Goal: Task Accomplishment & Management: Manage account settings

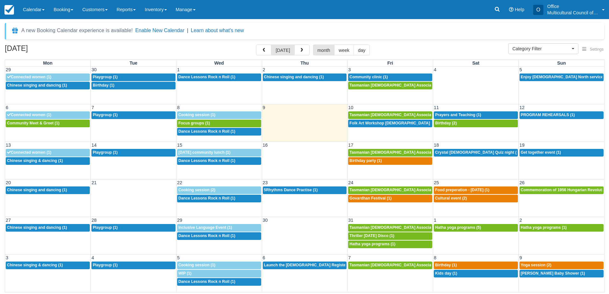
select select
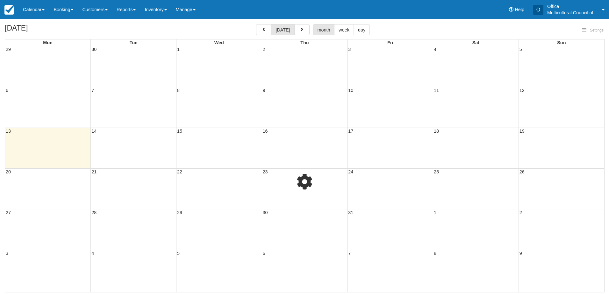
select select
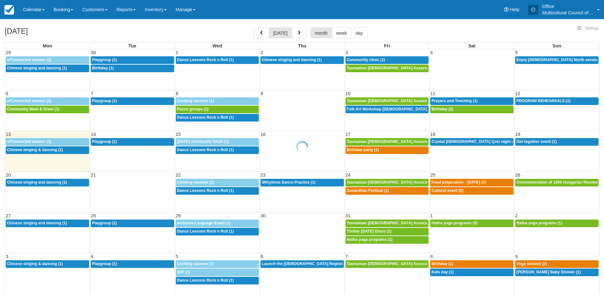
select select
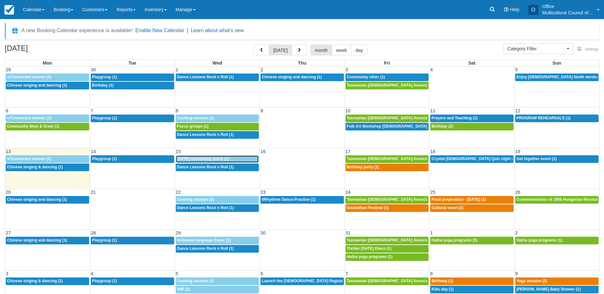
click at [229, 160] on span "Seniors week community lunch (1)" at bounding box center [203, 159] width 52 height 4
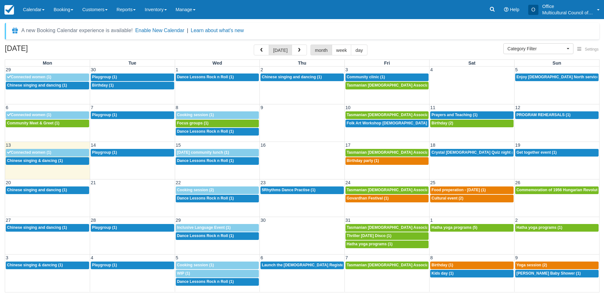
select select
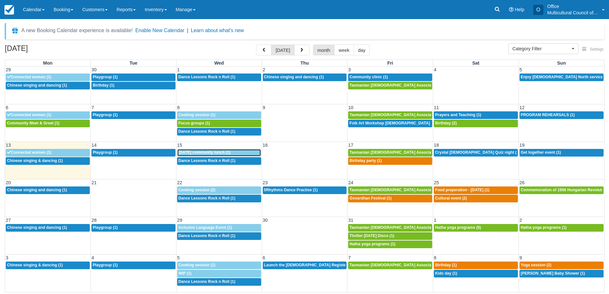
click at [211, 153] on span "Seniors week community lunch (1)" at bounding box center [204, 152] width 52 height 4
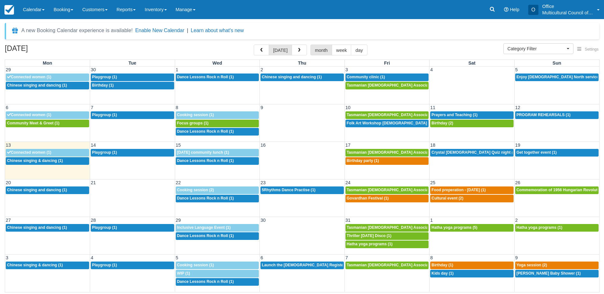
select select
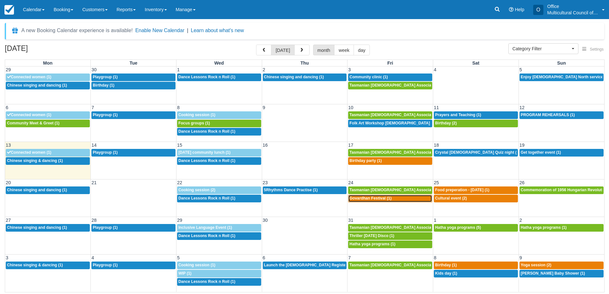
click at [377, 197] on span "Govardhan Festival (1)" at bounding box center [370, 198] width 42 height 4
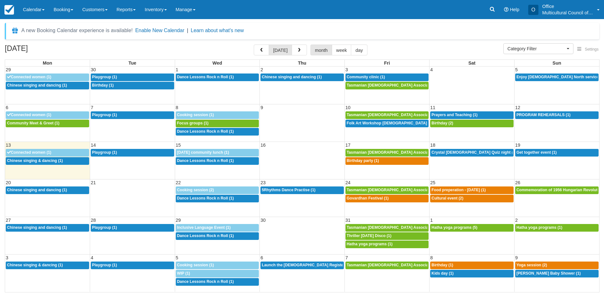
select select
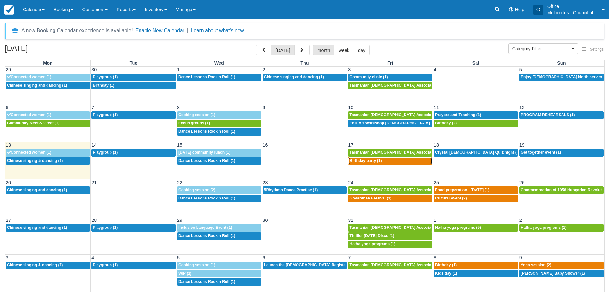
click at [361, 161] on span "Birthday party (1)" at bounding box center [365, 161] width 32 height 4
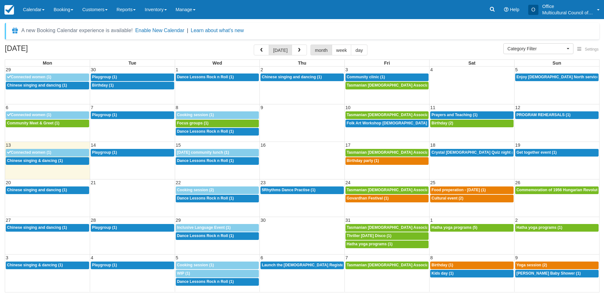
select select
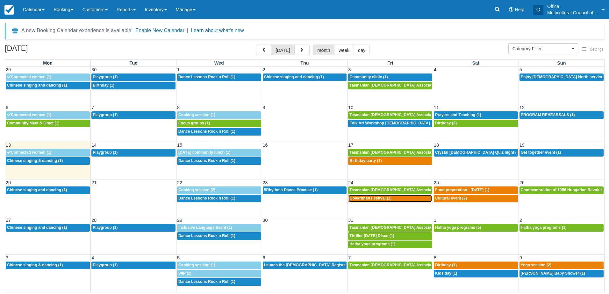
click at [378, 199] on span "Govardhan Festival (1)" at bounding box center [370, 198] width 42 height 4
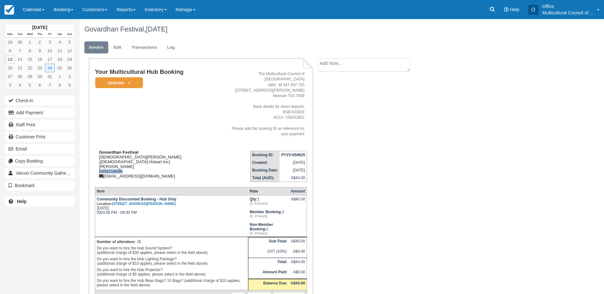
drag, startPoint x: 127, startPoint y: 155, endPoint x: 98, endPoint y: 154, distance: 28.4
click at [98, 154] on div "Govardhan Festival Hare Krishna Hobart (Bhakti Yoga Hobart Inc) Ritesh Gupta 04…" at bounding box center [158, 164] width 127 height 29
copy div "0458218696"
drag, startPoint x: 162, startPoint y: 161, endPoint x: 105, endPoint y: 161, distance: 57.7
click at [105, 161] on div "Govardhan Festival Hare Krishna Hobart (Bhakti Yoga Hobart Inc) Ritesh Gupta 04…" at bounding box center [158, 164] width 127 height 29
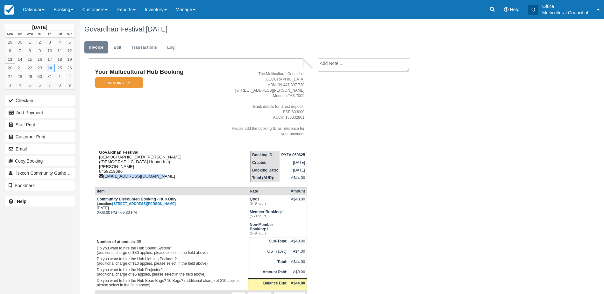
copy div "riteshgupta19@gmail.com"
click at [28, 10] on link "Calendar" at bounding box center [33, 9] width 31 height 19
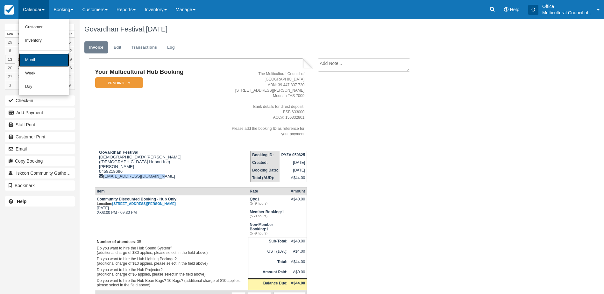
click at [40, 57] on link "Month" at bounding box center [44, 60] width 50 height 13
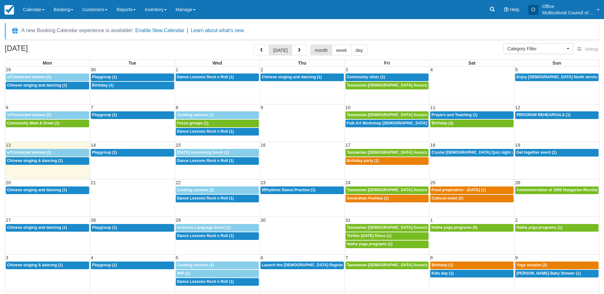
select select
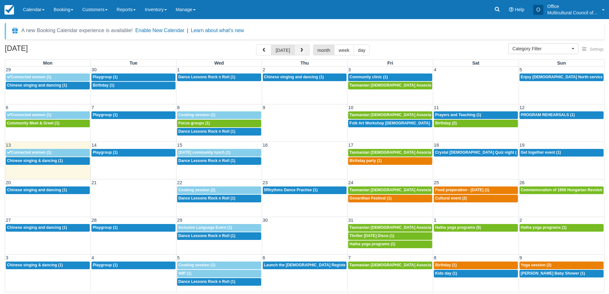
click at [299, 49] on span "button" at bounding box center [301, 50] width 4 height 4
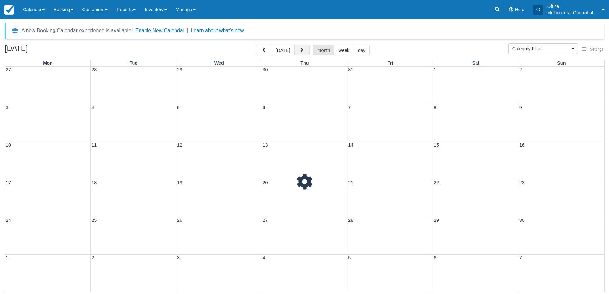
click at [299, 49] on span "button" at bounding box center [301, 50] width 4 height 4
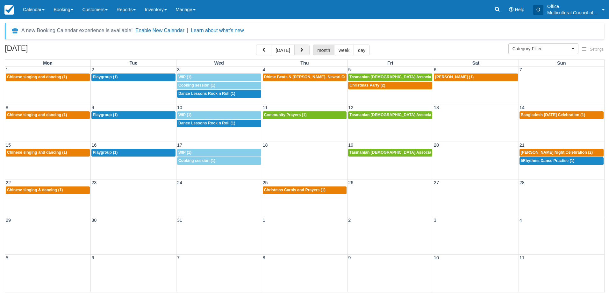
click at [299, 49] on span "button" at bounding box center [301, 50] width 4 height 4
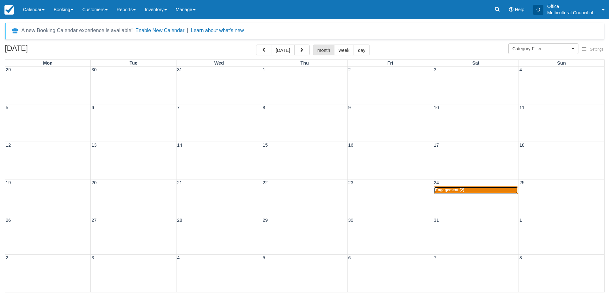
click at [455, 192] on span "Engagement (2)" at bounding box center [449, 190] width 29 height 4
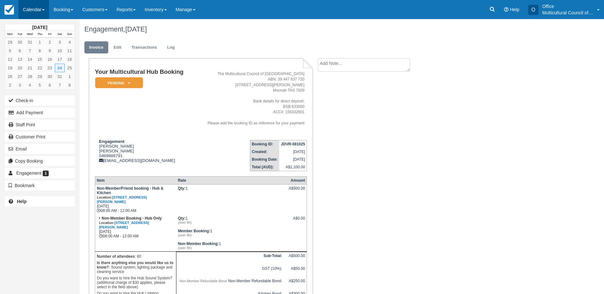
click at [22, 7] on link "Calendar" at bounding box center [33, 9] width 31 height 19
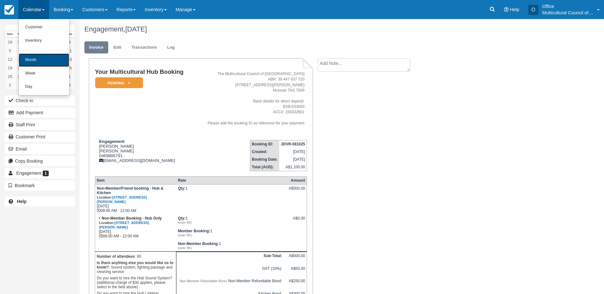
click at [38, 60] on link "Month" at bounding box center [44, 60] width 50 height 13
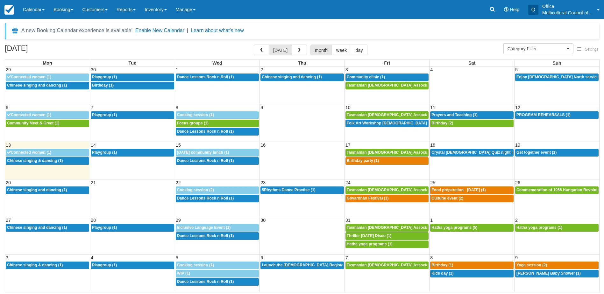
select select
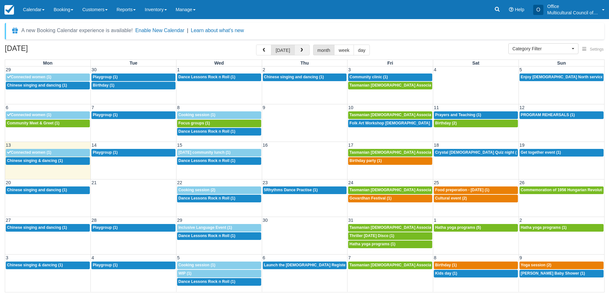
click at [297, 50] on button "button" at bounding box center [301, 50] width 15 height 11
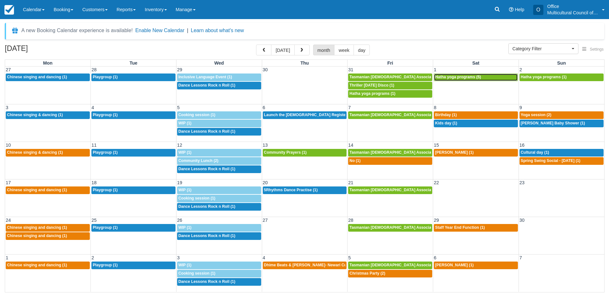
click at [502, 78] on div "8a Hatha yoga programs (5)" at bounding box center [476, 77] width 82 height 5
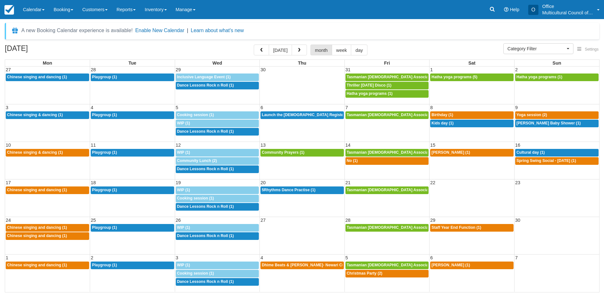
select select
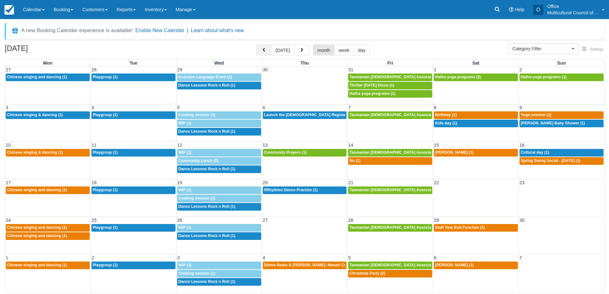
click at [261, 51] on button "button" at bounding box center [263, 50] width 15 height 11
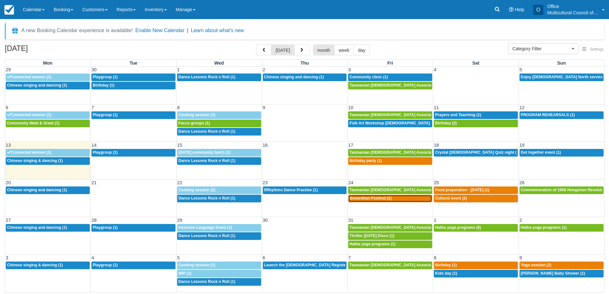
click at [373, 199] on span "Govardhan Festival (1)" at bounding box center [370, 198] width 42 height 4
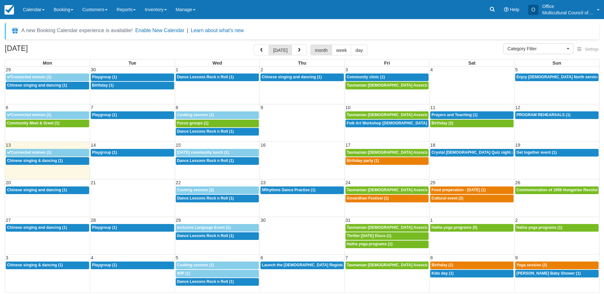
select select
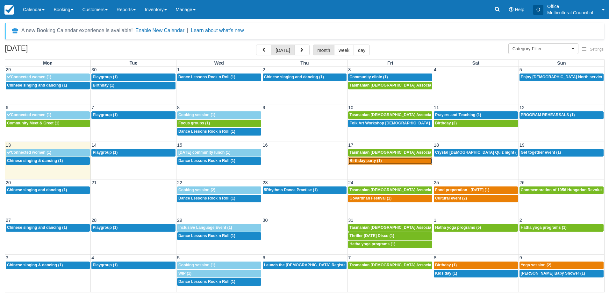
click at [357, 161] on span "Birthday party (1)" at bounding box center [365, 161] width 32 height 4
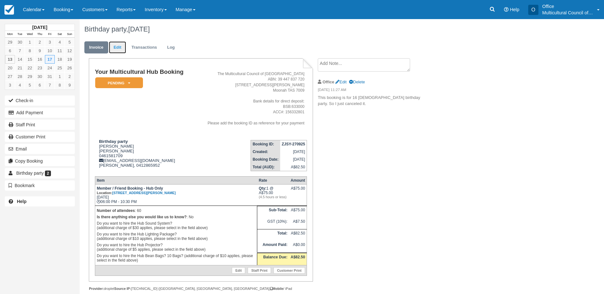
click at [118, 51] on link "Edit" at bounding box center [117, 47] width 17 height 12
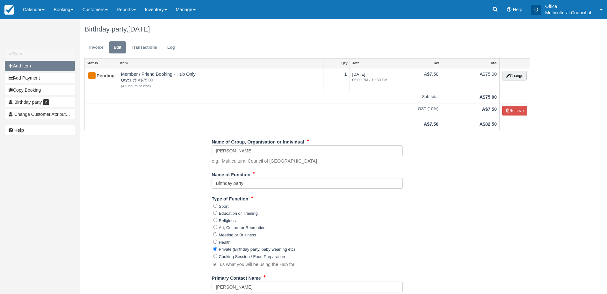
click at [33, 64] on button "Add Item" at bounding box center [40, 66] width 70 height 10
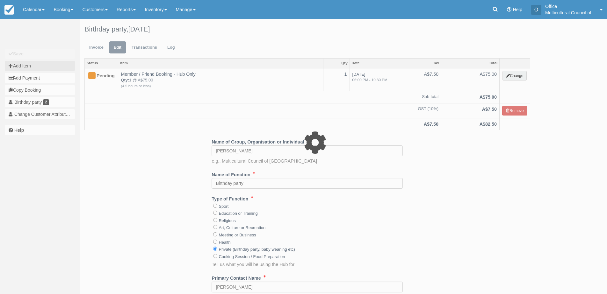
type input "0.00"
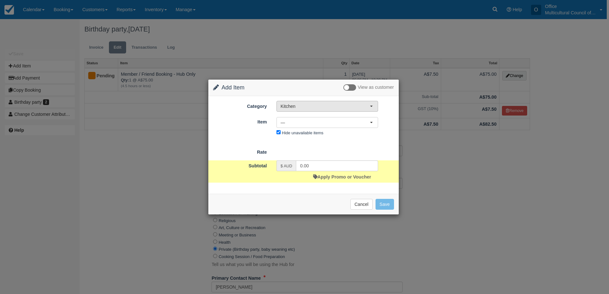
click at [308, 103] on span "Kitchen" at bounding box center [325, 106] width 89 height 6
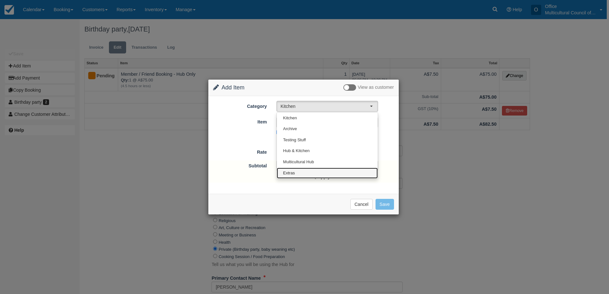
click at [313, 173] on link "Extras" at bounding box center [327, 173] width 101 height 11
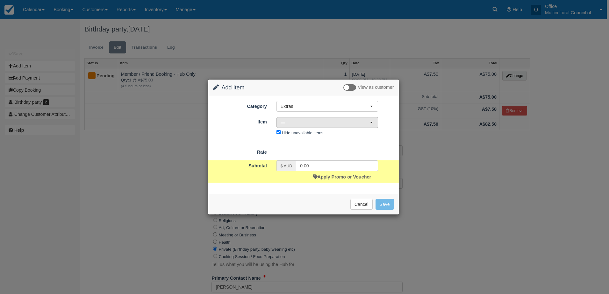
click at [324, 119] on span "—" at bounding box center [325, 122] width 89 height 6
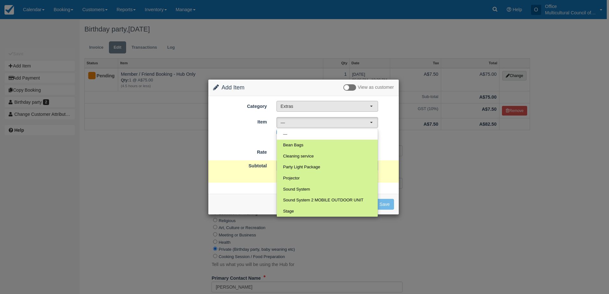
click at [330, 109] on span "Extras" at bounding box center [325, 106] width 89 height 6
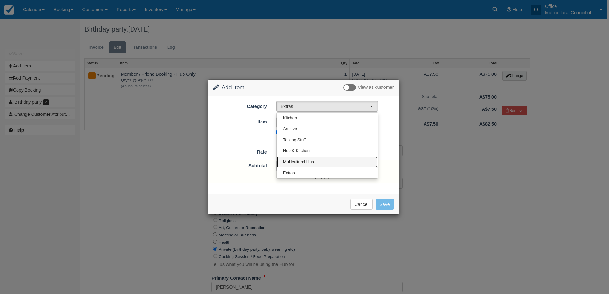
click at [322, 160] on link "Multicultural Hub" at bounding box center [327, 162] width 101 height 11
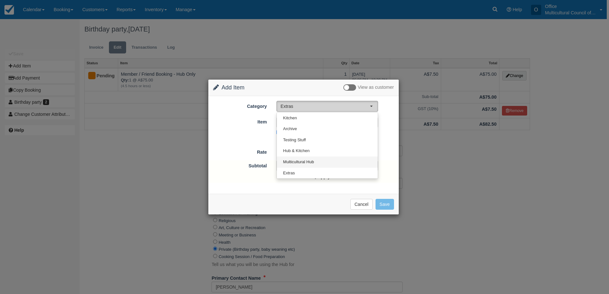
select select "2"
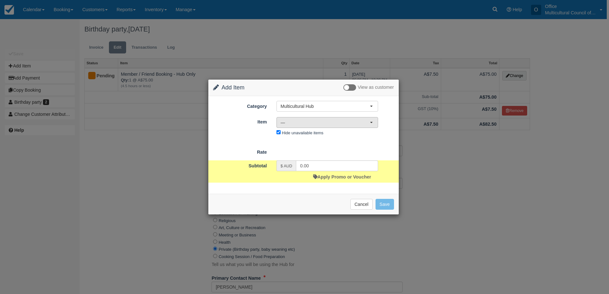
click at [340, 123] on span "—" at bounding box center [325, 122] width 89 height 6
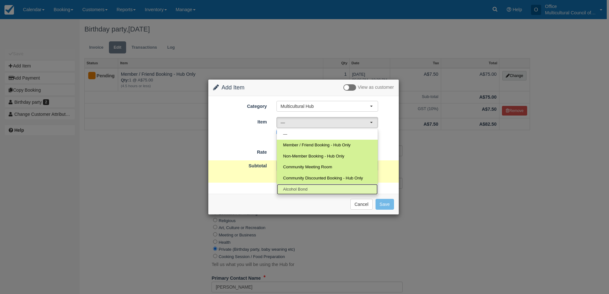
click at [323, 193] on link "Alcohol Bond" at bounding box center [327, 189] width 101 height 11
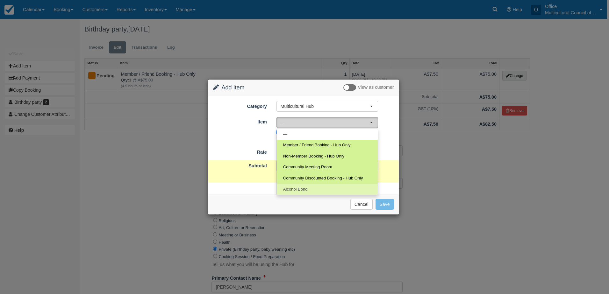
select select "51"
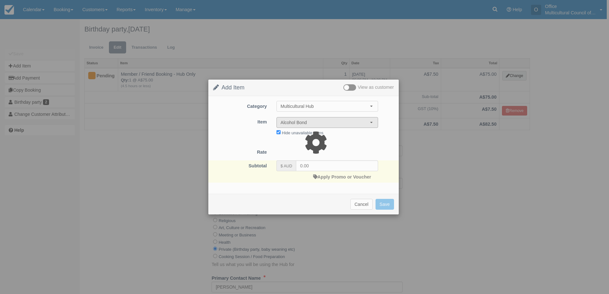
select select "08:00"
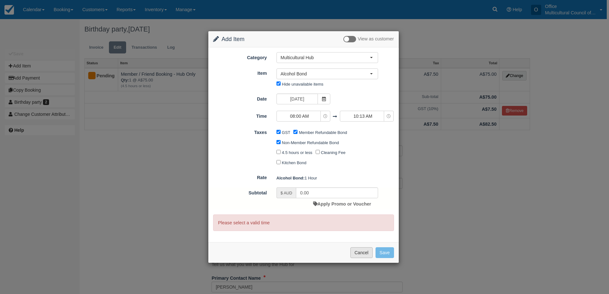
click at [357, 254] on button "Cancel" at bounding box center [361, 252] width 22 height 11
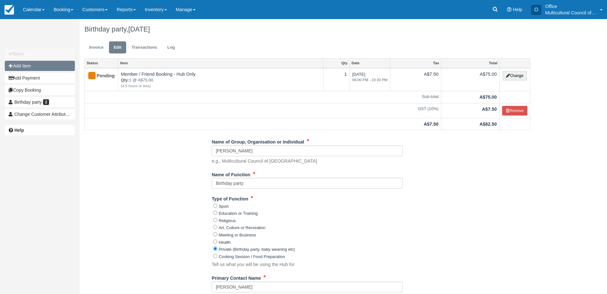
click at [39, 66] on button "Add Item" at bounding box center [40, 66] width 70 height 10
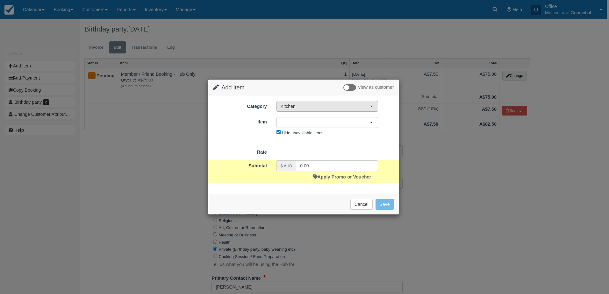
click at [340, 105] on span "Kitchen" at bounding box center [325, 106] width 89 height 6
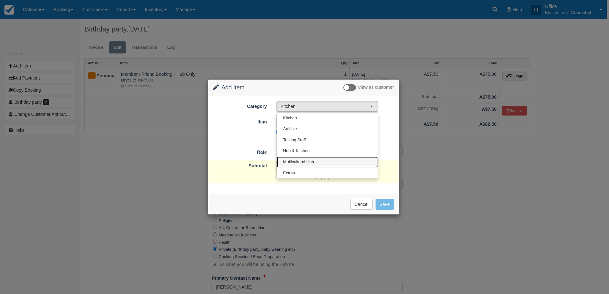
click at [333, 164] on link "Multicultural Hub" at bounding box center [327, 162] width 101 height 11
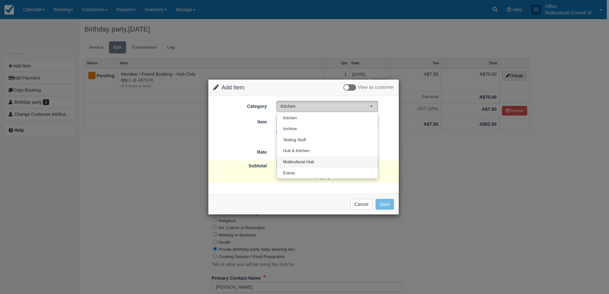
select select "2"
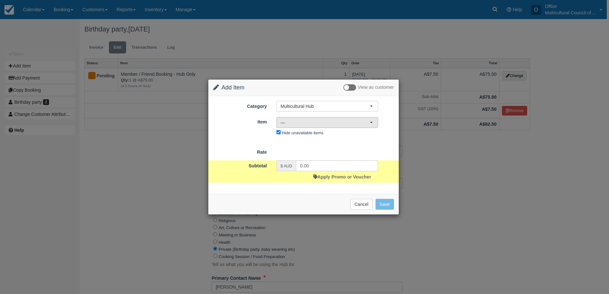
click at [344, 122] on span "—" at bounding box center [325, 122] width 89 height 6
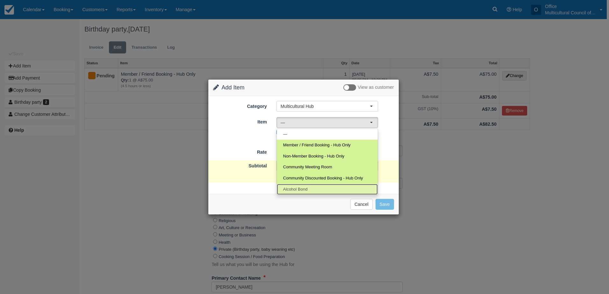
click at [316, 186] on link "Alcohol Bond" at bounding box center [327, 189] width 101 height 11
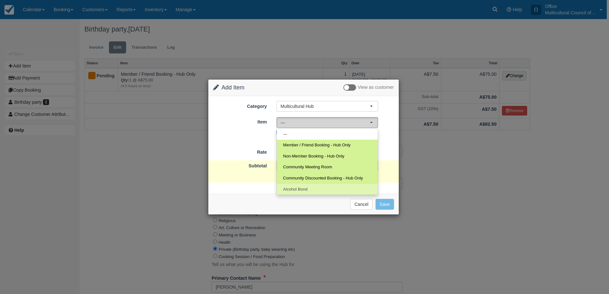
select select "51"
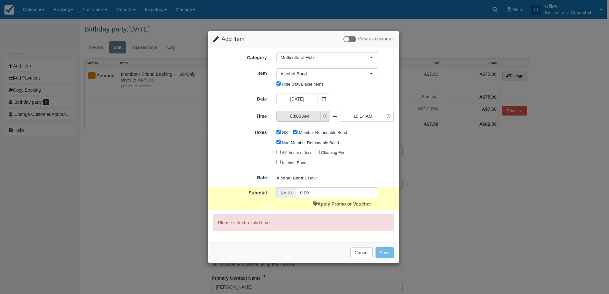
click at [319, 114] on span "08:00 AM" at bounding box center [299, 116] width 45 height 6
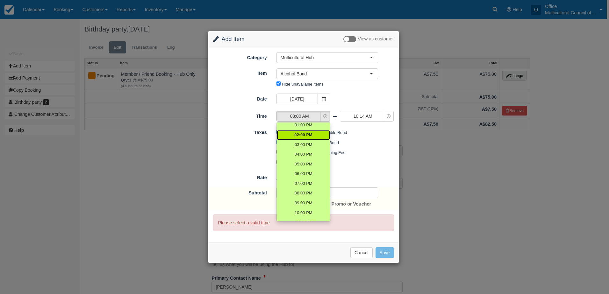
scroll to position [64, 0]
click at [311, 171] on link "06:00 PM" at bounding box center [303, 172] width 53 height 10
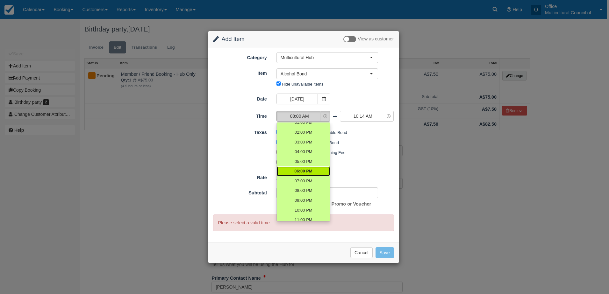
select select "18:00"
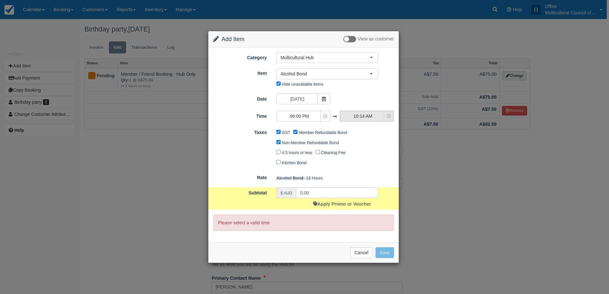
click at [371, 118] on span "10:14 AM" at bounding box center [362, 116] width 45 height 6
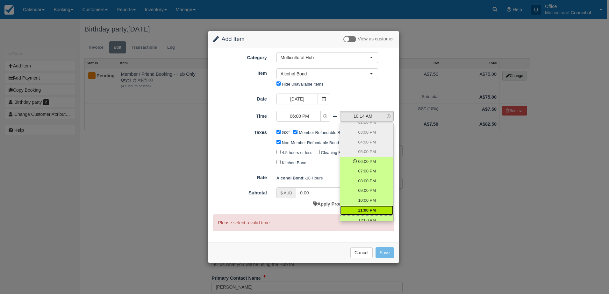
click at [372, 212] on span "11:00 PM" at bounding box center [367, 211] width 18 height 6
select select "23:00"
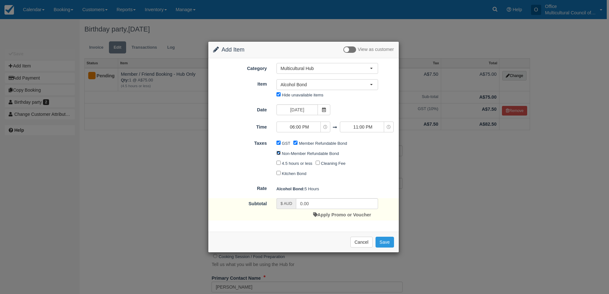
click at [279, 152] on input "Non-Member Refundable Bond" at bounding box center [278, 153] width 4 height 4
checkbox input "false"
click at [280, 144] on input "GST" at bounding box center [278, 143] width 4 height 4
checkbox input "false"
click at [294, 142] on input "Member Refundable Bond" at bounding box center [295, 143] width 4 height 4
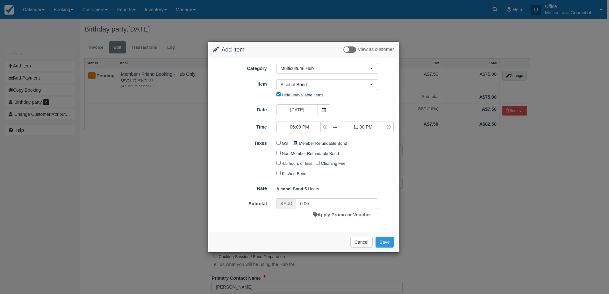
checkbox input "false"
drag, startPoint x: 319, startPoint y: 203, endPoint x: 276, endPoint y: 203, distance: 42.7
click at [276, 203] on div "$ AUD 0.00 Apply Promo or Voucher" at bounding box center [327, 209] width 111 height 22
type input "500"
click at [385, 245] on button "Save" at bounding box center [385, 242] width 18 height 11
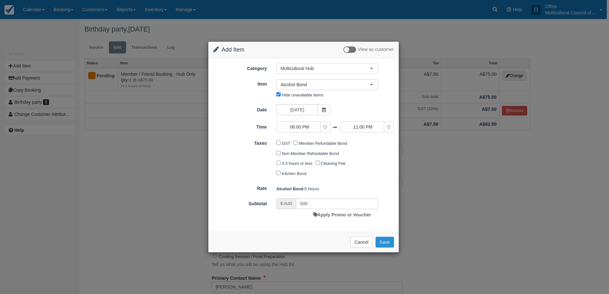
checkbox input "false"
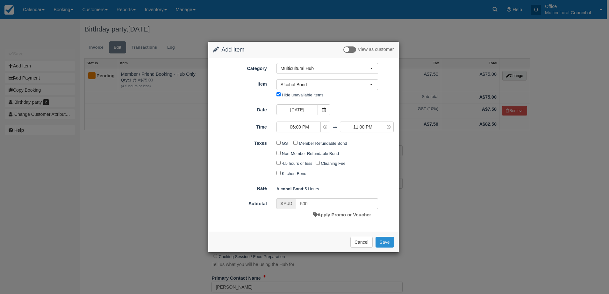
checkbox input "false"
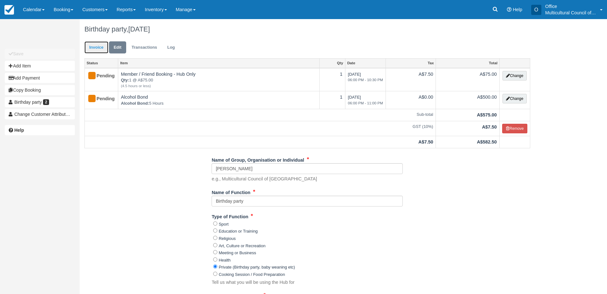
click at [95, 47] on link "Invoice" at bounding box center [96, 47] width 24 height 12
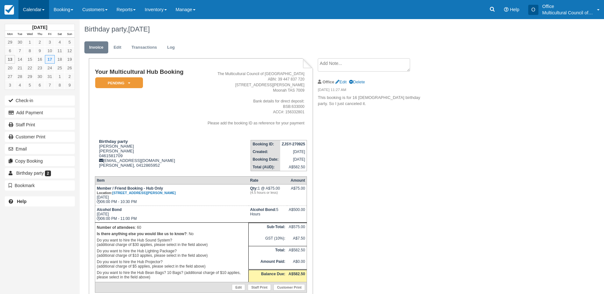
click at [44, 6] on link "Calendar" at bounding box center [33, 9] width 31 height 19
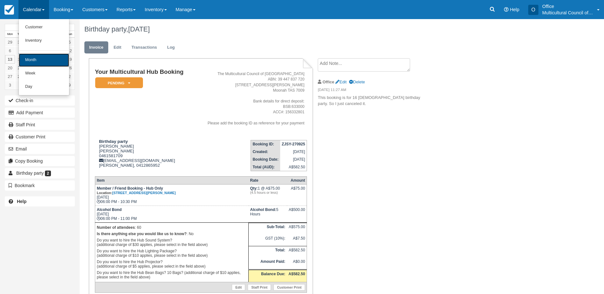
click at [37, 62] on link "Month" at bounding box center [44, 60] width 50 height 13
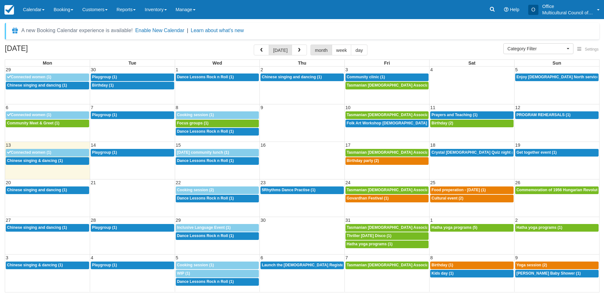
select select
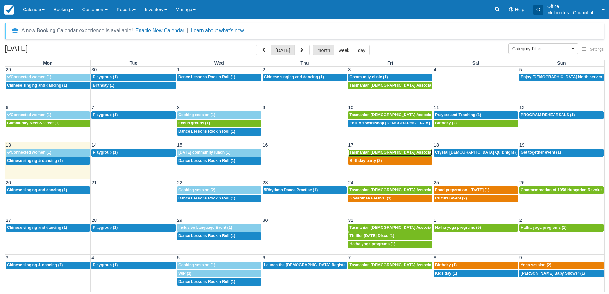
click at [376, 151] on span "Tasmanian Muslim Association -Weekly Praying (1)" at bounding box center [412, 152] width 126 height 4
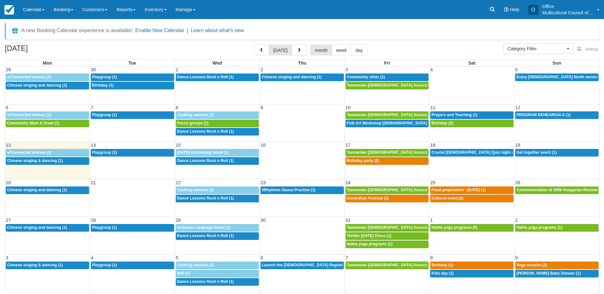
select select
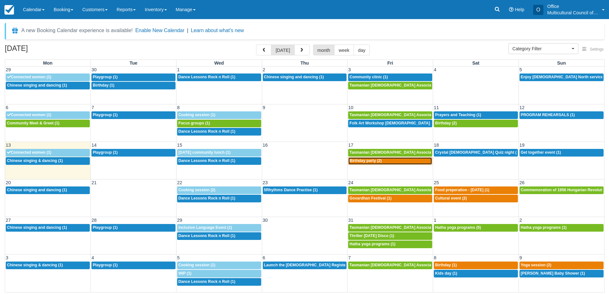
click at [362, 161] on span "Birthday party (2)" at bounding box center [365, 161] width 32 height 4
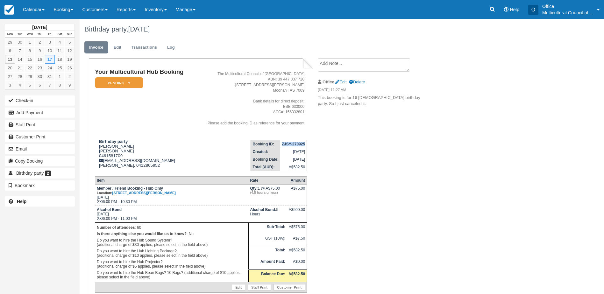
drag, startPoint x: 278, startPoint y: 144, endPoint x: 307, endPoint y: 146, distance: 29.4
click at [307, 146] on table "Booking ID: ZJSY-270925 Created: [DATE] Booking Date: [DATE] Total (AUD): A$582…" at bounding box center [279, 155] width 56 height 31
copy strong "ZJSY-270925"
click at [26, 13] on link "Calendar" at bounding box center [33, 9] width 31 height 19
click at [128, 86] on em "Pending" at bounding box center [119, 82] width 48 height 11
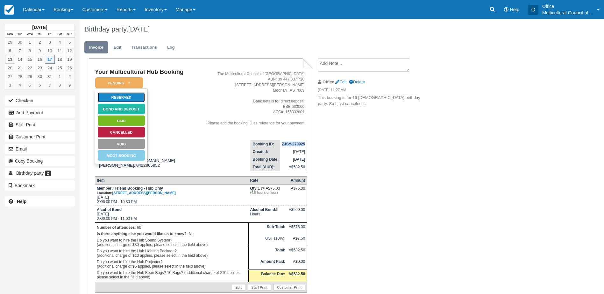
click at [126, 98] on link "Reserved" at bounding box center [121, 97] width 48 height 11
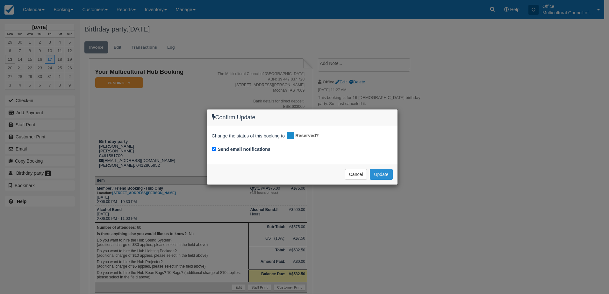
click at [382, 174] on button "Update" at bounding box center [381, 174] width 23 height 11
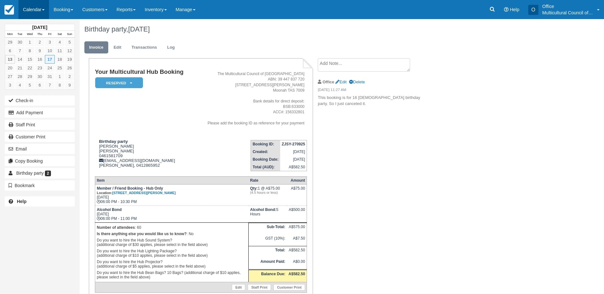
click at [34, 7] on link "Calendar" at bounding box center [33, 9] width 31 height 19
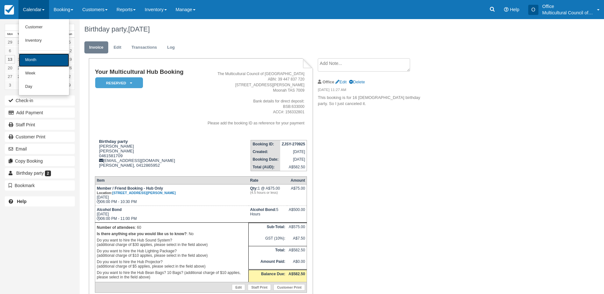
click at [49, 62] on link "Month" at bounding box center [44, 60] width 50 height 13
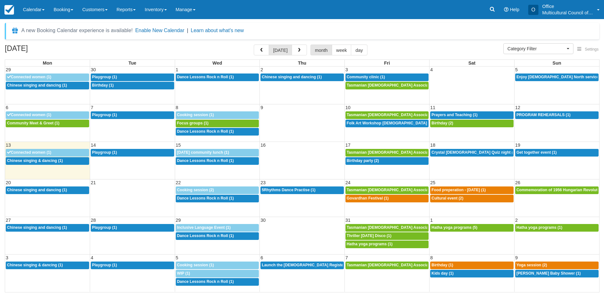
select select
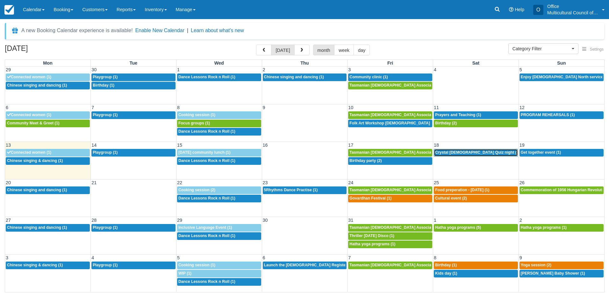
click at [458, 153] on span "Crystal Queer Quiz night (2)" at bounding box center [477, 152] width 85 height 4
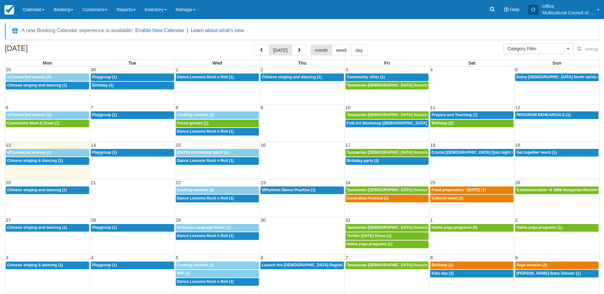
select select
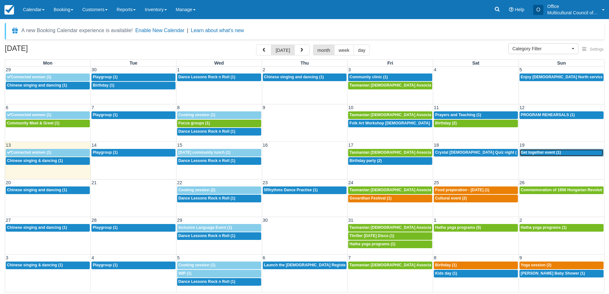
click at [537, 151] on span "Get together event (1)" at bounding box center [541, 152] width 40 height 4
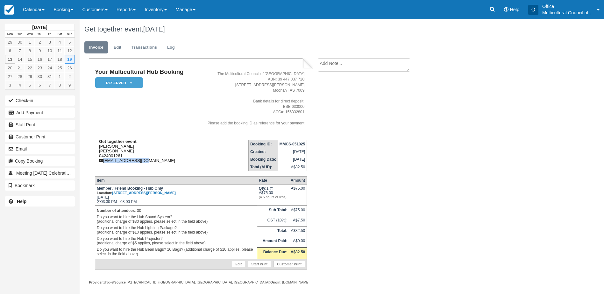
drag, startPoint x: 153, startPoint y: 161, endPoint x: 104, endPoint y: 162, distance: 48.8
click at [104, 162] on div "Get together event Vijaya Egambaranadhan Vijaya Egambaranadhan 0424001261 xdm10…" at bounding box center [144, 151] width 99 height 24
copy div "xdm1000@gmail.com"
click at [358, 64] on textarea at bounding box center [364, 64] width 92 height 13
type textarea "did not pick up phone call"
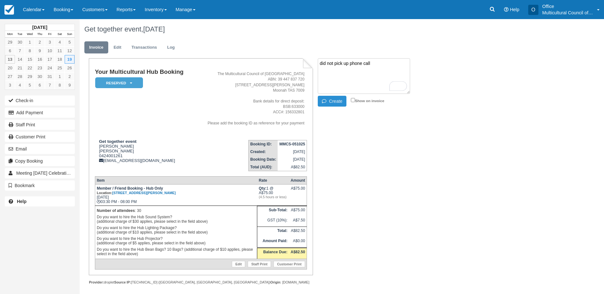
click at [329, 101] on button "Create" at bounding box center [332, 101] width 29 height 11
click at [30, 12] on link "Calendar" at bounding box center [33, 9] width 31 height 19
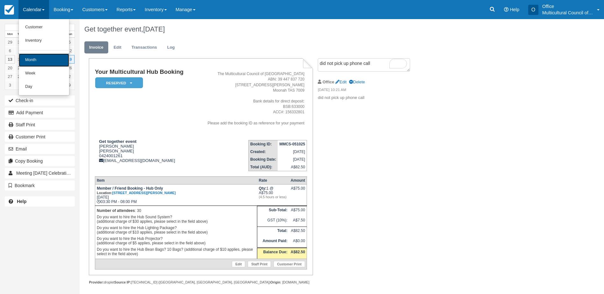
click at [52, 58] on link "Month" at bounding box center [44, 60] width 50 height 13
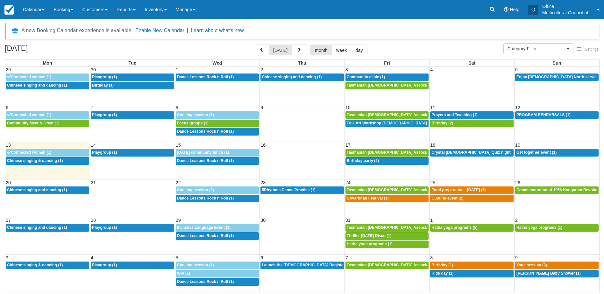
select select
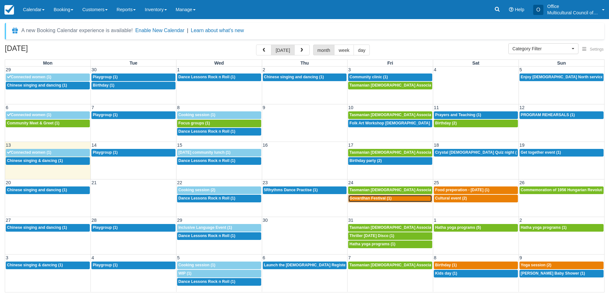
click at [396, 201] on div "3p Govardhan Festival (1)" at bounding box center [390, 198] width 82 height 5
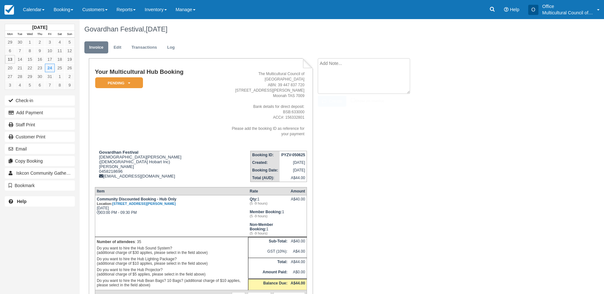
click at [344, 60] on textarea at bounding box center [364, 76] width 92 height 36
type textarea "did no pick up phone call"
click at [341, 103] on button "Create" at bounding box center [332, 101] width 29 height 11
click at [35, 11] on link "Calendar" at bounding box center [33, 9] width 31 height 19
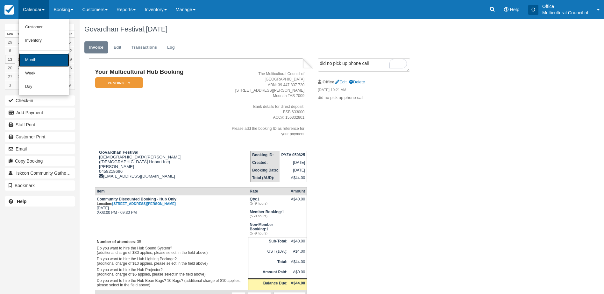
click at [48, 60] on link "Month" at bounding box center [44, 60] width 50 height 13
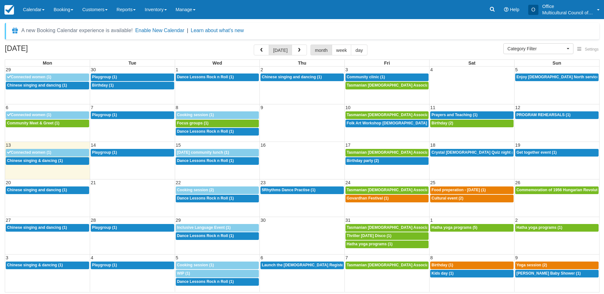
select select
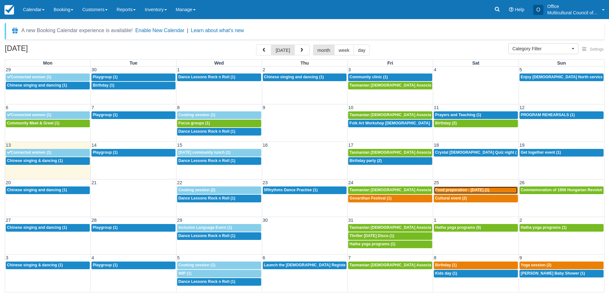
click at [475, 191] on span "Food preperation - Diwali (1)" at bounding box center [462, 190] width 54 height 4
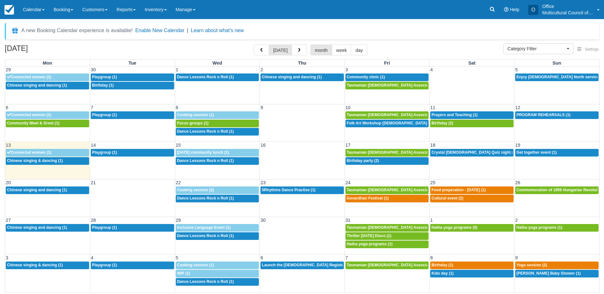
select select
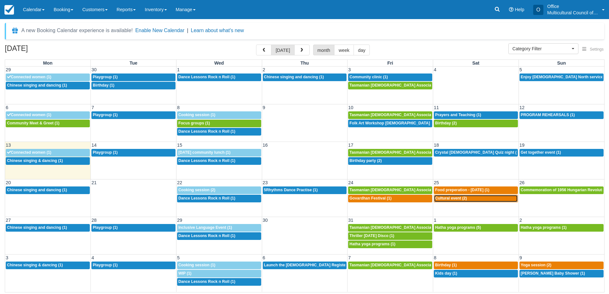
click at [471, 199] on div "3p Cultural event (2)" at bounding box center [476, 198] width 82 height 5
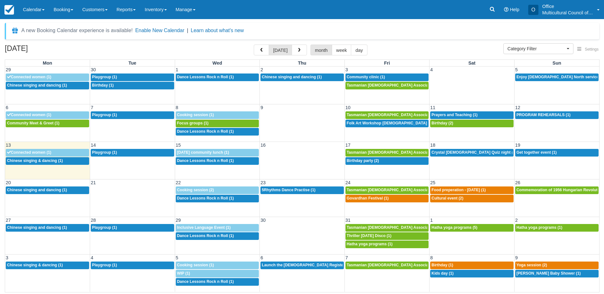
select select
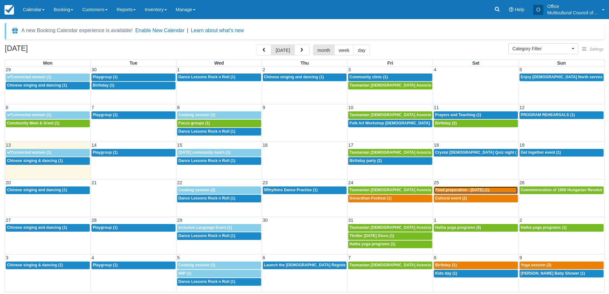
click at [466, 191] on span "Food preperation - Diwali (1)" at bounding box center [462, 190] width 54 height 4
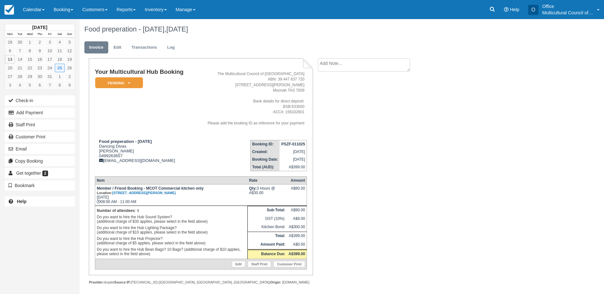
click at [361, 69] on textarea at bounding box center [364, 64] width 92 height 13
type textarea "did not pick up phone call"
click at [327, 101] on icon "button" at bounding box center [325, 101] width 7 height 4
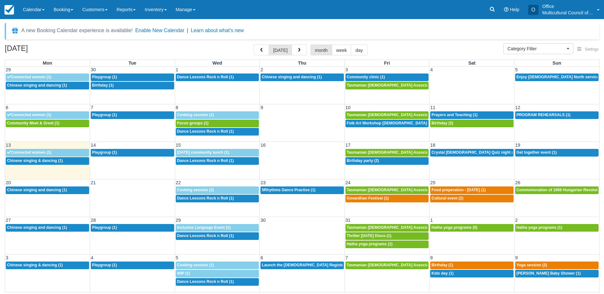
select select
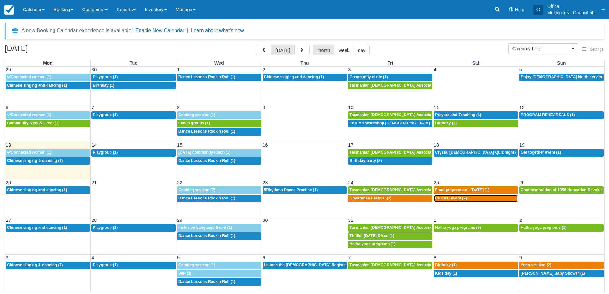
click at [449, 198] on span "Cultural event (2)" at bounding box center [451, 198] width 32 height 4
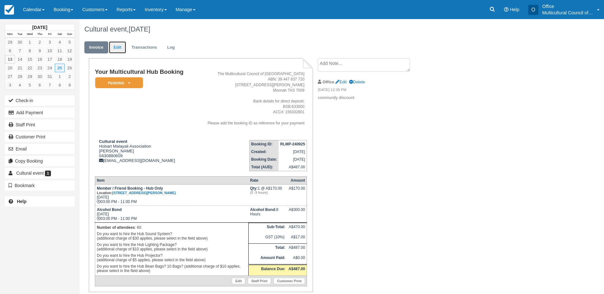
click at [117, 49] on link "Edit" at bounding box center [117, 47] width 17 height 12
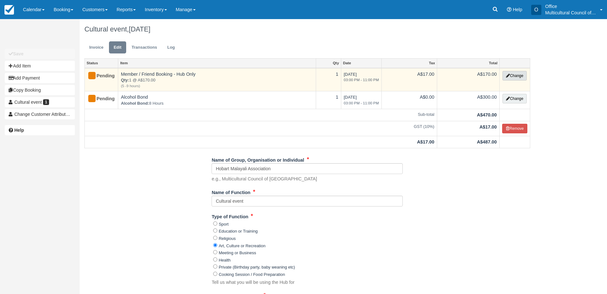
click at [513, 77] on button "Change" at bounding box center [514, 76] width 24 height 10
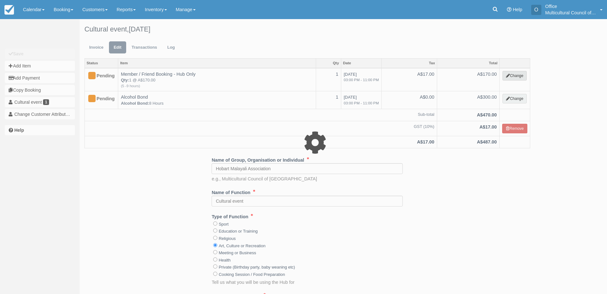
select select "2"
type input "170.00"
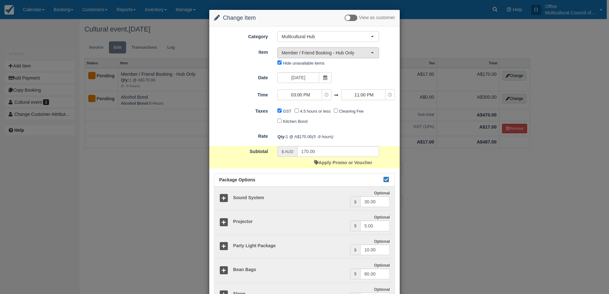
click at [346, 52] on span "Member / Friend Booking - Hub Only" at bounding box center [326, 53] width 89 height 6
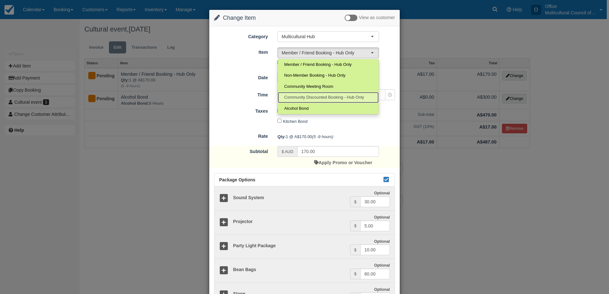
click at [348, 94] on link "Community Discounted Booking - Hub Only" at bounding box center [328, 97] width 101 height 11
select select "4"
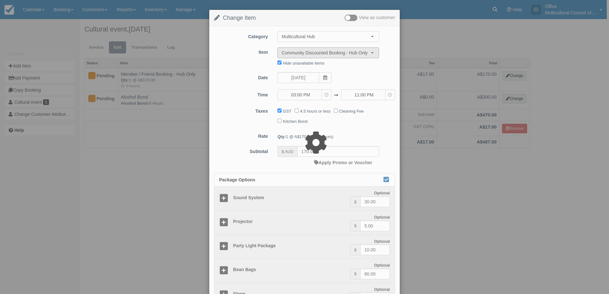
type input "85.00"
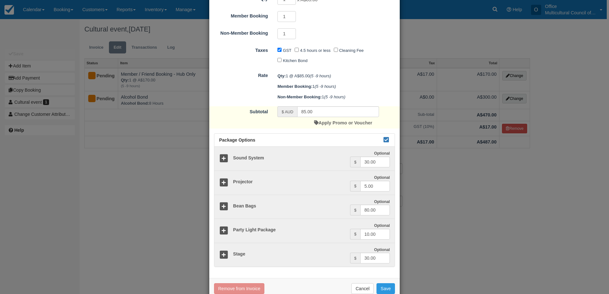
scroll to position [127, 0]
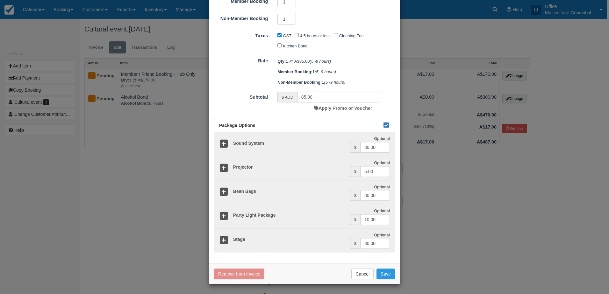
click at [380, 281] on div "Remove from Invoice Cancel Save" at bounding box center [304, 274] width 190 height 21
click at [382, 276] on button "Save" at bounding box center [385, 274] width 18 height 11
checkbox input "false"
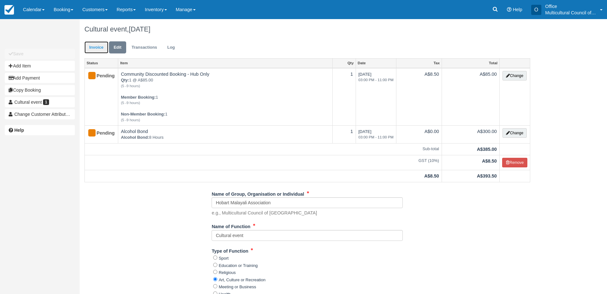
click at [93, 48] on link "Invoice" at bounding box center [96, 47] width 24 height 12
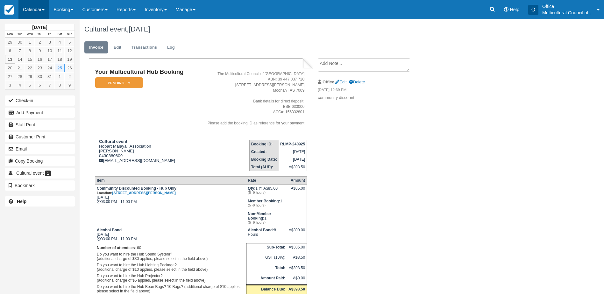
click at [23, 12] on link "Calendar" at bounding box center [33, 9] width 31 height 19
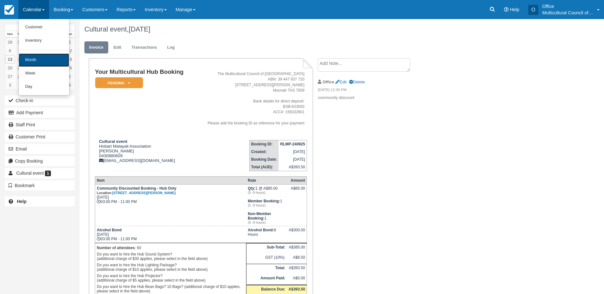
click at [39, 63] on link "Month" at bounding box center [44, 60] width 50 height 13
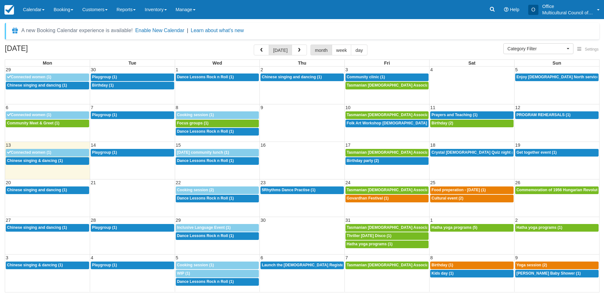
select select
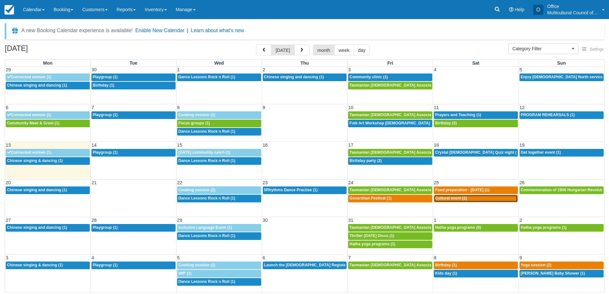
click at [452, 201] on div "3p Cultural event (2)" at bounding box center [476, 198] width 82 height 5
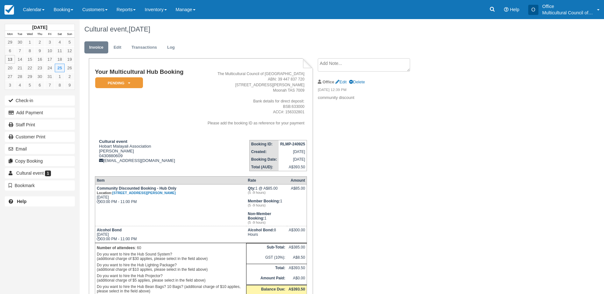
click at [348, 66] on textarea at bounding box center [364, 64] width 92 height 13
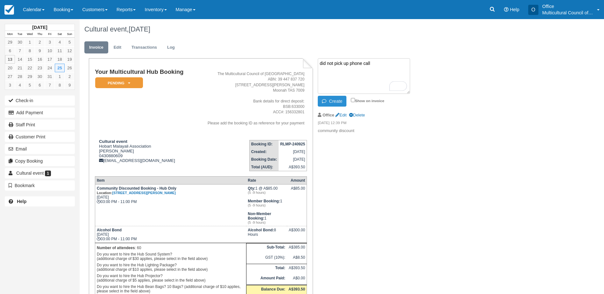
type textarea "did not pick up phone call"
click at [329, 101] on button "Create" at bounding box center [332, 101] width 29 height 11
drag, startPoint x: 25, startPoint y: 13, endPoint x: 28, endPoint y: 18, distance: 5.4
click at [25, 13] on link "Calendar" at bounding box center [33, 9] width 31 height 19
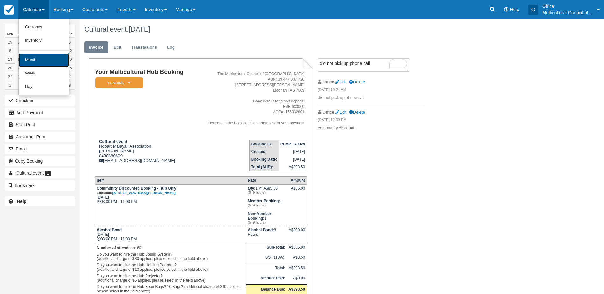
click at [32, 56] on link "Month" at bounding box center [44, 60] width 50 height 13
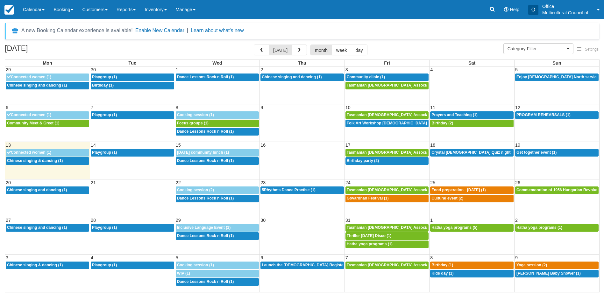
select select
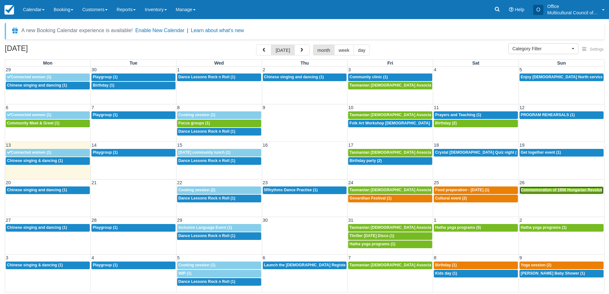
click at [531, 189] on span "Commemoration of 1956 Hungarian Revolution (1)" at bounding box center [567, 190] width 93 height 4
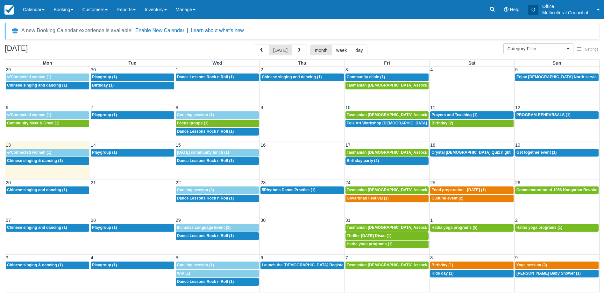
select select
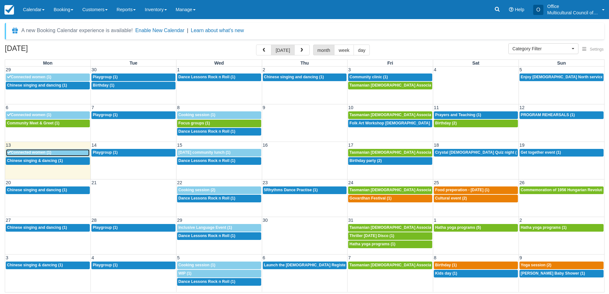
click at [47, 153] on span "Connected women (1)" at bounding box center [29, 152] width 44 height 4
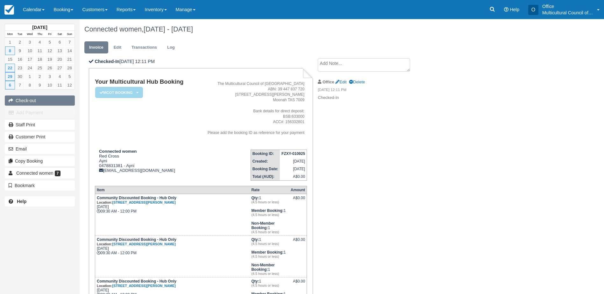
click at [38, 101] on button "Check-out" at bounding box center [40, 101] width 70 height 10
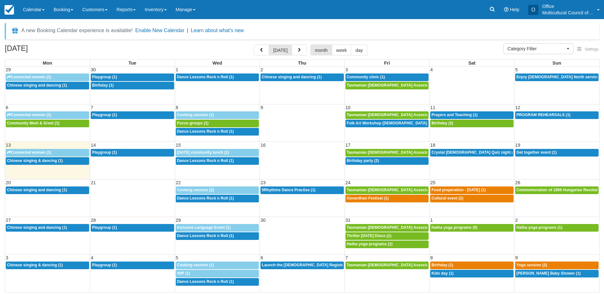
select select
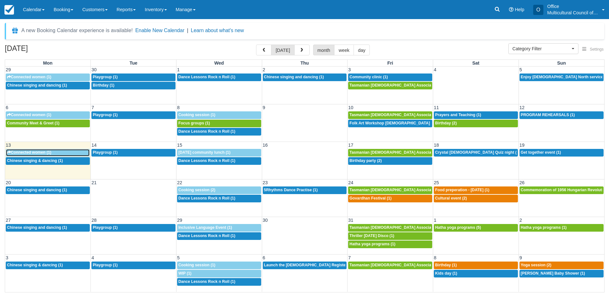
click at [47, 152] on span "Connected women (1)" at bounding box center [29, 152] width 44 height 4
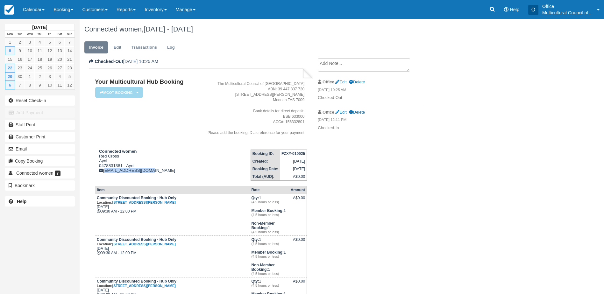
drag, startPoint x: 147, startPoint y: 173, endPoint x: 105, endPoint y: 174, distance: 42.1
click at [105, 174] on td "Connected women Red Cross Ayni 0478831381 - Ayni [EMAIL_ADDRESS][DOMAIN_NAME]" at bounding box center [144, 163] width 99 height 36
copy div "[EMAIL_ADDRESS][DOMAIN_NAME]"
drag, startPoint x: 322, startPoint y: 9, endPoint x: 412, endPoint y: 25, distance: 91.6
click at [432, 0] on html "Menu Calendar Customer Inventory Month Week Day Booking Daily Manifest Daily Li…" at bounding box center [302, 147] width 604 height 294
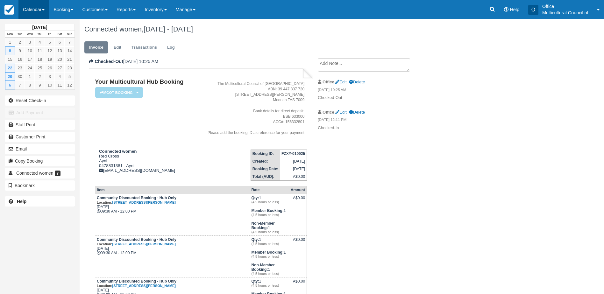
click at [32, 12] on link "Calendar" at bounding box center [33, 9] width 31 height 19
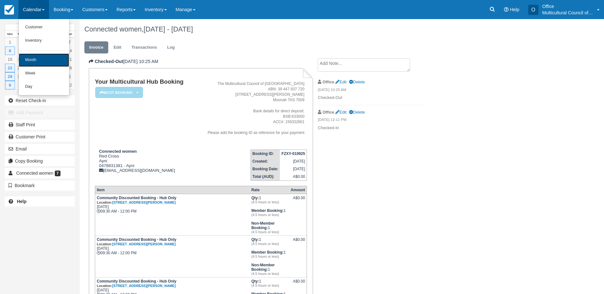
click at [50, 61] on link "Month" at bounding box center [44, 60] width 50 height 13
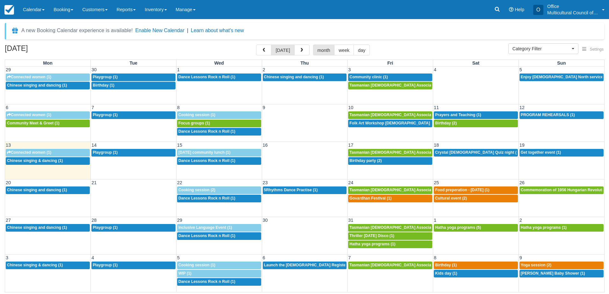
select select
click at [208, 229] on span "Inclusive Language Event (1)" at bounding box center [205, 228] width 54 height 4
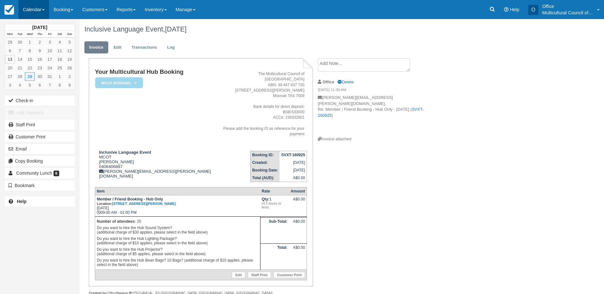
click at [38, 13] on link "Calendar" at bounding box center [33, 9] width 31 height 19
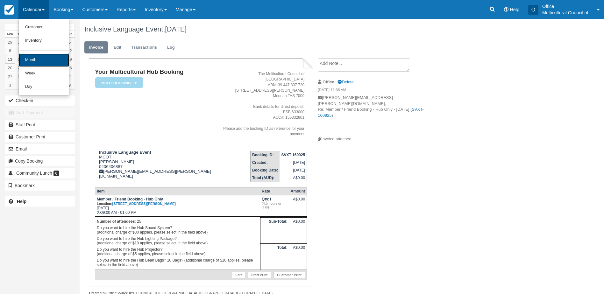
click at [54, 62] on link "Month" at bounding box center [44, 60] width 50 height 13
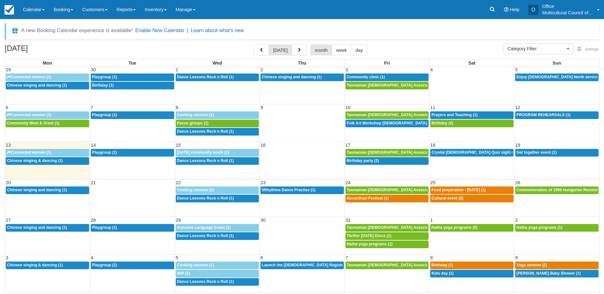
select select
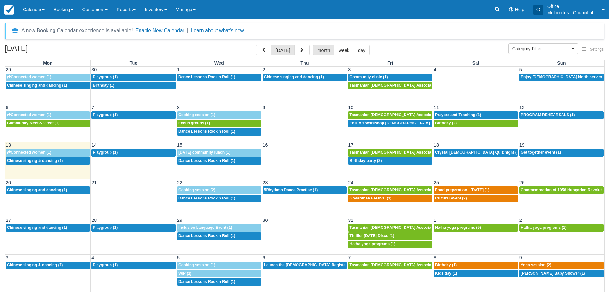
click at [284, 16] on div "Menu Calendar Customer Inventory Month Week Day Booking Daily Manifest Daily Li…" at bounding box center [304, 9] width 609 height 19
click at [301, 50] on span "button" at bounding box center [301, 50] width 4 height 4
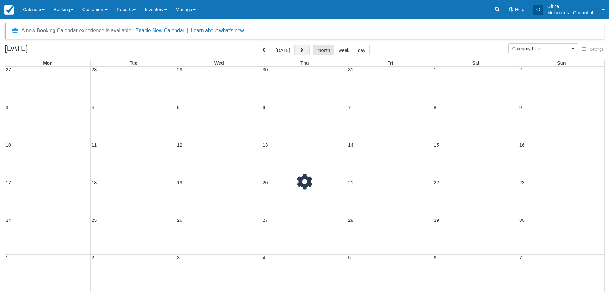
click at [301, 50] on span "button" at bounding box center [301, 50] width 4 height 4
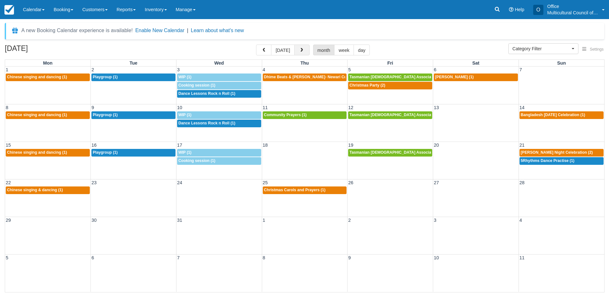
click at [301, 50] on span "button" at bounding box center [301, 50] width 4 height 4
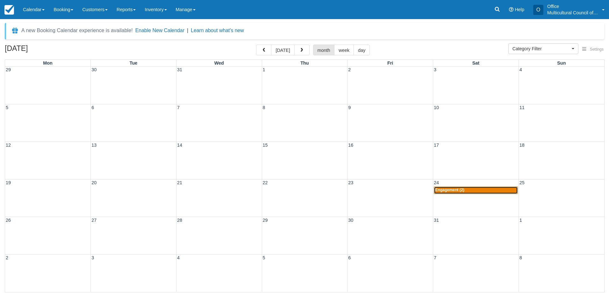
click at [467, 190] on div "8a Engagement (2)" at bounding box center [476, 190] width 82 height 5
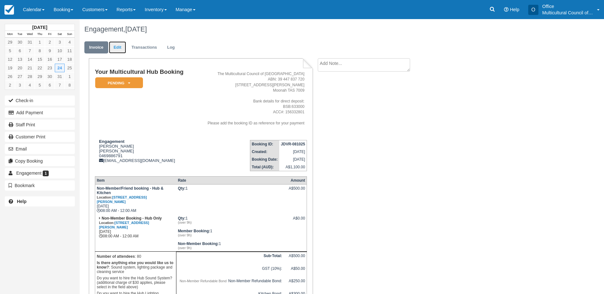
click at [118, 47] on link "Edit" at bounding box center [117, 47] width 17 height 12
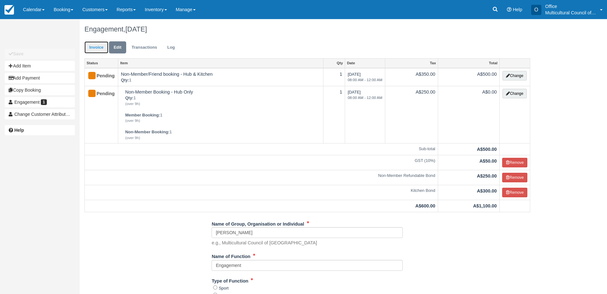
click at [96, 48] on link "Invoice" at bounding box center [96, 47] width 24 height 12
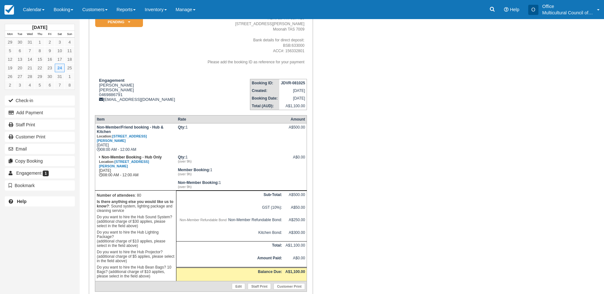
scroll to position [64, 0]
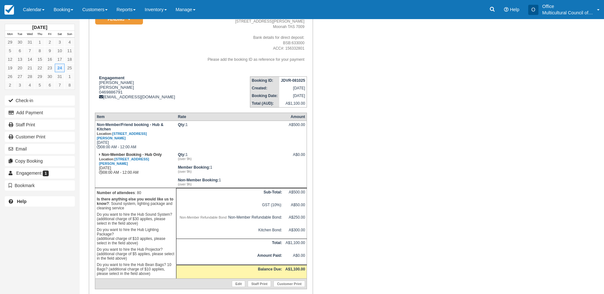
click at [34, 244] on div "January 2026 Mon Tue Wed Thu Fri Sat Sun 29 30 31 1 2 3 4 5 6 7 8 9 10 11 12 13…" at bounding box center [40, 147] width 80 height 294
click at [26, 7] on link "Calendar" at bounding box center [33, 9] width 31 height 19
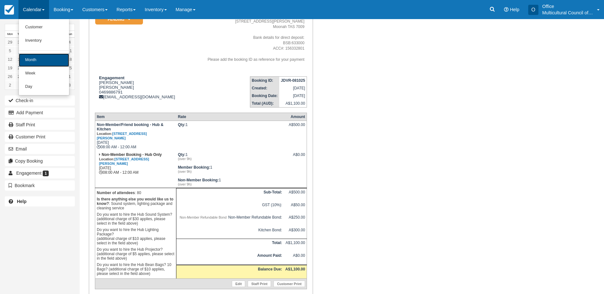
click at [43, 64] on link "Month" at bounding box center [44, 60] width 50 height 13
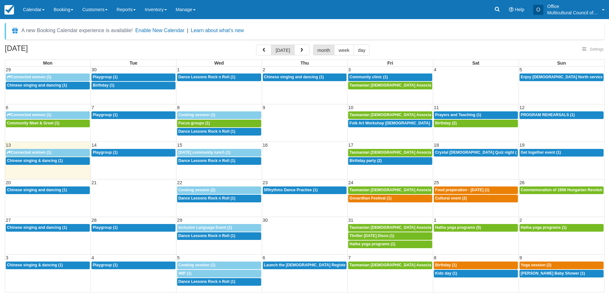
select select
click at [299, 50] on span "button" at bounding box center [301, 50] width 4 height 4
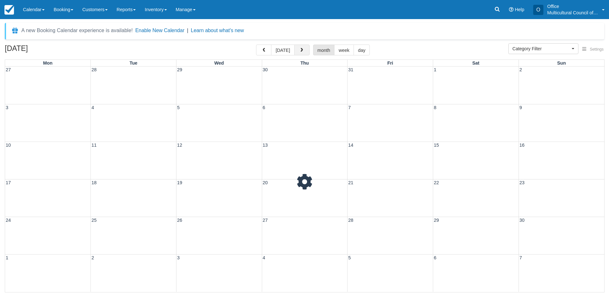
click at [299, 50] on span "button" at bounding box center [301, 50] width 4 height 4
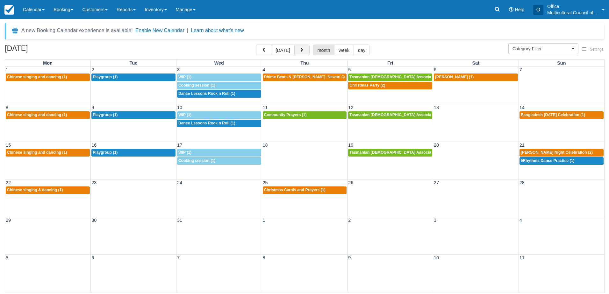
click at [299, 50] on span "button" at bounding box center [301, 50] width 4 height 4
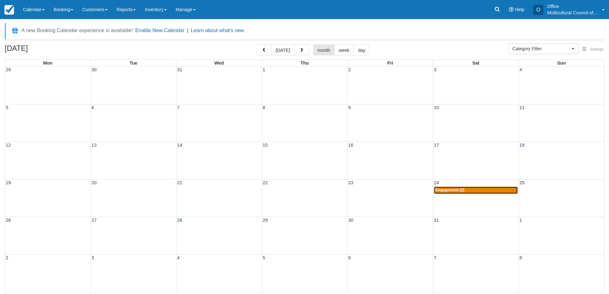
click at [451, 192] on span "Engagement (2)" at bounding box center [449, 190] width 29 height 4
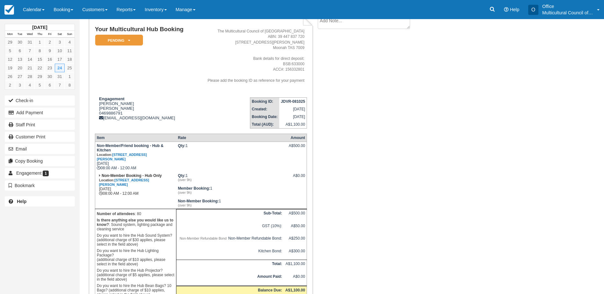
scroll to position [32, 0]
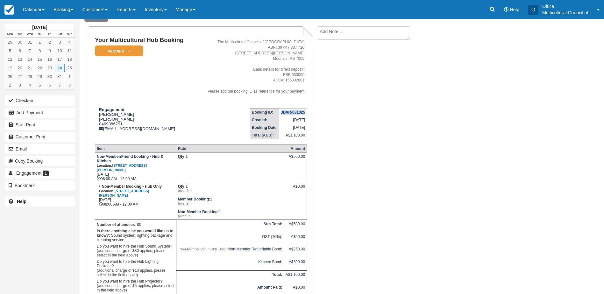
drag, startPoint x: 279, startPoint y: 111, endPoint x: 307, endPoint y: 114, distance: 27.9
click at [307, 114] on table "Booking ID: JDVR-081025 Created: October 8, 2025 Booking Date: January 24, 2026…" at bounding box center [278, 123] width 57 height 31
copy strong "JDVR-081025"
drag, startPoint x: 30, startPoint y: 8, endPoint x: 78, endPoint y: 43, distance: 59.1
click at [30, 8] on link "Calendar" at bounding box center [33, 9] width 31 height 19
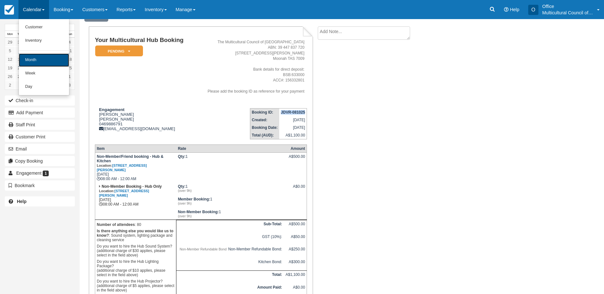
click at [68, 56] on link "Month" at bounding box center [44, 60] width 50 height 13
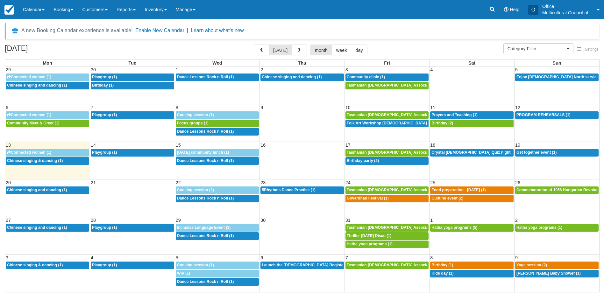
select select
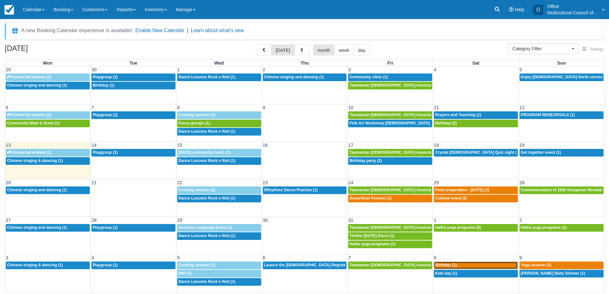
click at [466, 266] on div "10:30a Birthday (1)" at bounding box center [476, 265] width 82 height 5
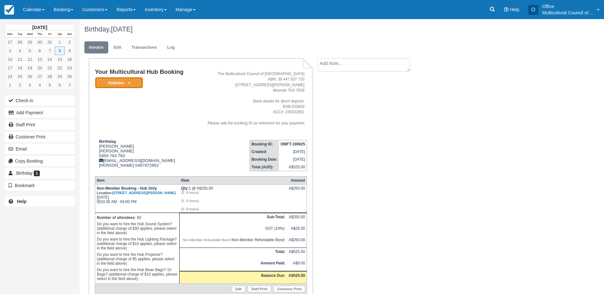
click at [129, 82] on icon at bounding box center [129, 83] width 2 height 4
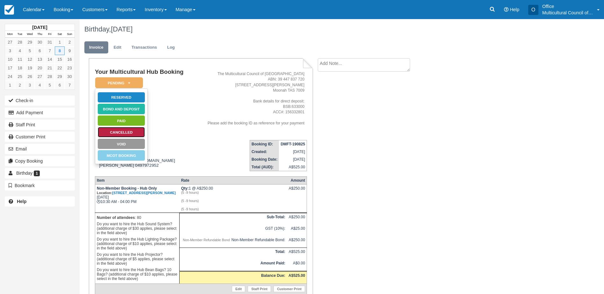
click at [134, 134] on link "Cancelled" at bounding box center [121, 132] width 48 height 11
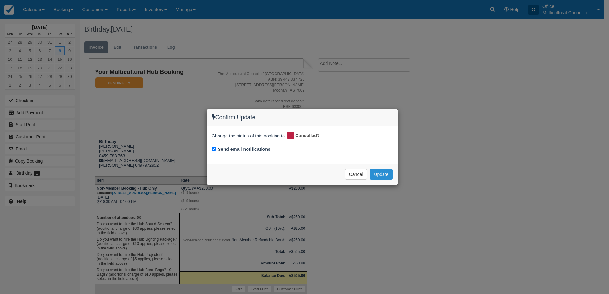
click at [380, 178] on button "Update" at bounding box center [381, 174] width 23 height 11
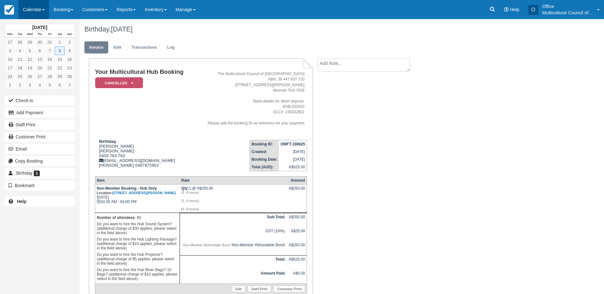
click at [24, 6] on link "Calendar" at bounding box center [33, 9] width 31 height 19
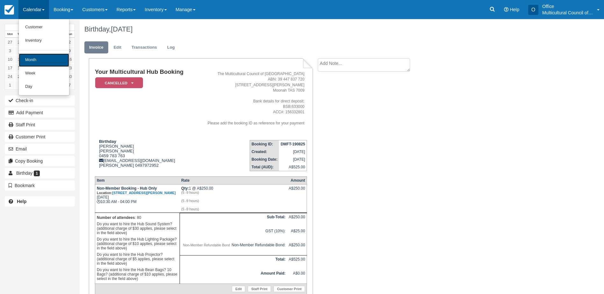
click at [43, 56] on link "Month" at bounding box center [44, 60] width 50 height 13
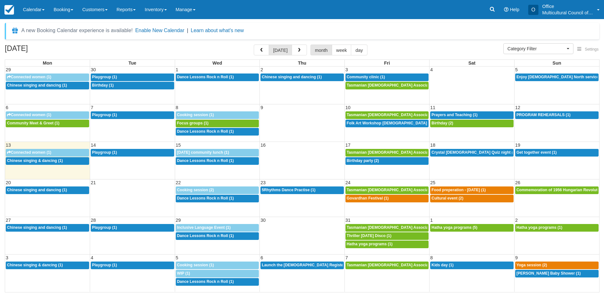
select select
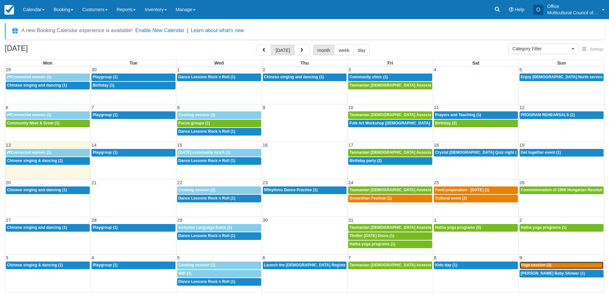
click at [538, 264] on span "Yoga session (2)" at bounding box center [536, 265] width 31 height 4
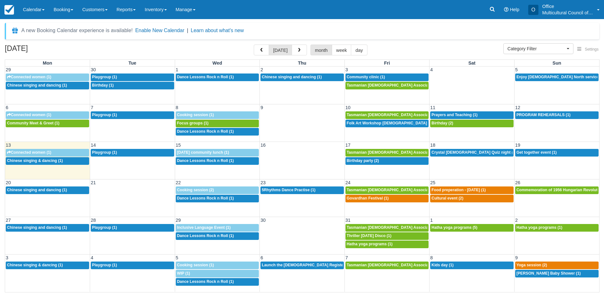
select select
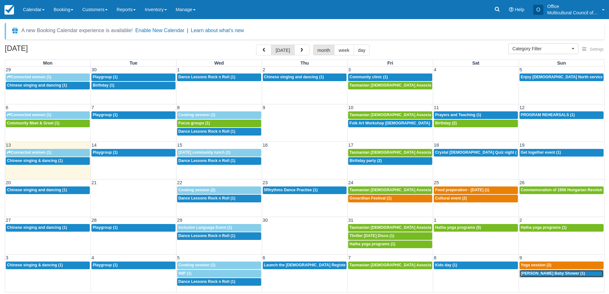
click at [531, 274] on span "Morgan's Baby Shower (1)" at bounding box center [553, 273] width 64 height 4
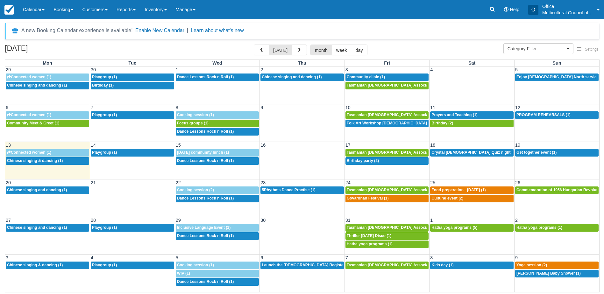
select select
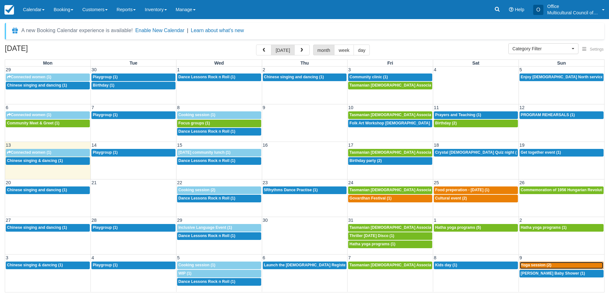
click at [531, 266] on span "Yoga session (2)" at bounding box center [536, 265] width 31 height 4
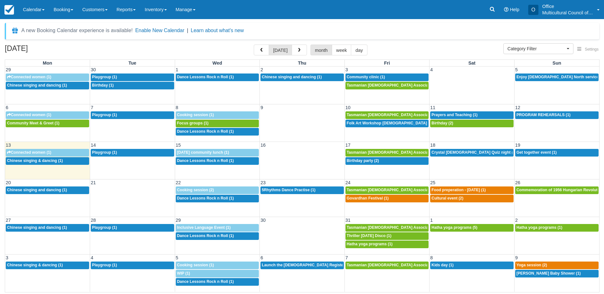
select select
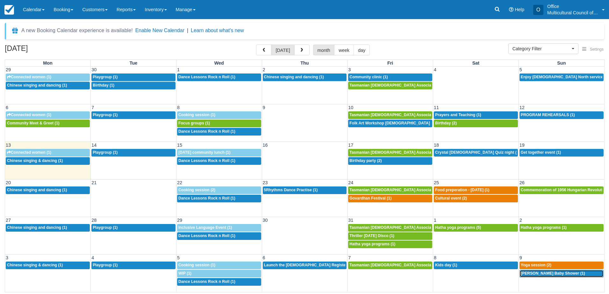
drag, startPoint x: 532, startPoint y: 273, endPoint x: 525, endPoint y: 294, distance: 22.1
click at [532, 273] on span "[PERSON_NAME] Baby Shower (1)" at bounding box center [553, 273] width 64 height 4
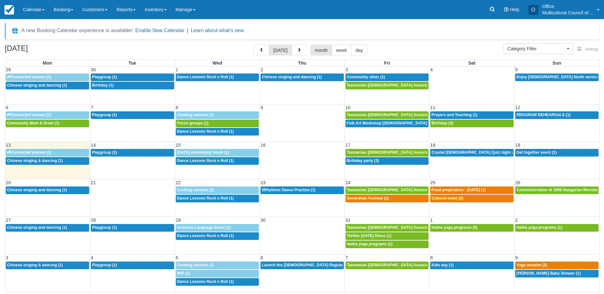
select select
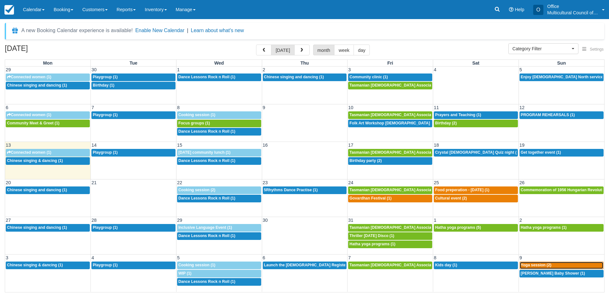
click at [533, 263] on span "Yoga session (2)" at bounding box center [536, 265] width 31 height 4
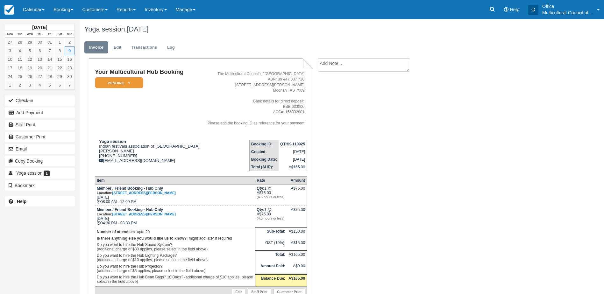
click at [27, 240] on div "November 2025 Mon Tue Wed Thu Fri Sat Sun 27 28 29 30 31 1 2 3 4 5 6 7 8 9 10 1…" at bounding box center [40, 147] width 80 height 294
click at [34, 4] on link "Calendar" at bounding box center [33, 9] width 31 height 19
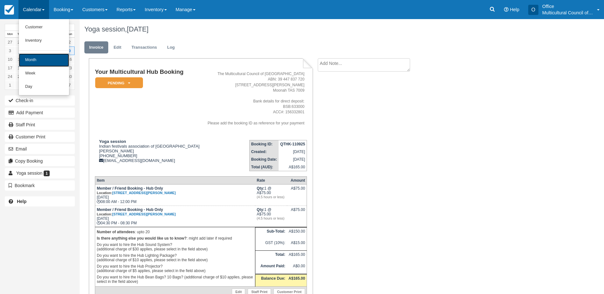
click at [39, 61] on link "Month" at bounding box center [44, 60] width 50 height 13
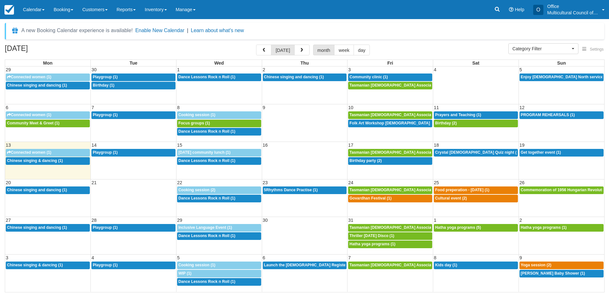
select select
click at [294, 50] on button "button" at bounding box center [301, 50] width 15 height 11
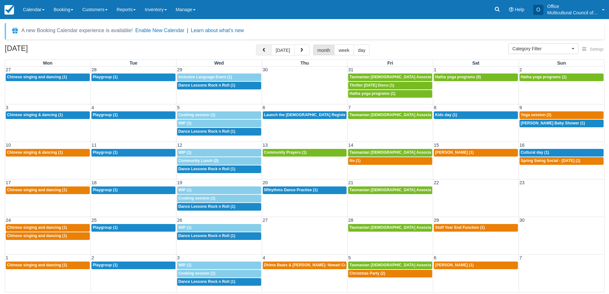
click at [263, 49] on span "button" at bounding box center [263, 50] width 4 height 4
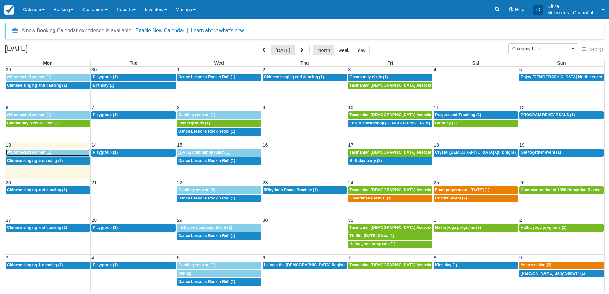
click at [62, 151] on div "9:30a Connected women (1)" at bounding box center [48, 152] width 82 height 5
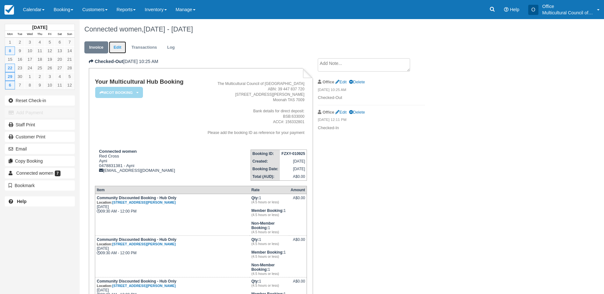
click at [118, 46] on link "Edit" at bounding box center [117, 47] width 17 height 12
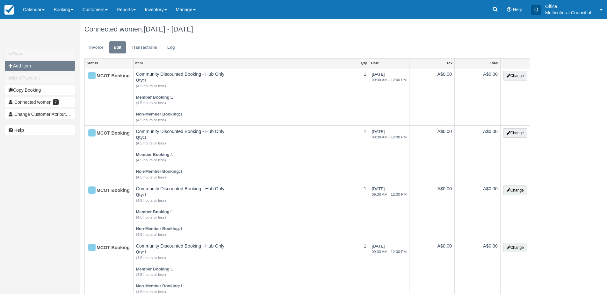
click at [46, 65] on button "Add Item" at bounding box center [40, 66] width 70 height 10
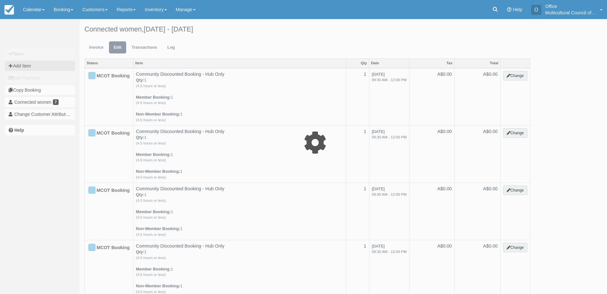
type input "0.00"
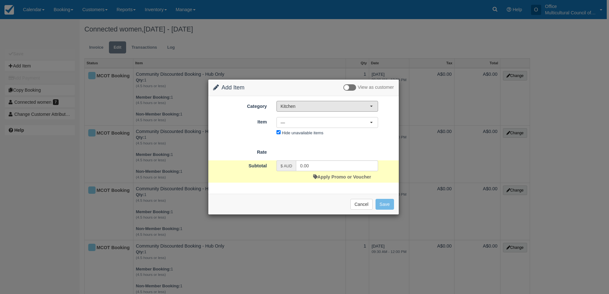
drag, startPoint x: 321, startPoint y: 108, endPoint x: 321, endPoint y: 112, distance: 4.5
click at [321, 108] on span "Kitchen" at bounding box center [325, 106] width 89 height 6
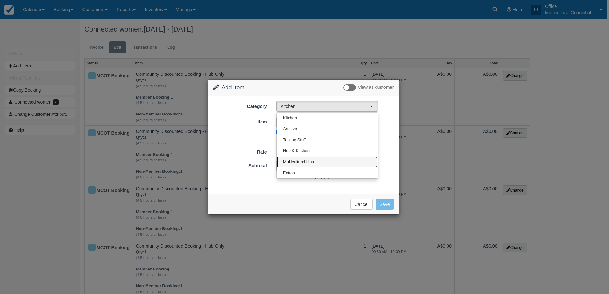
click at [316, 158] on link "Multicultural Hub" at bounding box center [327, 162] width 101 height 11
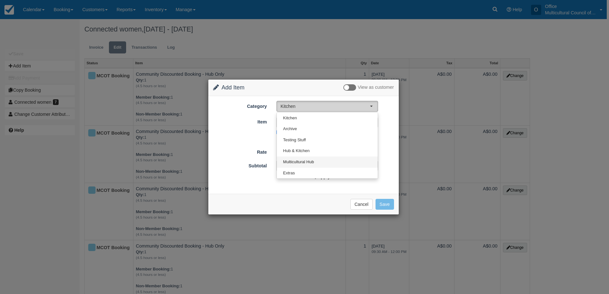
select select "2"
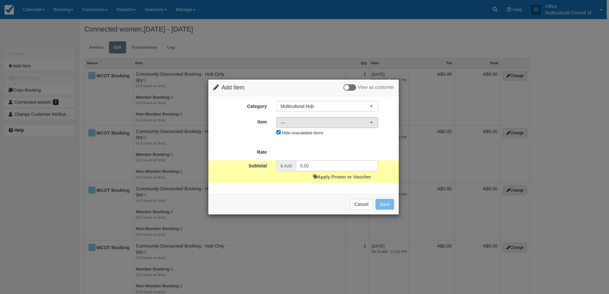
click at [342, 120] on span "—" at bounding box center [325, 122] width 89 height 6
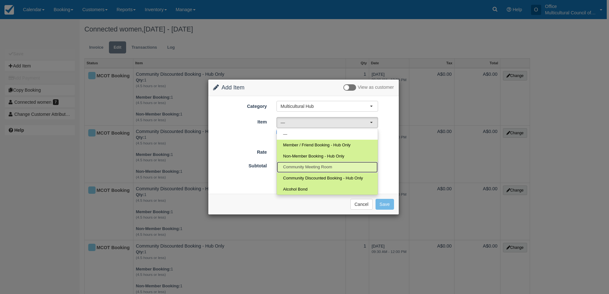
click at [324, 168] on span "Community Meeting Room" at bounding box center [307, 167] width 49 height 6
select select "12"
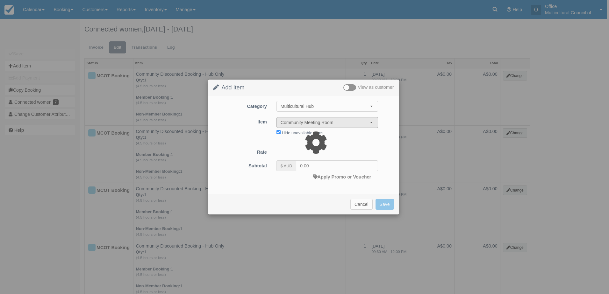
select select "08:00"
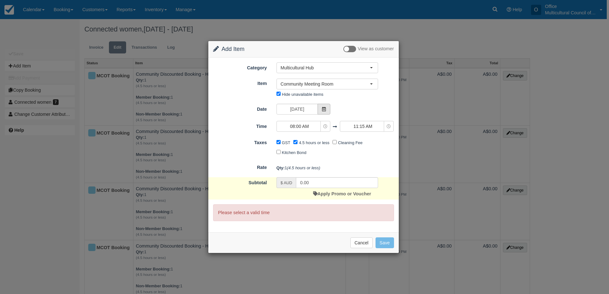
click at [324, 110] on icon at bounding box center [324, 109] width 4 height 4
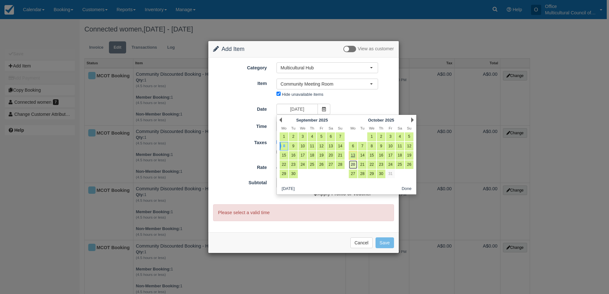
click at [352, 164] on link "20" at bounding box center [353, 165] width 9 height 9
type input "Monday 20 October 2025"
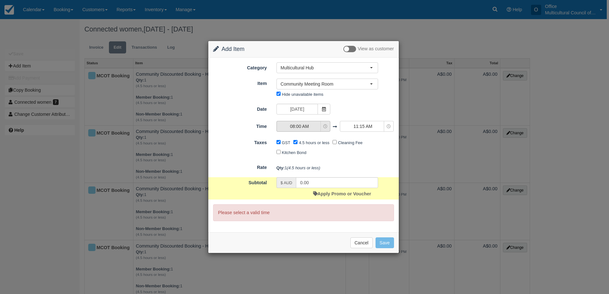
click at [295, 125] on span "08:00 AM" at bounding box center [299, 126] width 45 height 6
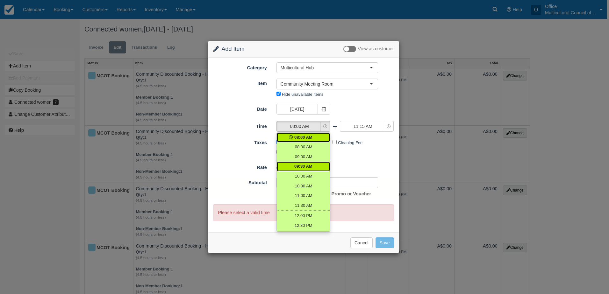
click at [308, 164] on span "09:30 AM" at bounding box center [303, 167] width 18 height 6
select select "09:30"
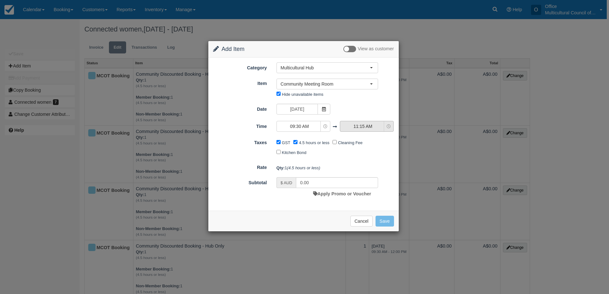
click at [361, 124] on span "11:15 AM" at bounding box center [362, 126] width 45 height 6
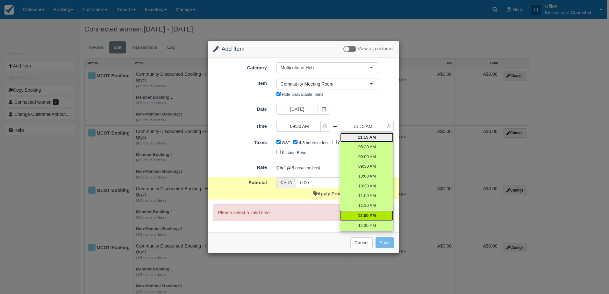
click at [372, 214] on span "12:00 PM" at bounding box center [367, 216] width 18 height 6
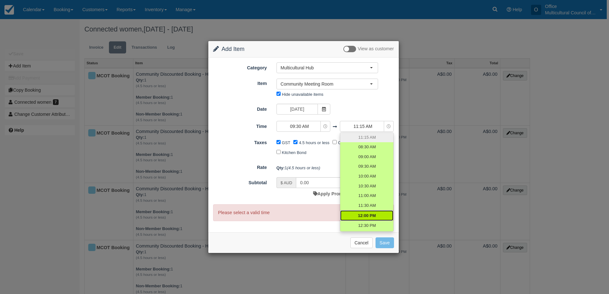
click at [364, 214] on span "12:00 PM" at bounding box center [367, 216] width 18 height 6
click at [322, 158] on form "Category Multicultural Hub Kitchen Archive Testing Stuff Hub & Kitchen Multicul…" at bounding box center [303, 141] width 181 height 159
click at [371, 125] on span "11:15 AM" at bounding box center [362, 126] width 45 height 6
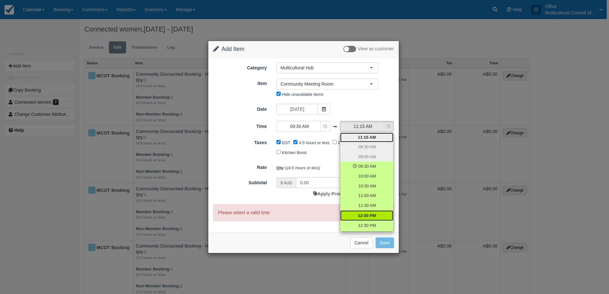
click at [368, 216] on span "12:00 PM" at bounding box center [367, 216] width 18 height 6
select select "12:00"
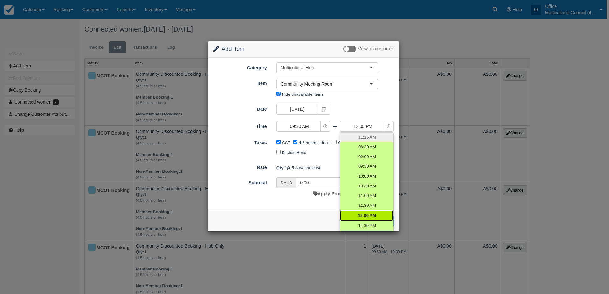
click at [317, 152] on div "GST 4.5 hours or less Cleaning Fee Kitchen Bond" at bounding box center [327, 148] width 111 height 20
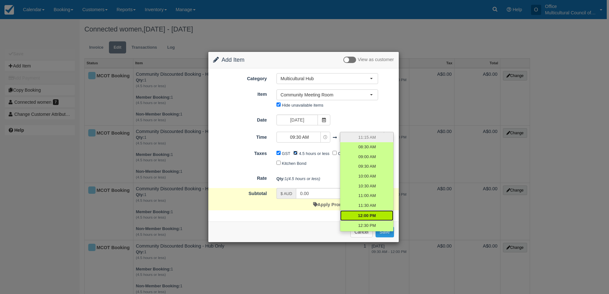
click at [296, 154] on input "4.5 hours or less" at bounding box center [295, 153] width 4 height 4
checkbox input "false"
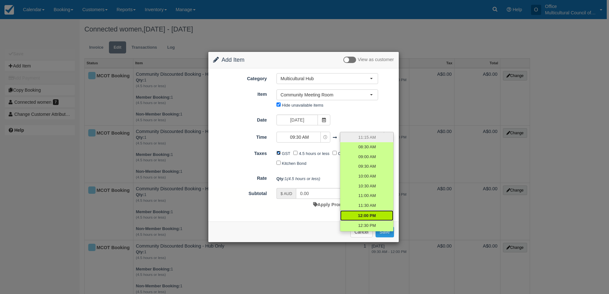
click at [278, 152] on input "GST" at bounding box center [278, 153] width 4 height 4
click at [330, 180] on div "Qty: 1 (4.5 hours or less)" at bounding box center [335, 179] width 127 height 11
click at [377, 235] on button "Save" at bounding box center [385, 232] width 18 height 11
checkbox input "false"
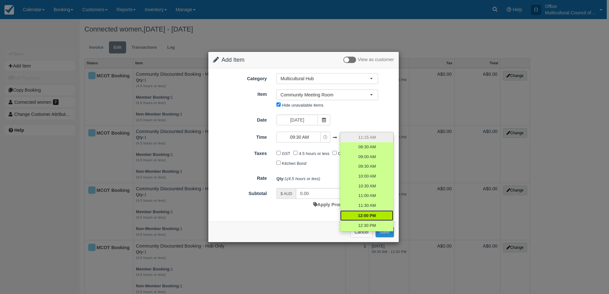
checkbox input "false"
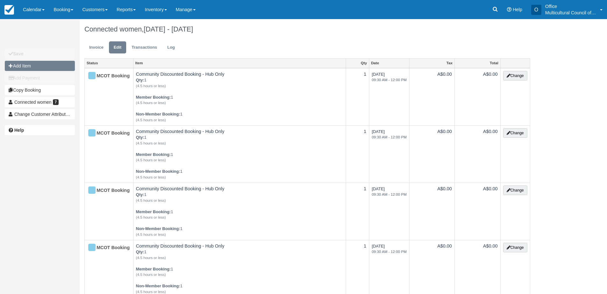
click at [47, 69] on button "Add Item" at bounding box center [40, 66] width 70 height 10
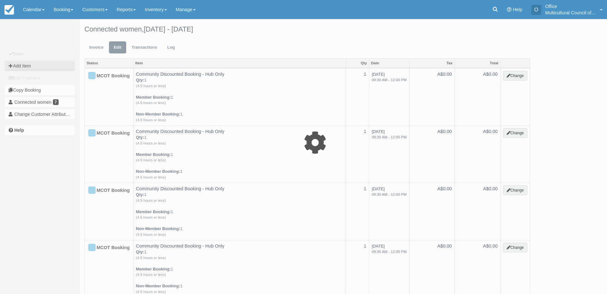
type input "0.00"
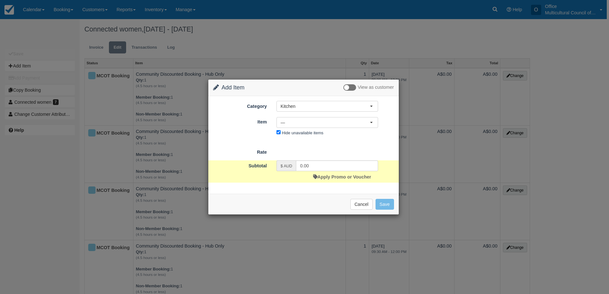
click at [347, 113] on div "Category Kitchen Kitchen Archive Testing Stuff Hub & Kitchen Multicultural Hub …" at bounding box center [303, 119] width 181 height 37
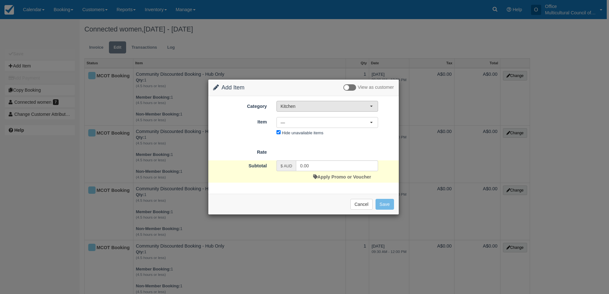
click at [348, 109] on span "Kitchen" at bounding box center [325, 106] width 89 height 6
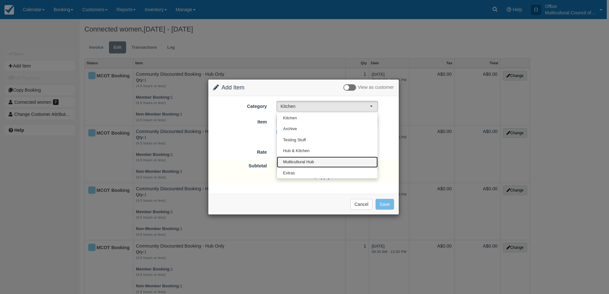
click at [335, 165] on link "Multicultural Hub" at bounding box center [327, 162] width 101 height 11
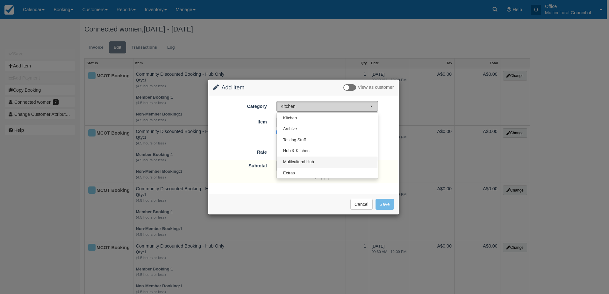
select select "2"
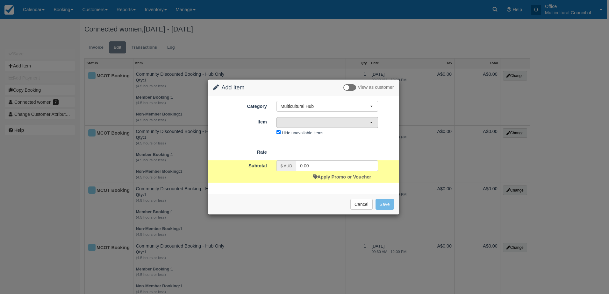
click at [333, 125] on span "—" at bounding box center [325, 122] width 89 height 6
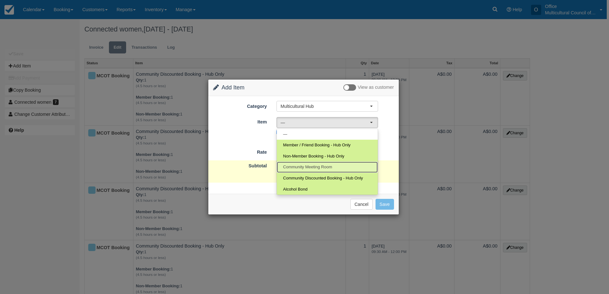
click at [332, 168] on span "Community Meeting Room" at bounding box center [307, 167] width 49 height 6
select select "12"
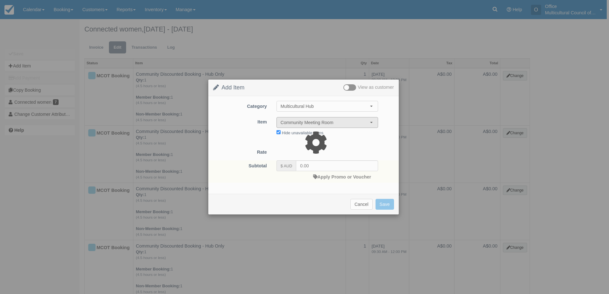
select select "08:00"
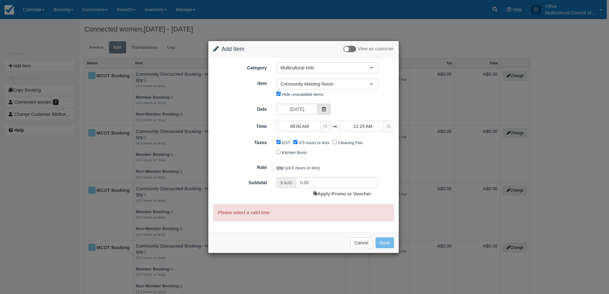
click at [324, 104] on span at bounding box center [324, 109] width 13 height 11
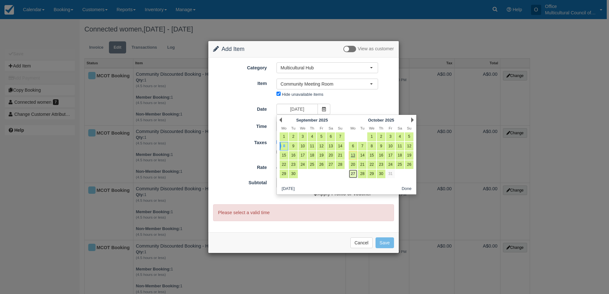
click at [352, 176] on link "27" at bounding box center [353, 174] width 9 height 9
type input "Monday 27 October 2025"
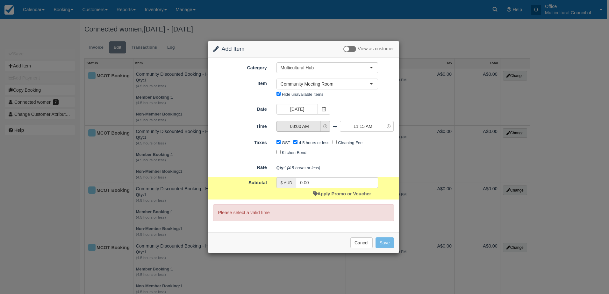
click at [322, 127] on button "08:00 AM" at bounding box center [303, 126] width 54 height 11
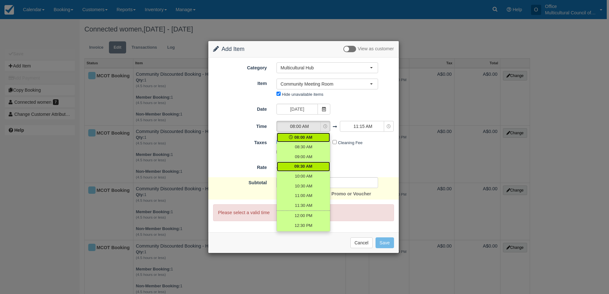
click at [307, 167] on span "09:30 AM" at bounding box center [303, 167] width 18 height 6
select select "09:30"
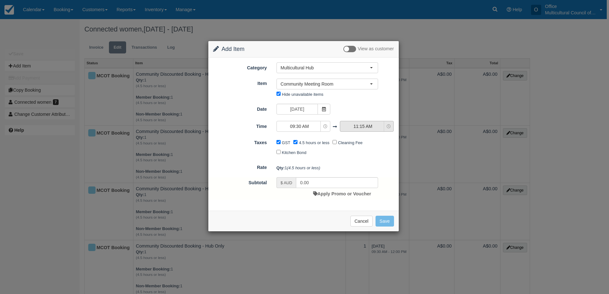
click at [362, 122] on button "11:15 AM" at bounding box center [367, 126] width 54 height 11
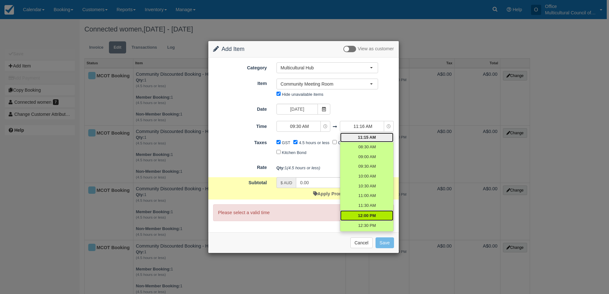
click at [372, 219] on link "12:00 PM" at bounding box center [366, 216] width 53 height 11
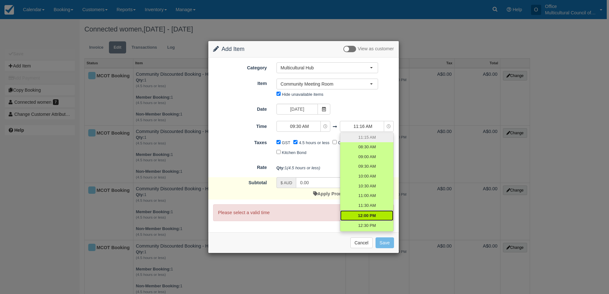
click at [318, 169] on em "(4.5 hours or less)" at bounding box center [303, 168] width 33 height 5
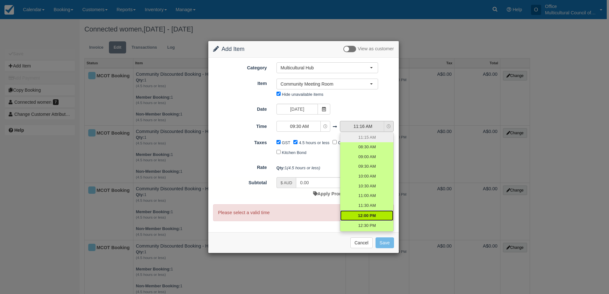
click at [364, 126] on span "11:16 AM" at bounding box center [362, 126] width 45 height 6
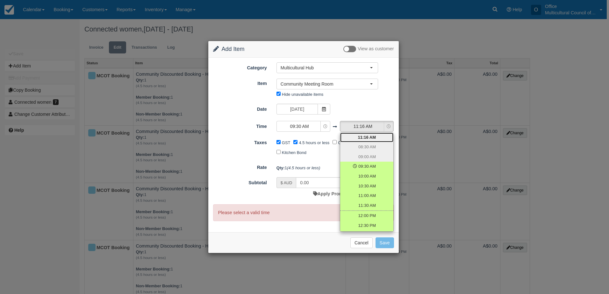
click at [367, 111] on div "Date Monday 27 October 2025" at bounding box center [303, 110] width 190 height 12
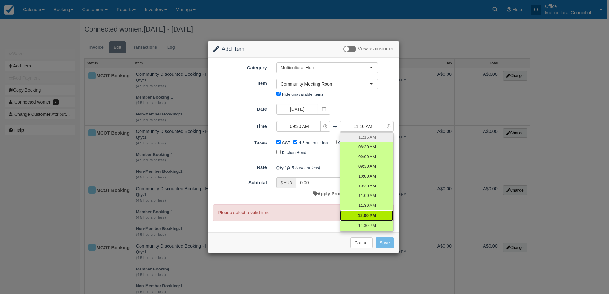
click at [367, 111] on div "Date Monday 27 October 2025" at bounding box center [303, 110] width 190 height 12
click at [370, 225] on span "12:30 PM" at bounding box center [367, 226] width 18 height 6
click at [373, 217] on span "12:00 PM" at bounding box center [367, 216] width 18 height 6
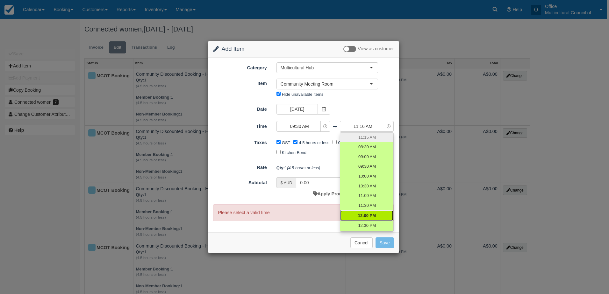
click at [373, 217] on span "12:00 PM" at bounding box center [367, 216] width 18 height 6
click at [293, 140] on div "GST" at bounding box center [284, 143] width 17 height 10
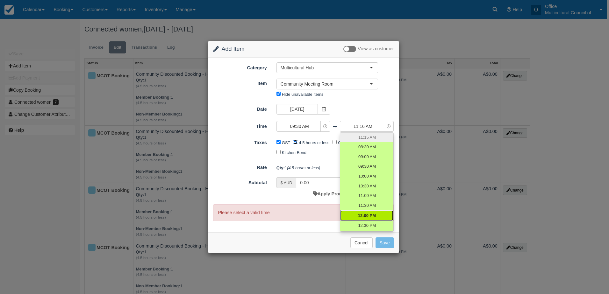
click at [294, 142] on input "4.5 hours or less" at bounding box center [295, 142] width 4 height 4
checkbox input "false"
click at [277, 142] on input "GST" at bounding box center [278, 142] width 4 height 4
click at [381, 242] on button "Save" at bounding box center [385, 243] width 18 height 11
checkbox input "false"
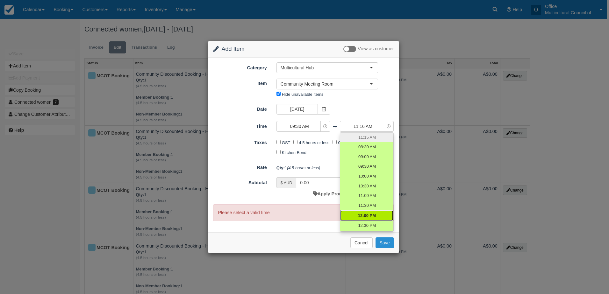
checkbox input "false"
click at [371, 217] on span "12:00 PM" at bounding box center [367, 216] width 18 height 6
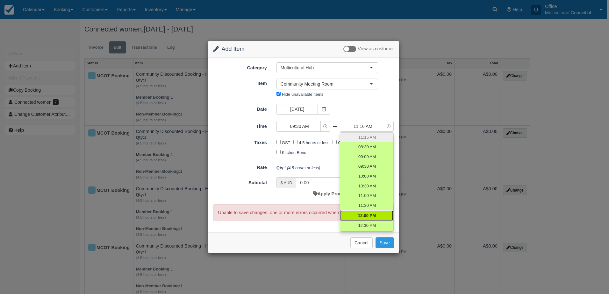
click at [365, 216] on span "12:00 PM" at bounding box center [367, 216] width 18 height 6
click at [360, 242] on button "Cancel" at bounding box center [361, 243] width 22 height 11
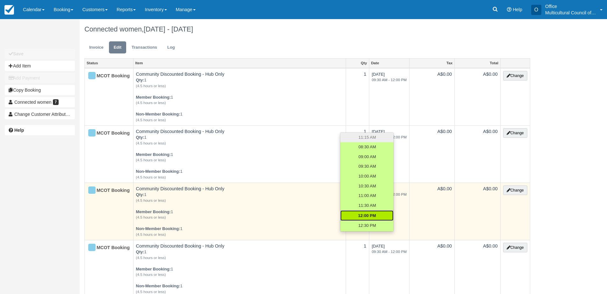
click at [283, 209] on em "Qty: 1 (4.5 hours or less) Member Booking: 1 (4.5 hours or less) Non-Member Boo…" at bounding box center [239, 214] width 207 height 45
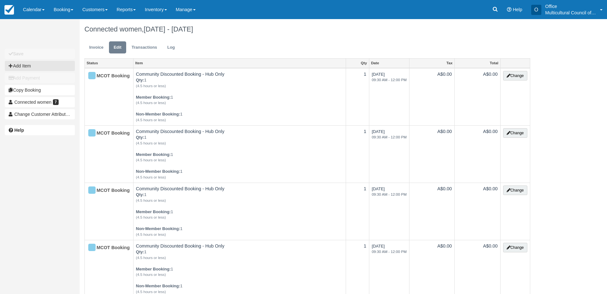
click at [38, 63] on button "Add Item" at bounding box center [40, 66] width 70 height 10
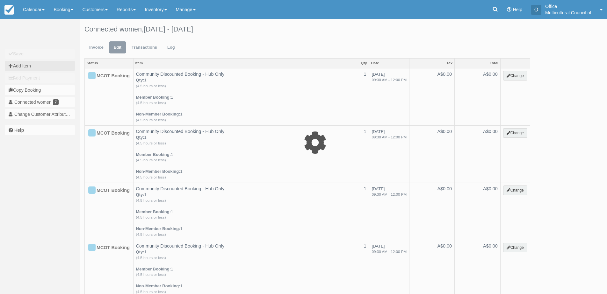
type input "0.00"
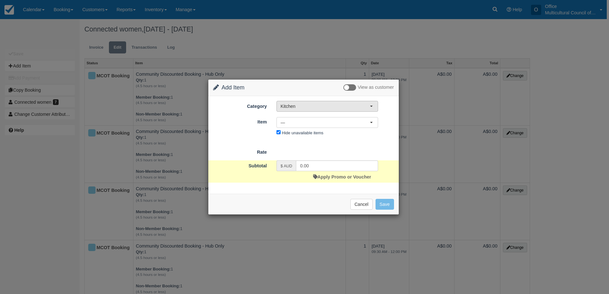
click at [313, 104] on span "Kitchen" at bounding box center [325, 106] width 89 height 6
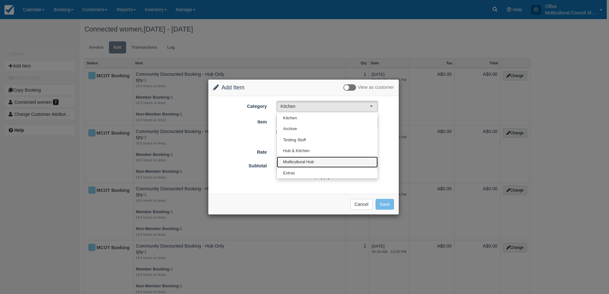
click at [317, 160] on link "Multicultural Hub" at bounding box center [327, 162] width 101 height 11
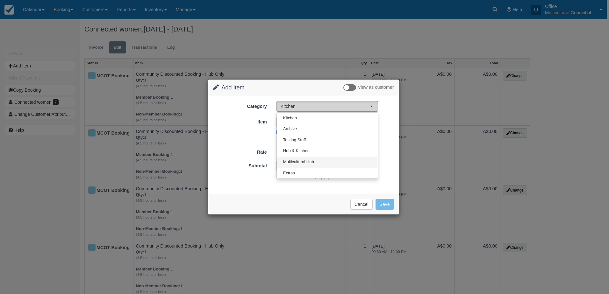
select select "2"
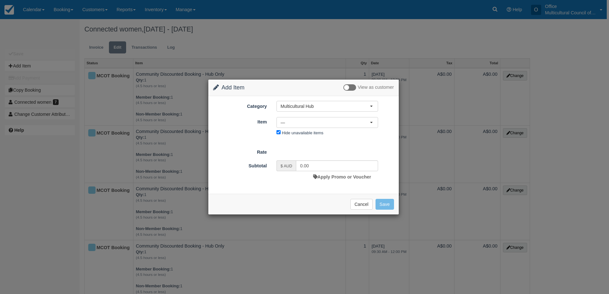
click at [150, 148] on div "Change Item Add Item View as customer Category Multicultural Hub Kitchen Archiv…" at bounding box center [304, 147] width 609 height 294
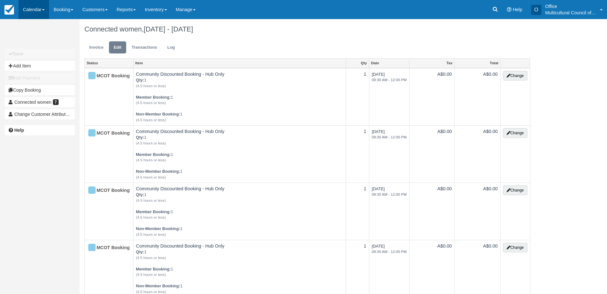
click at [38, 10] on link "Calendar" at bounding box center [33, 9] width 31 height 19
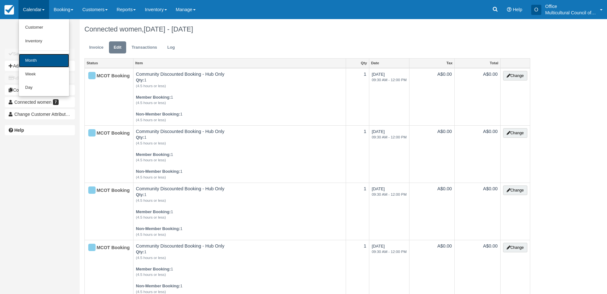
click at [44, 58] on link "Month" at bounding box center [44, 61] width 50 height 14
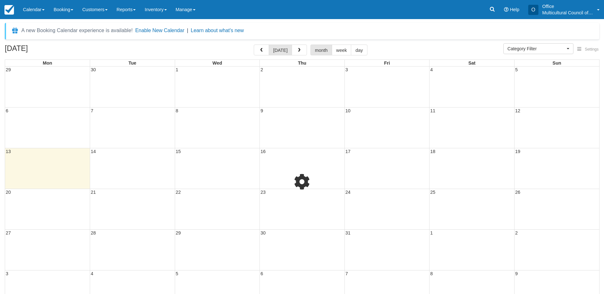
select select
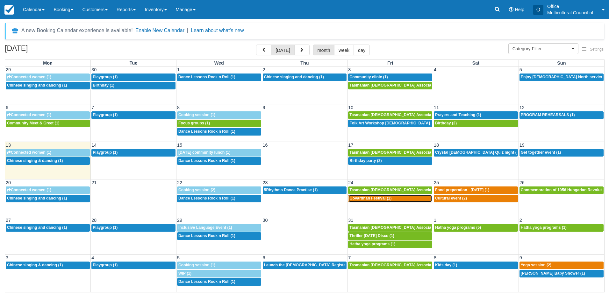
click at [392, 202] on link "3p Govardhan Festival (1)" at bounding box center [390, 199] width 84 height 8
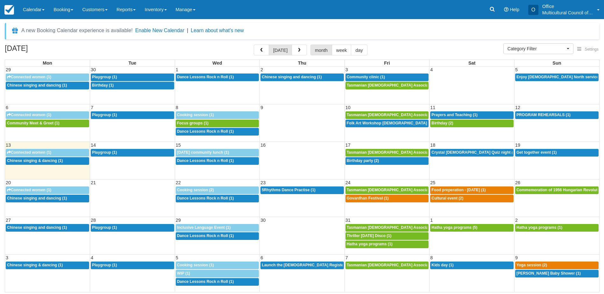
select select
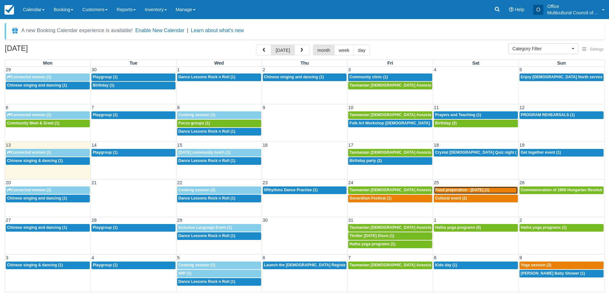
click at [451, 190] on span "Food preperation - [DATE] (1)" at bounding box center [462, 190] width 54 height 4
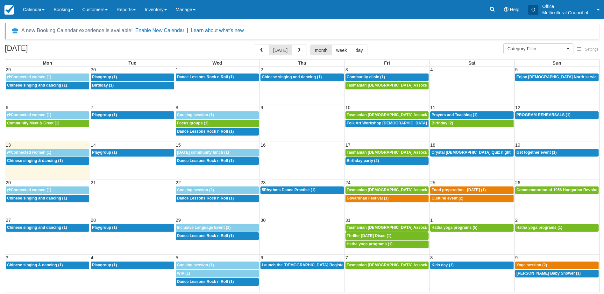
select select
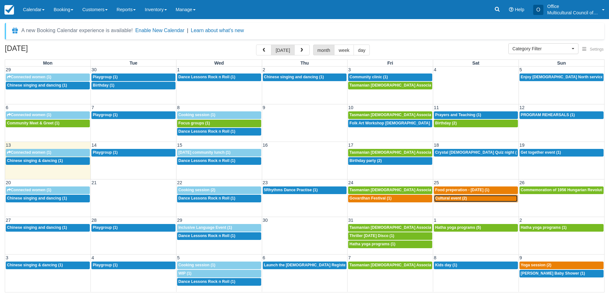
click at [459, 198] on span "Cultural event (2)" at bounding box center [451, 198] width 32 height 4
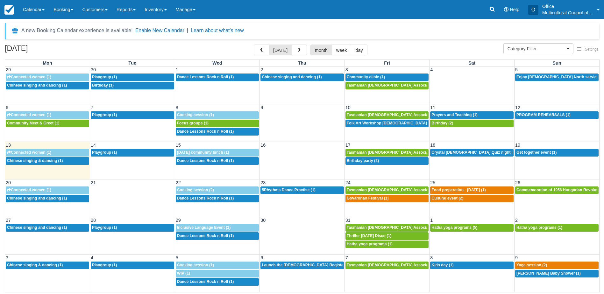
select select
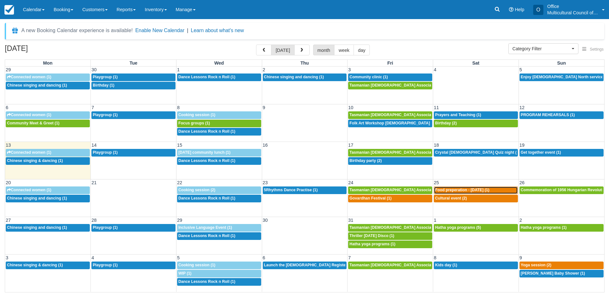
click at [454, 190] on span "Food preperation - Diwali (1)" at bounding box center [462, 190] width 54 height 4
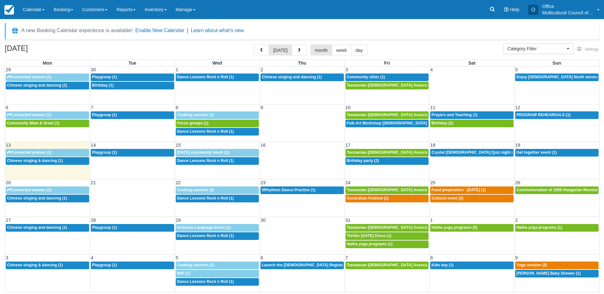
select select
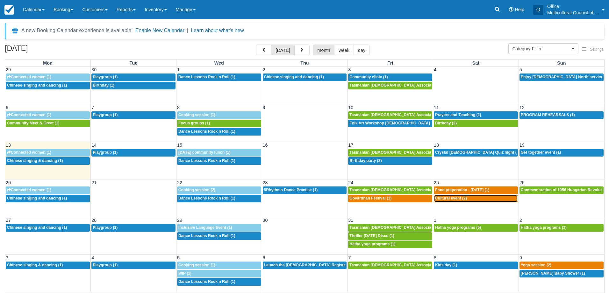
click at [455, 198] on span "Cultural event (2)" at bounding box center [451, 198] width 32 height 4
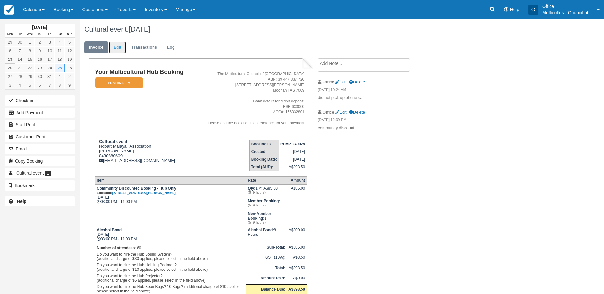
click at [118, 44] on link "Edit" at bounding box center [117, 47] width 17 height 12
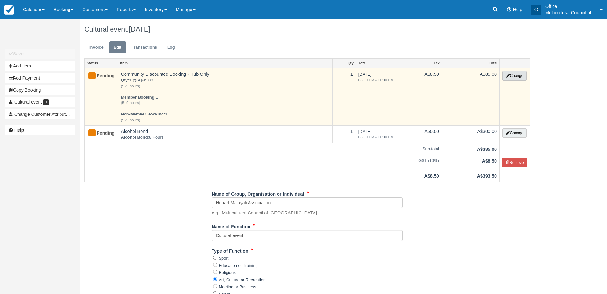
click at [516, 75] on button "Change" at bounding box center [514, 76] width 24 height 10
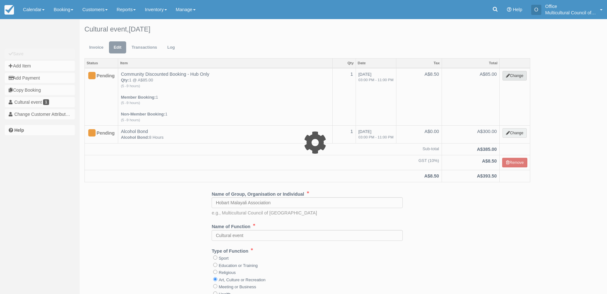
select select "2"
type input "85.00"
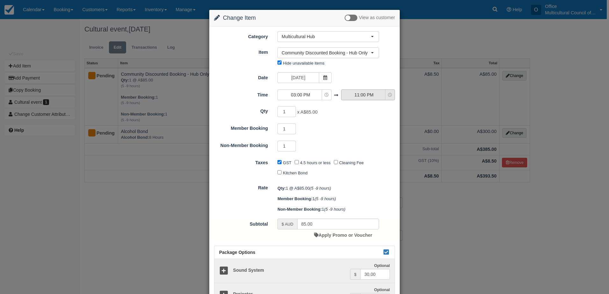
click at [360, 97] on span "11:00 PM" at bounding box center [363, 95] width 45 height 6
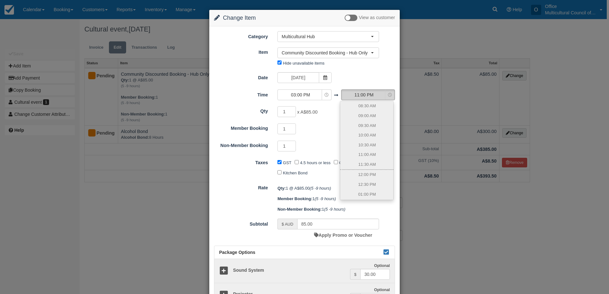
scroll to position [214, 0]
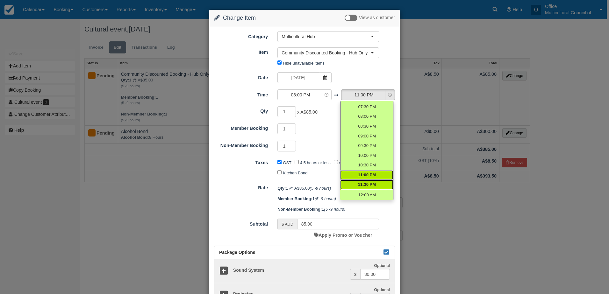
click at [368, 183] on span "11:30 PM" at bounding box center [367, 185] width 18 height 6
select select "23:30"
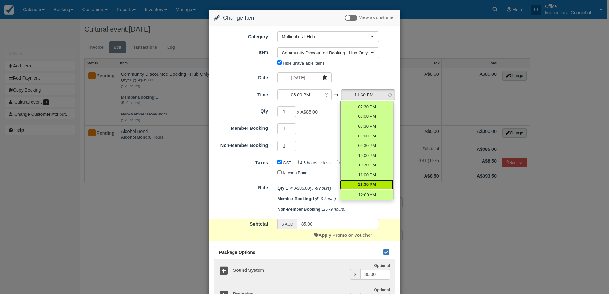
click at [327, 149] on div "1 Required.Maximum of 1" at bounding box center [328, 147] width 111 height 12
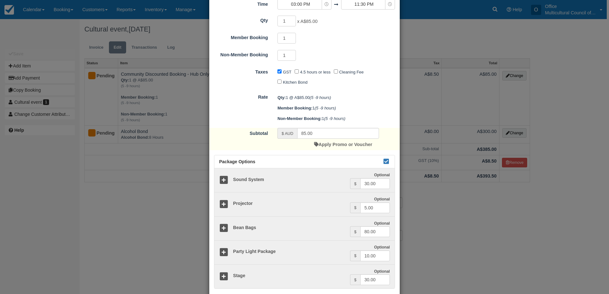
scroll to position [127, 0]
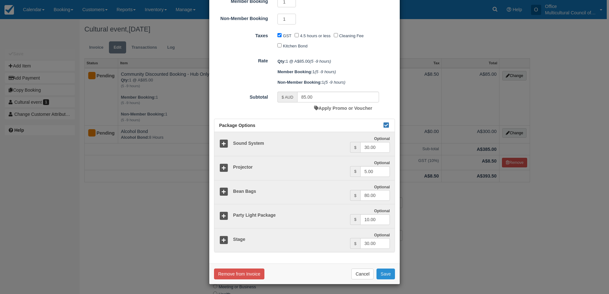
click at [385, 274] on button "Save" at bounding box center [385, 274] width 18 height 11
checkbox input "false"
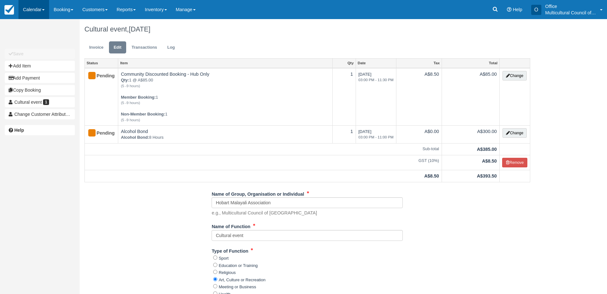
click at [27, 7] on link "Calendar" at bounding box center [33, 9] width 31 height 19
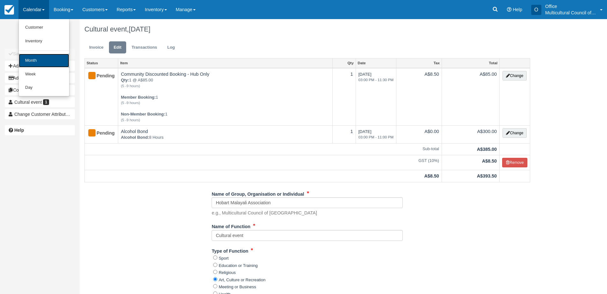
click at [51, 60] on link "Month" at bounding box center [44, 61] width 50 height 14
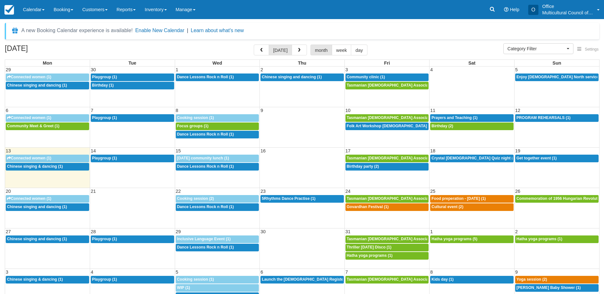
select select
click at [447, 199] on span "Food preperation - [DATE] (1)" at bounding box center [459, 199] width 54 height 4
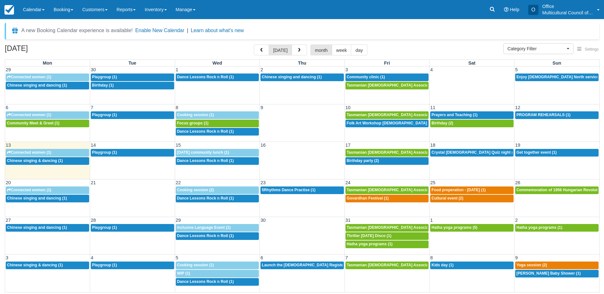
select select
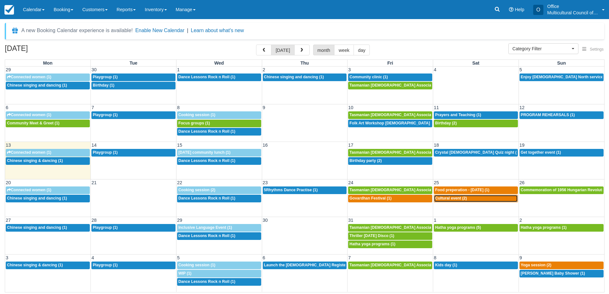
click at [441, 198] on span "Cultural event (2)" at bounding box center [451, 198] width 32 height 4
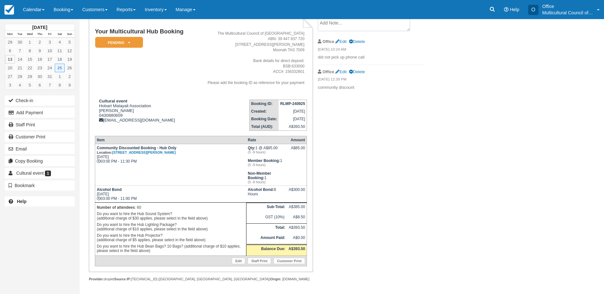
scroll to position [42, 0]
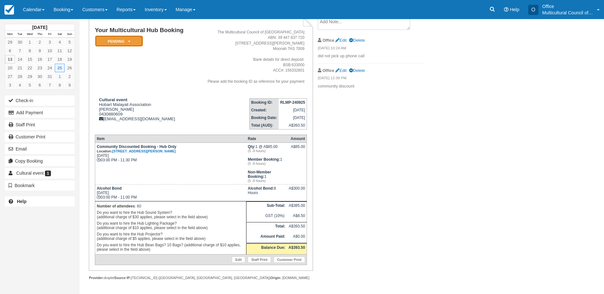
click at [124, 42] on em "Pending" at bounding box center [119, 41] width 48 height 11
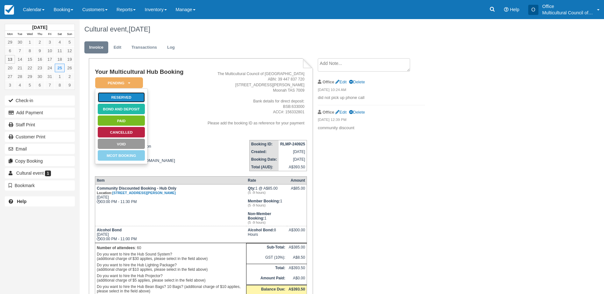
click at [125, 97] on link "Reserved" at bounding box center [121, 97] width 48 height 11
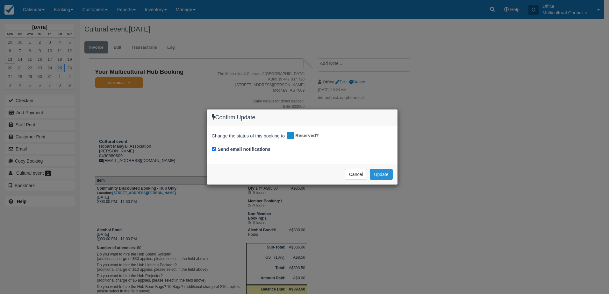
click at [379, 173] on button "Update" at bounding box center [381, 174] width 23 height 11
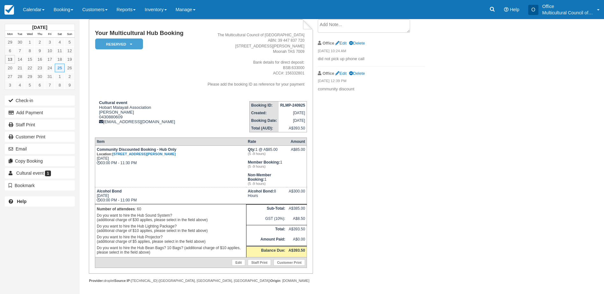
scroll to position [42, 0]
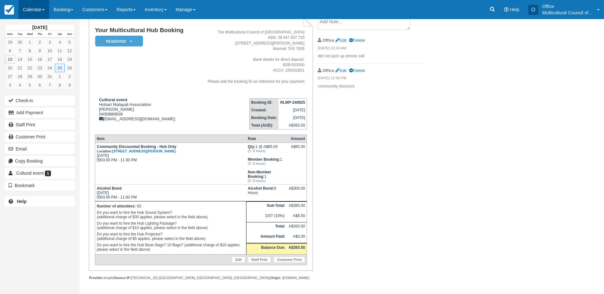
click at [25, 10] on link "Calendar" at bounding box center [33, 9] width 31 height 19
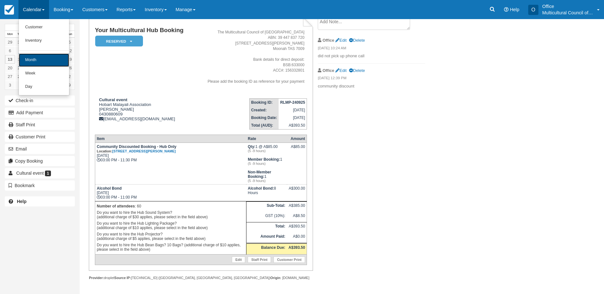
click at [33, 58] on link "Month" at bounding box center [44, 60] width 50 height 13
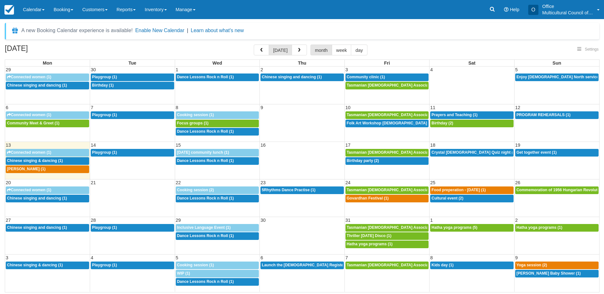
select select
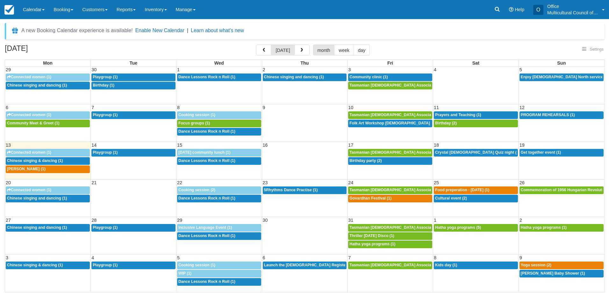
select select
click at [46, 168] on span "[PERSON_NAME] (1)" at bounding box center [26, 169] width 39 height 4
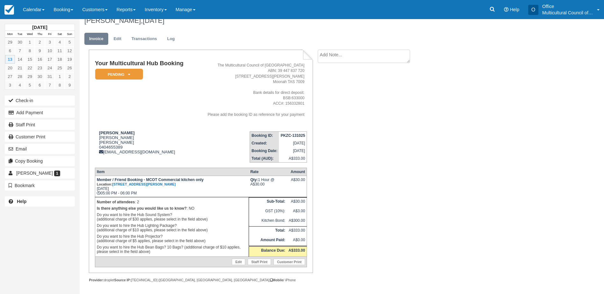
scroll to position [11, 0]
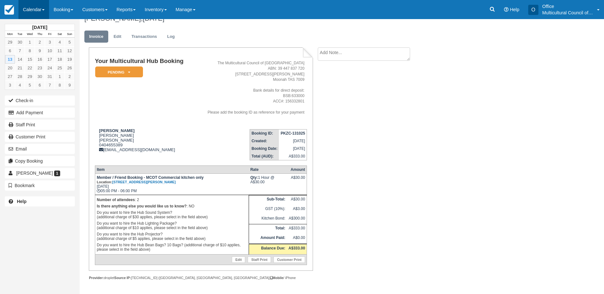
click at [28, 10] on link "Calendar" at bounding box center [33, 9] width 31 height 19
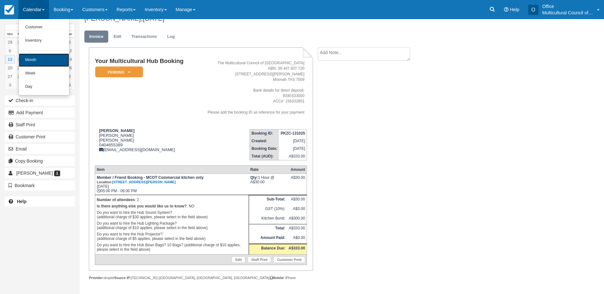
click at [42, 61] on link "Month" at bounding box center [44, 60] width 50 height 13
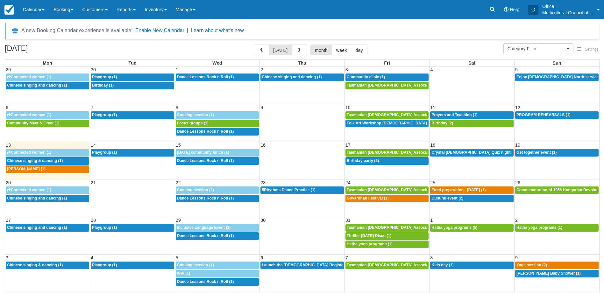
select select
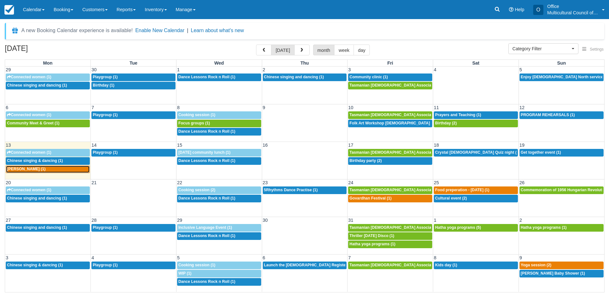
click at [61, 171] on div "5p GONZALO SANTILLAN (1)" at bounding box center [48, 169] width 82 height 5
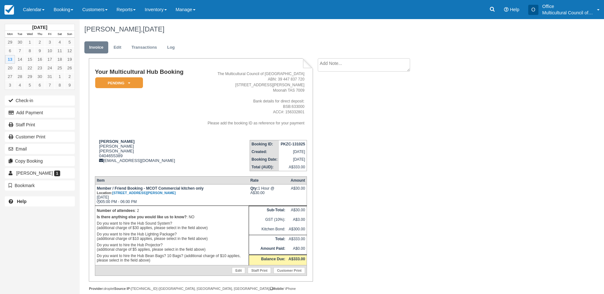
click at [329, 65] on textarea at bounding box center [364, 64] width 92 height 13
click at [340, 148] on div "Your Multicultural Hub Booking Pending   Reserved Bond and deposit Paid Cancell…" at bounding box center [255, 181] width 350 height 247
click at [41, 12] on link "Calendar" at bounding box center [33, 9] width 31 height 19
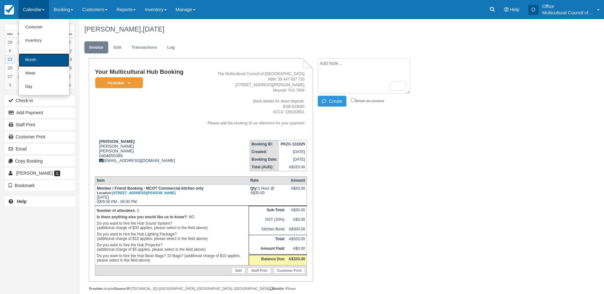
click at [49, 58] on link "Month" at bounding box center [44, 60] width 50 height 13
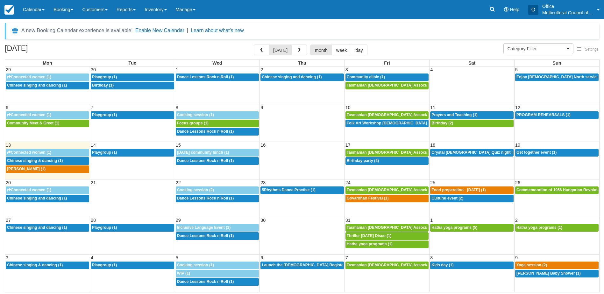
select select
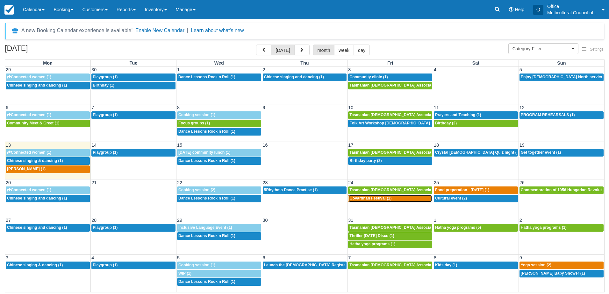
click at [357, 201] on div "3p Govardhan Festival (1)" at bounding box center [390, 198] width 82 height 5
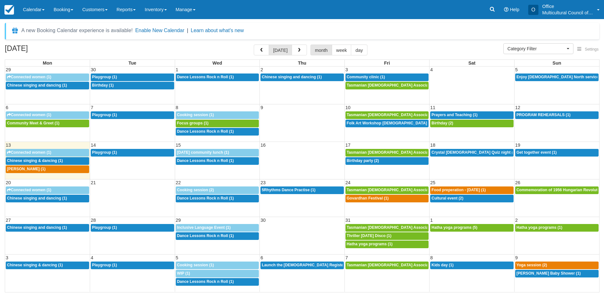
select select
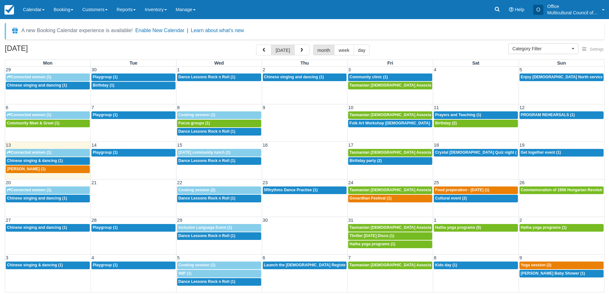
click at [393, 186] on td "1p Tasmanian Muslim Association -Weekly Praying (1)" at bounding box center [390, 190] width 86 height 8
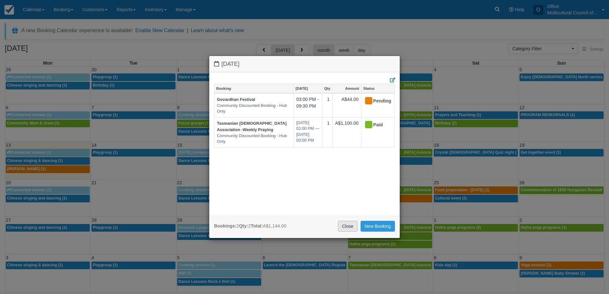
click at [338, 226] on link "Close" at bounding box center [348, 226] width 20 height 11
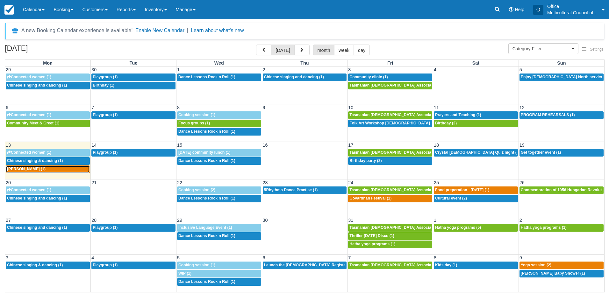
click at [43, 170] on span "[PERSON_NAME] (1)" at bounding box center [26, 169] width 39 height 4
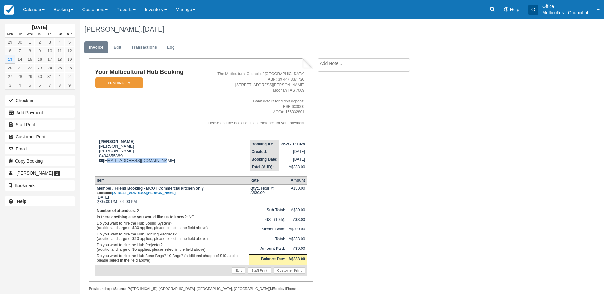
drag, startPoint x: 161, startPoint y: 163, endPoint x: 107, endPoint y: 167, distance: 54.9
click at [107, 167] on td "[PERSON_NAME] [PERSON_NAME] [PERSON_NAME] 0404655389 [EMAIL_ADDRESS][DOMAIN_NAM…" at bounding box center [144, 153] width 99 height 36
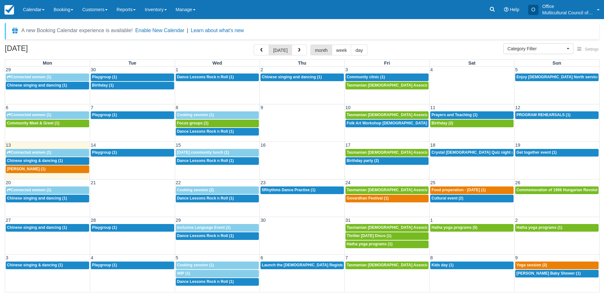
select select
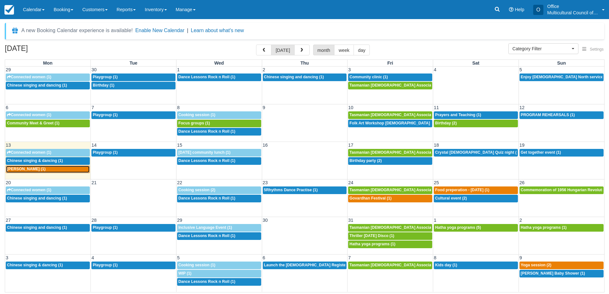
click at [61, 170] on div "5p GONZALO SANTILLAN (1)" at bounding box center [48, 169] width 82 height 5
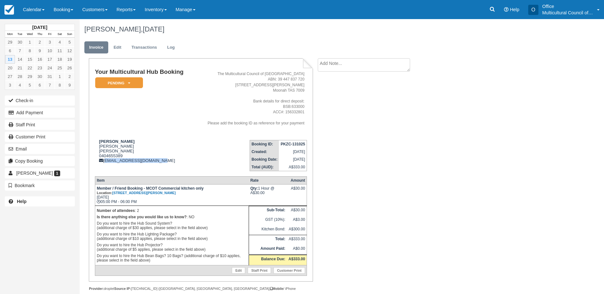
drag, startPoint x: 161, startPoint y: 165, endPoint x: 105, endPoint y: 167, distance: 55.4
click at [105, 167] on td "[PERSON_NAME] [PERSON_NAME] [PERSON_NAME] 0404655389 [EMAIL_ADDRESS][DOMAIN_NAM…" at bounding box center [144, 153] width 99 height 36
copy div "[EMAIL_ADDRESS][DOMAIN_NAME]"
click at [114, 45] on link "Edit" at bounding box center [117, 47] width 17 height 12
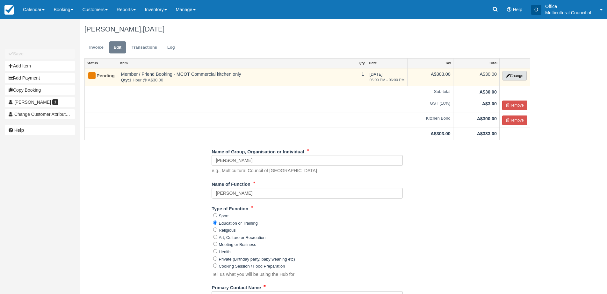
click at [517, 78] on button "Change" at bounding box center [514, 76] width 24 height 10
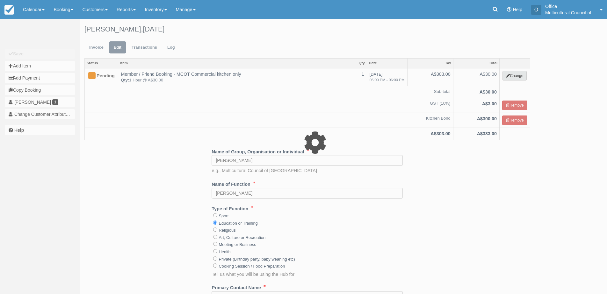
type input "30.00"
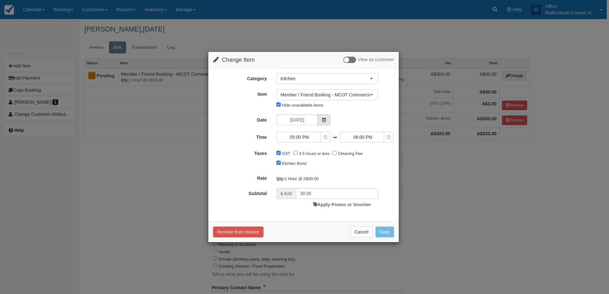
click at [325, 119] on icon at bounding box center [324, 120] width 4 height 4
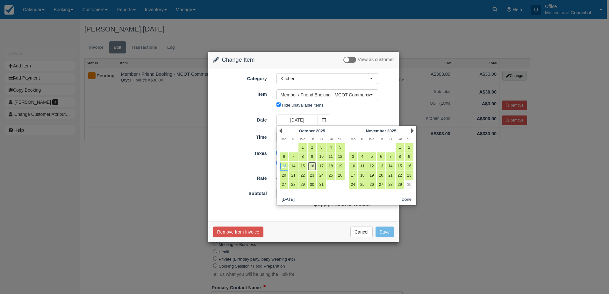
click at [311, 167] on link "16" at bounding box center [312, 166] width 9 height 9
type input "Thursday 16 October 2025"
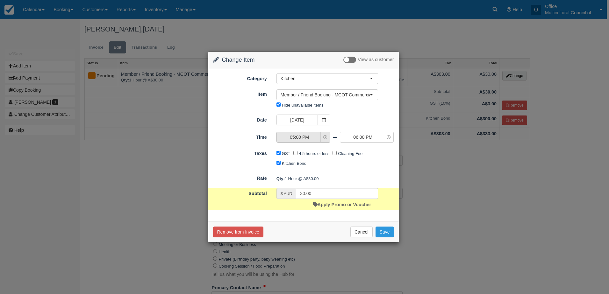
click at [327, 136] on icon "button" at bounding box center [325, 137] width 4 height 4
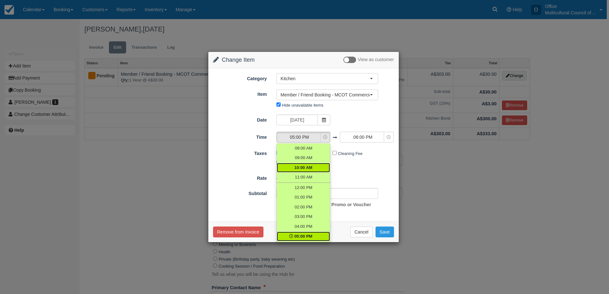
click at [311, 167] on span "10:00 AM" at bounding box center [303, 168] width 18 height 6
select select "10:00"
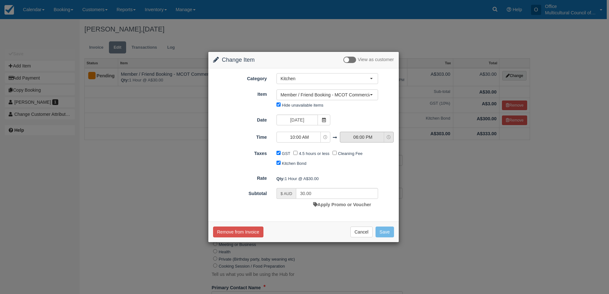
type input "240.00"
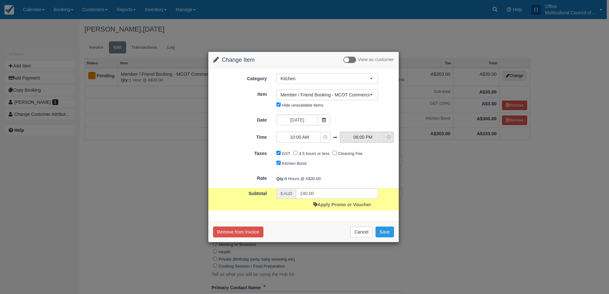
click at [354, 136] on span "06:00 PM" at bounding box center [362, 137] width 45 height 6
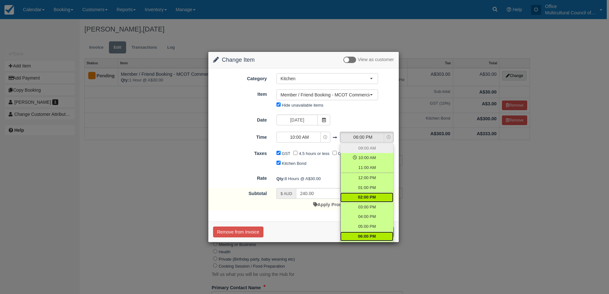
click at [364, 197] on span "02:00 PM" at bounding box center [367, 198] width 18 height 6
select select "14:00"
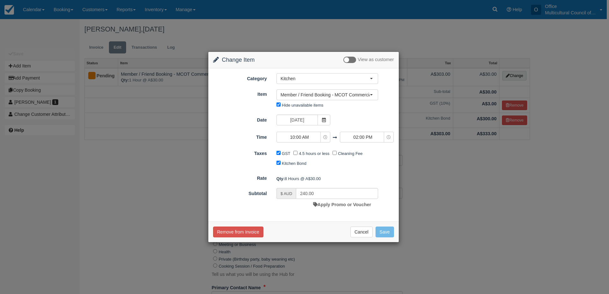
type input "120.00"
click at [383, 232] on button "Save" at bounding box center [385, 232] width 18 height 11
checkbox input "false"
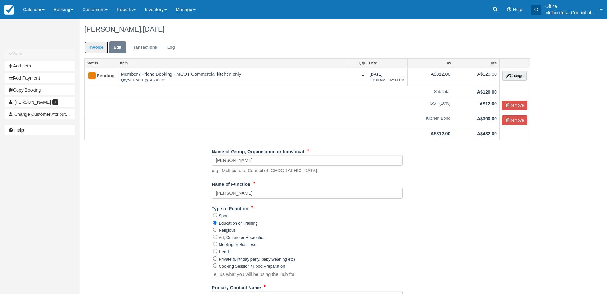
click at [90, 48] on link "Invoice" at bounding box center [96, 47] width 24 height 12
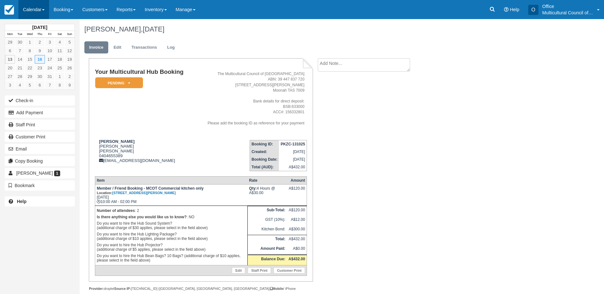
click at [27, 7] on link "Calendar" at bounding box center [33, 9] width 31 height 19
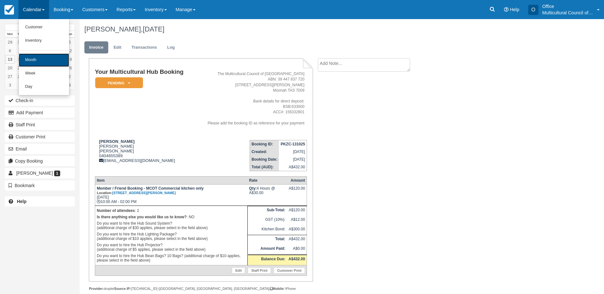
click at [42, 58] on link "Month" at bounding box center [44, 60] width 50 height 13
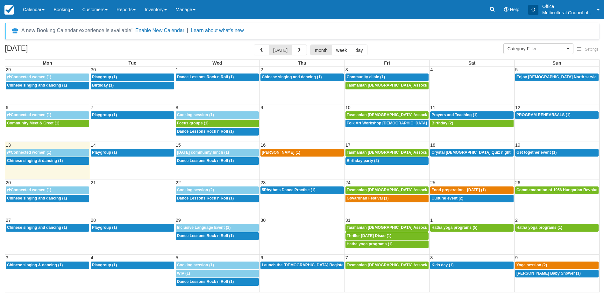
select select
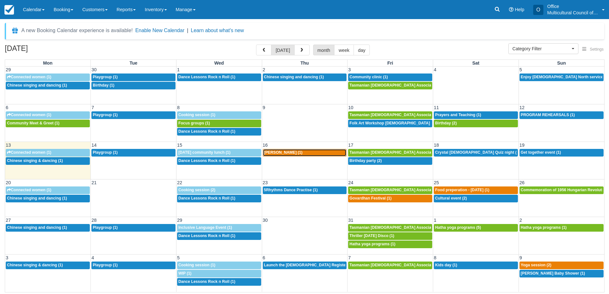
click at [288, 154] on span "[PERSON_NAME] (1)" at bounding box center [283, 152] width 39 height 4
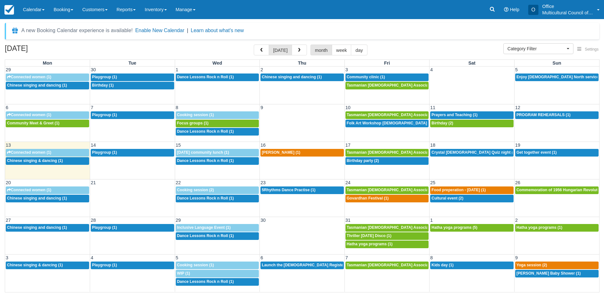
select select
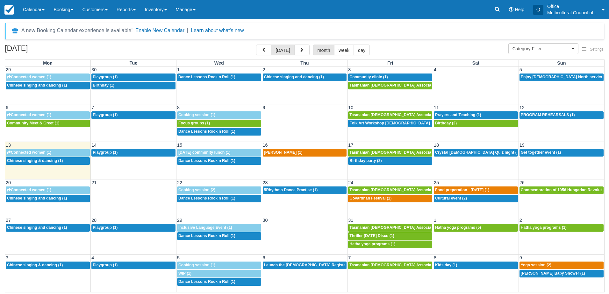
click at [123, 164] on td "9:30a Playgroup (1)" at bounding box center [134, 157] width 86 height 17
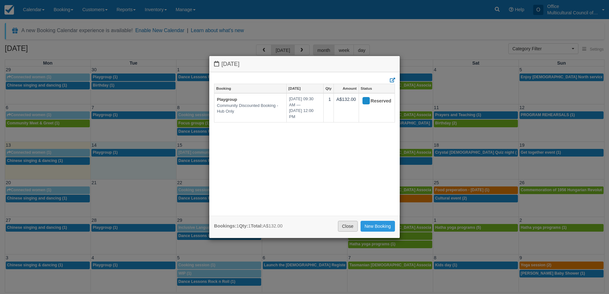
click at [349, 224] on link "Close" at bounding box center [348, 226] width 20 height 11
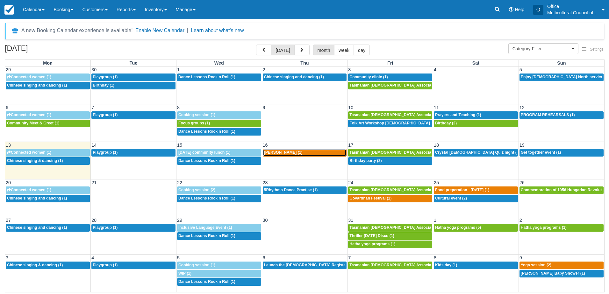
click at [277, 154] on span "GONZALO SANTILLAN (1)" at bounding box center [283, 152] width 39 height 4
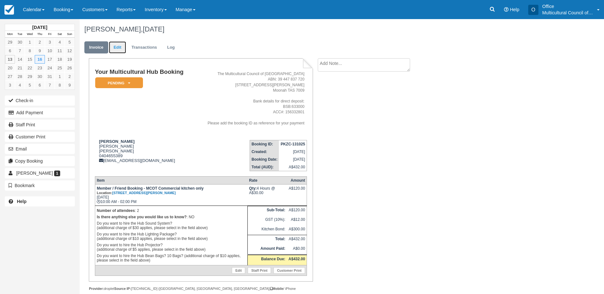
click at [115, 48] on link "Edit" at bounding box center [117, 47] width 17 height 12
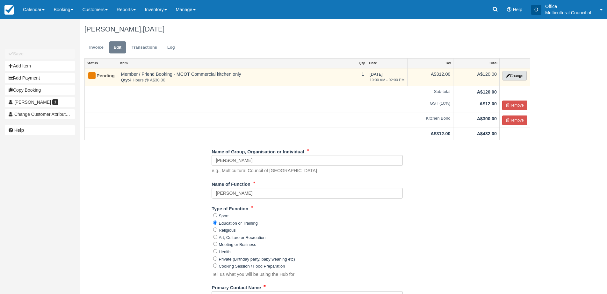
click at [519, 75] on button "Change" at bounding box center [514, 76] width 24 height 10
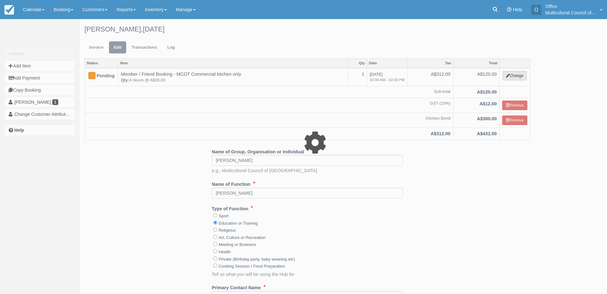
type input "120.00"
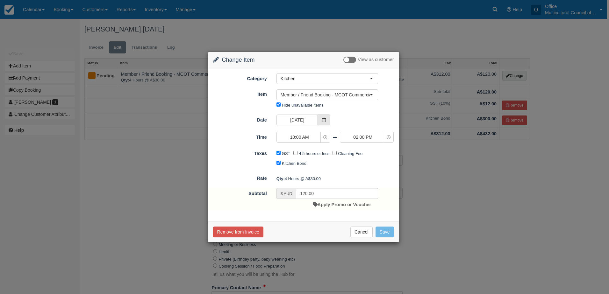
click at [320, 120] on span at bounding box center [324, 120] width 13 height 11
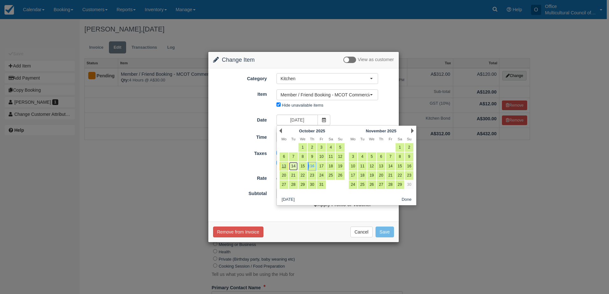
click at [293, 168] on link "14" at bounding box center [293, 166] width 9 height 9
type input "Tuesday 14 October 2025"
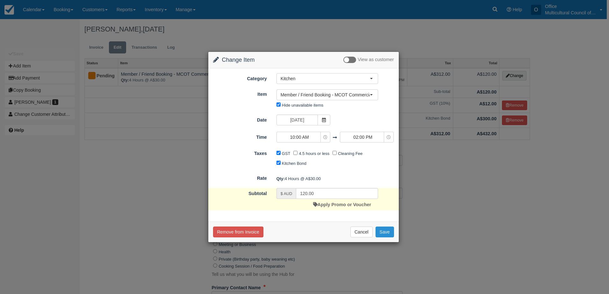
drag, startPoint x: 382, startPoint y: 232, endPoint x: 272, endPoint y: 224, distance: 110.5
click at [382, 233] on button "Save" at bounding box center [385, 232] width 18 height 11
checkbox input "false"
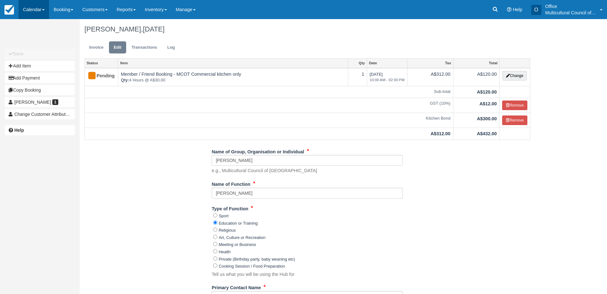
click at [38, 12] on link "Calendar" at bounding box center [33, 9] width 31 height 19
click at [91, 47] on link "Invoice" at bounding box center [96, 47] width 24 height 12
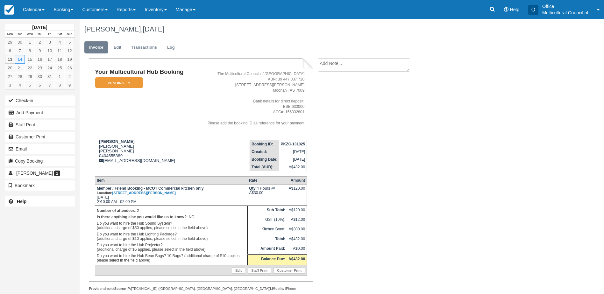
click at [35, 8] on link "Calendar" at bounding box center [33, 9] width 31 height 19
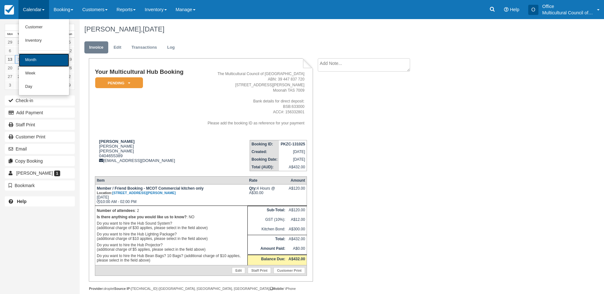
click at [34, 59] on link "Month" at bounding box center [44, 60] width 50 height 13
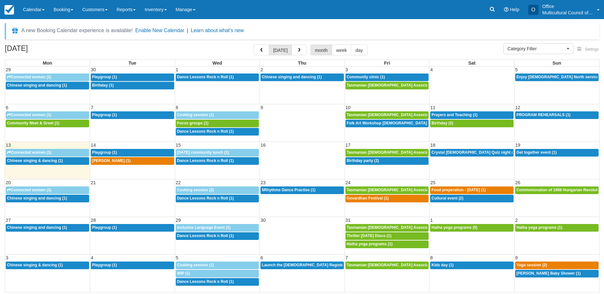
select select
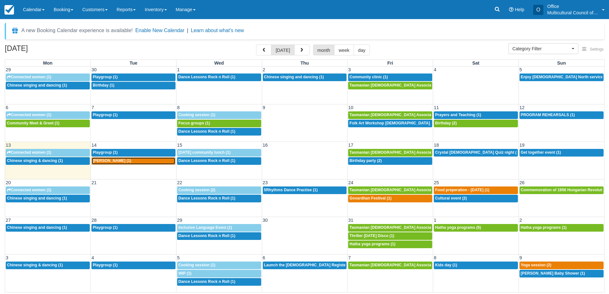
click at [123, 162] on span "GONZALO SANTILLAN (1)" at bounding box center [112, 161] width 39 height 4
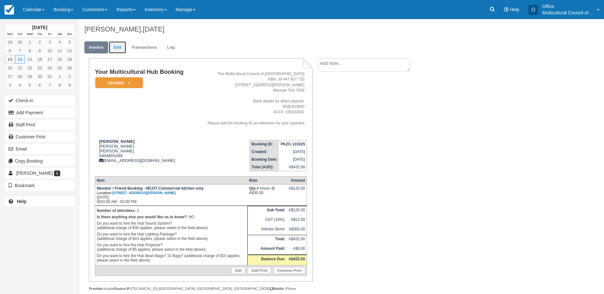
click at [113, 47] on link "Edit" at bounding box center [117, 47] width 17 height 12
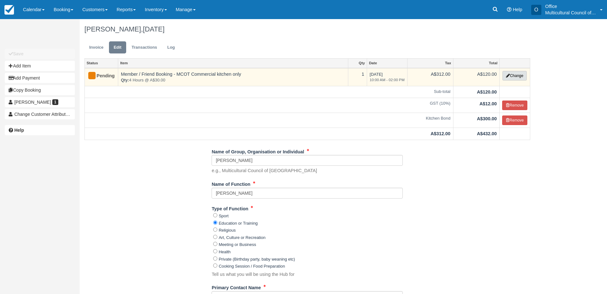
click at [503, 77] on button "Change" at bounding box center [514, 76] width 24 height 10
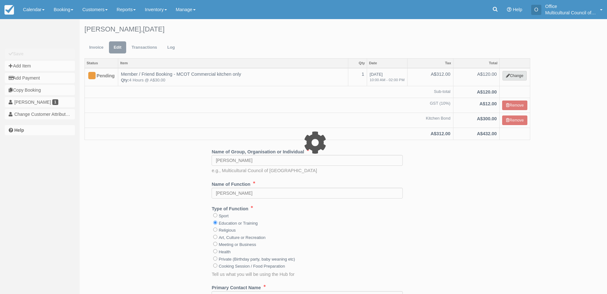
type input "120.00"
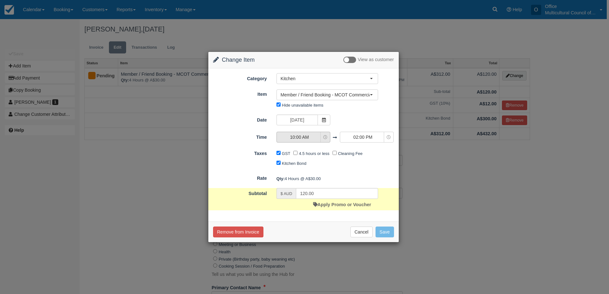
click at [313, 139] on span "10:00 AM" at bounding box center [299, 137] width 45 height 6
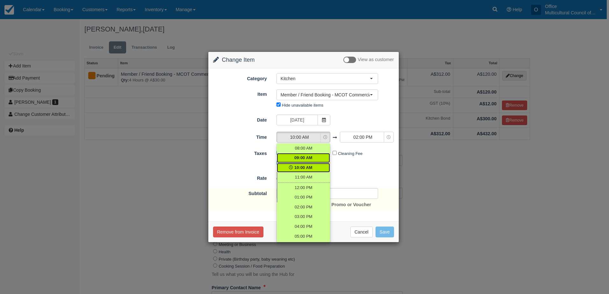
click at [310, 159] on span "09:00 AM" at bounding box center [303, 158] width 18 height 6
select select "09:00"
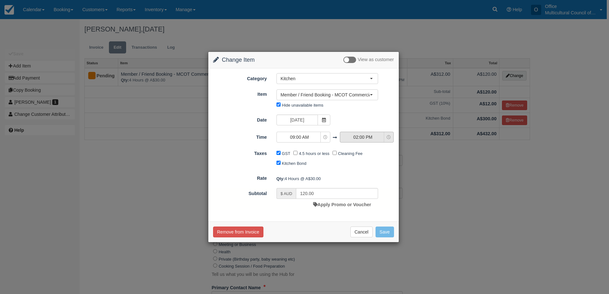
type input "150.00"
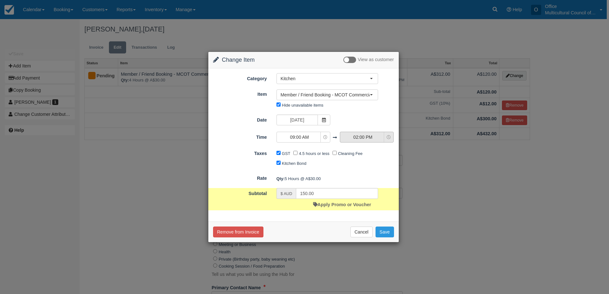
click at [369, 138] on span "02:00 PM" at bounding box center [362, 137] width 45 height 6
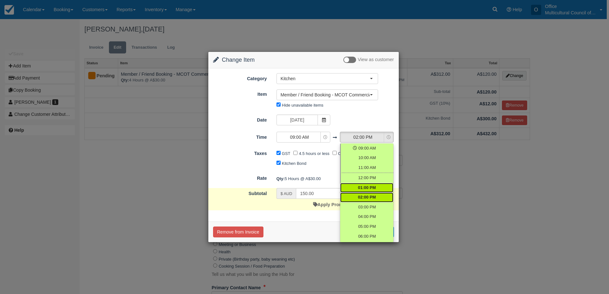
click at [372, 186] on span "01:00 PM" at bounding box center [367, 188] width 18 height 6
select select "13:00"
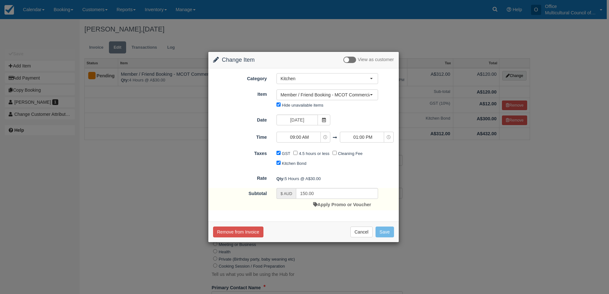
type input "120.00"
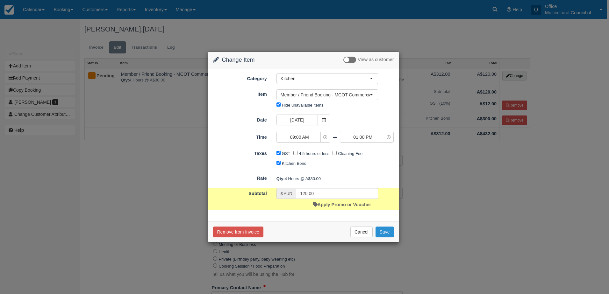
click at [383, 233] on button "Save" at bounding box center [385, 232] width 18 height 11
checkbox input "false"
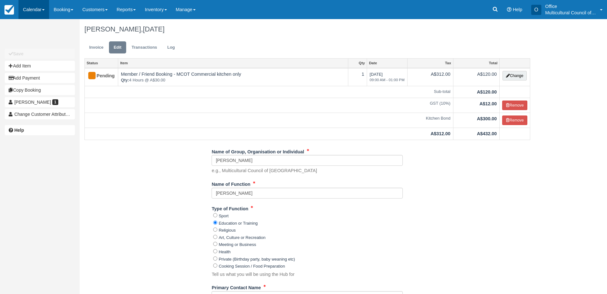
click at [34, 9] on link "Calendar" at bounding box center [33, 9] width 31 height 19
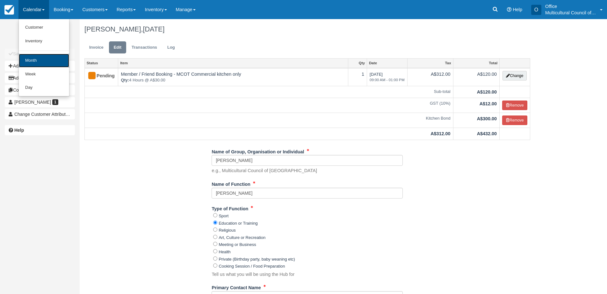
click at [47, 57] on link "Month" at bounding box center [44, 61] width 50 height 14
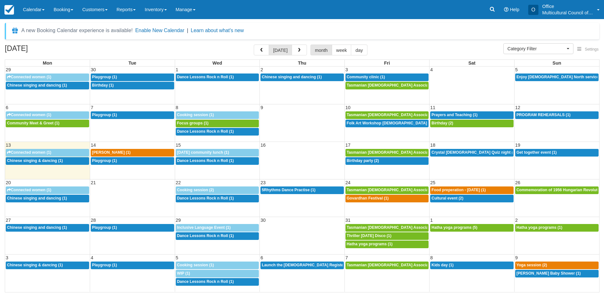
select select
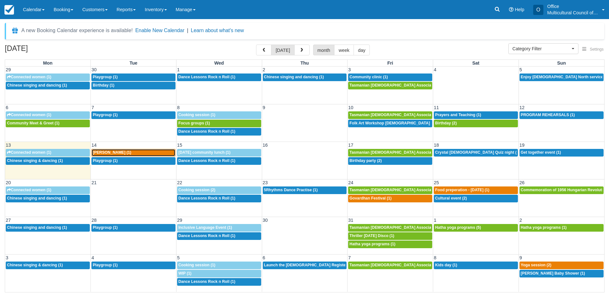
click at [115, 152] on span "GONZALO SANTILLAN (1)" at bounding box center [112, 152] width 39 height 4
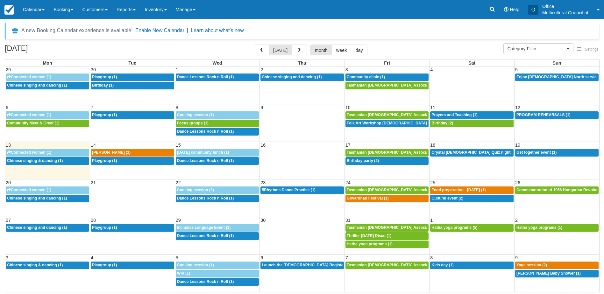
select select
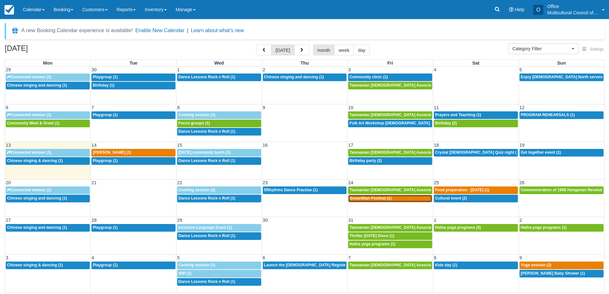
click at [394, 199] on div "3p Govardhan Festival (1)" at bounding box center [390, 198] width 82 height 5
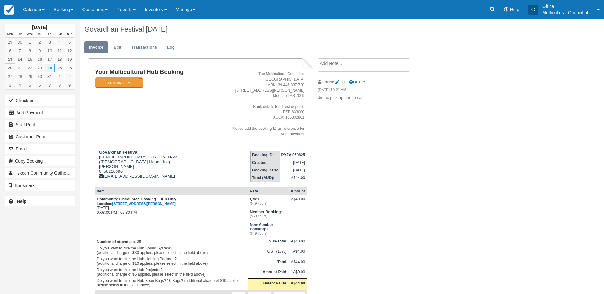
click at [133, 86] on em "Pending" at bounding box center [119, 82] width 48 height 11
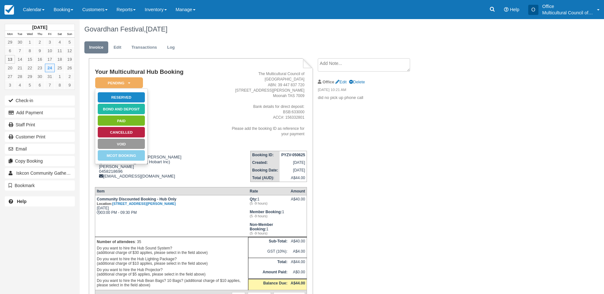
click at [175, 100] on td "Your Multicultural Hub Booking Pending   Reserved Bond and deposit Paid Cancell…" at bounding box center [158, 107] width 127 height 77
click at [131, 84] on em "Pending" at bounding box center [119, 82] width 48 height 11
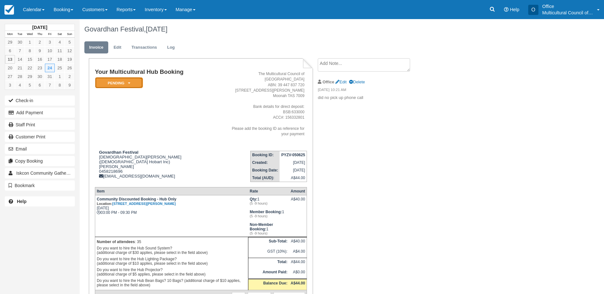
click at [131, 84] on em "Pending" at bounding box center [119, 82] width 48 height 11
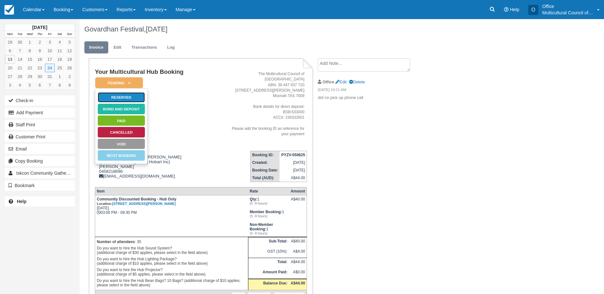
click at [131, 95] on link "Reserved" at bounding box center [121, 97] width 48 height 11
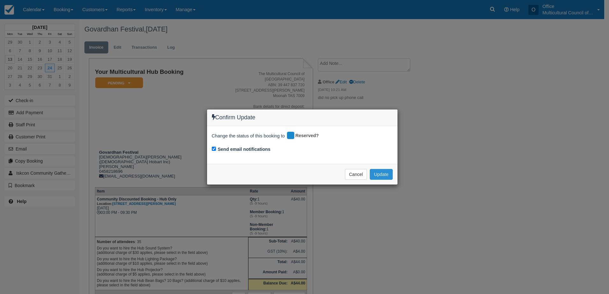
click at [373, 173] on button "Update" at bounding box center [381, 174] width 23 height 11
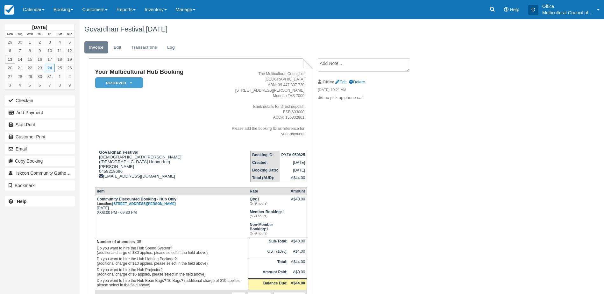
click at [343, 65] on textarea at bounding box center [364, 64] width 92 height 13
click at [343, 65] on textarea "To enrich screen reader interactions, please activate Accessibility in Grammarl…" at bounding box center [364, 76] width 92 height 36
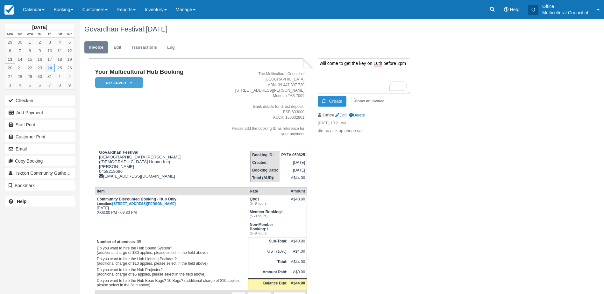
type textarea "will come to get the key on 16th before 2pm"
click at [324, 100] on icon "button" at bounding box center [325, 101] width 7 height 4
drag, startPoint x: 281, startPoint y: 146, endPoint x: 308, endPoint y: 147, distance: 26.8
click at [307, 151] on td "PYZV-050625" at bounding box center [293, 155] width 27 height 8
copy strong "PYZV-050625"
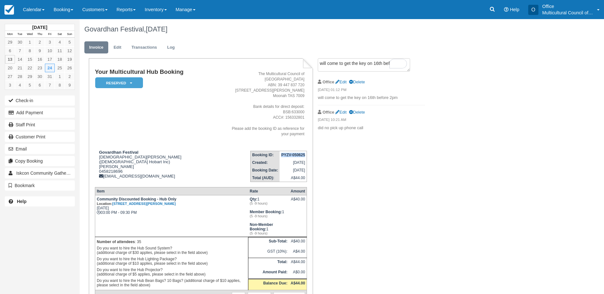
drag, startPoint x: 30, startPoint y: 12, endPoint x: 47, endPoint y: 64, distance: 53.9
click at [30, 12] on link "Calendar" at bounding box center [33, 9] width 31 height 19
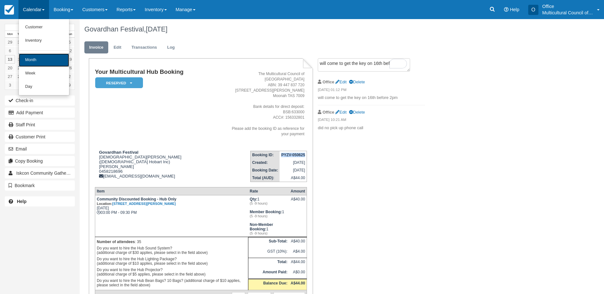
click at [45, 61] on link "Month" at bounding box center [44, 60] width 50 height 13
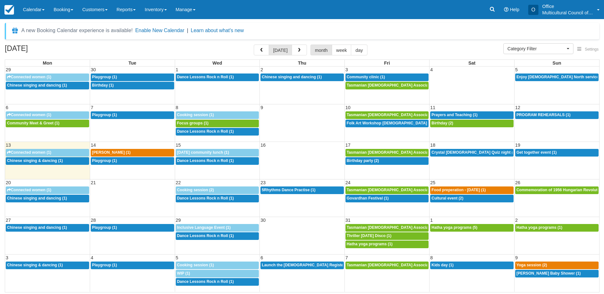
select select
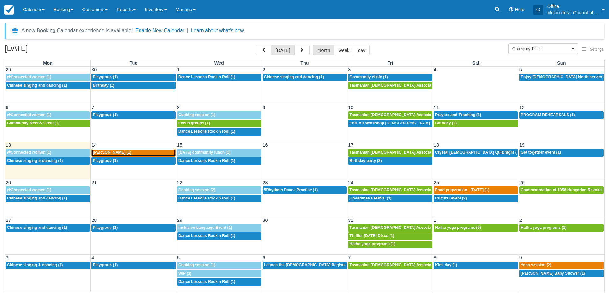
click at [115, 151] on span "[PERSON_NAME] (1)" at bounding box center [112, 152] width 39 height 4
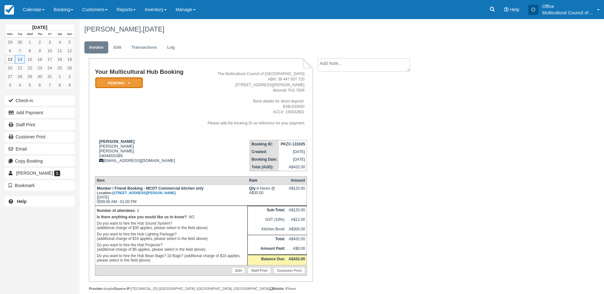
click at [127, 82] on em "Pending" at bounding box center [119, 82] width 48 height 11
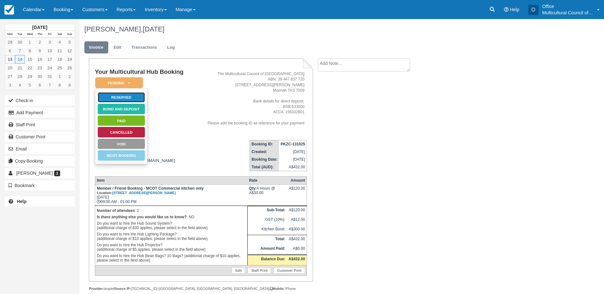
click at [115, 98] on link "Reserved" at bounding box center [121, 97] width 48 height 11
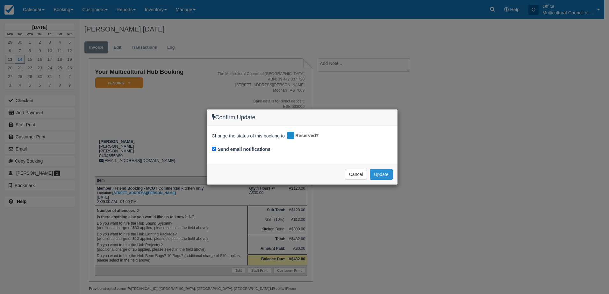
click at [376, 169] on button "Update" at bounding box center [381, 174] width 23 height 11
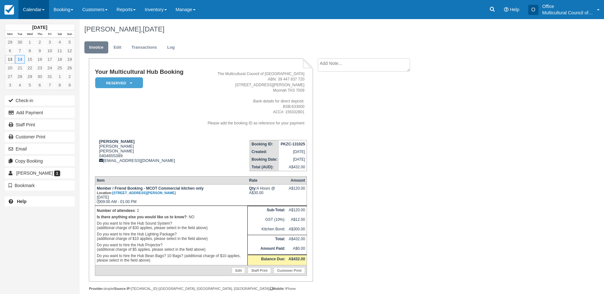
click at [36, 11] on link "Calendar" at bounding box center [33, 9] width 31 height 19
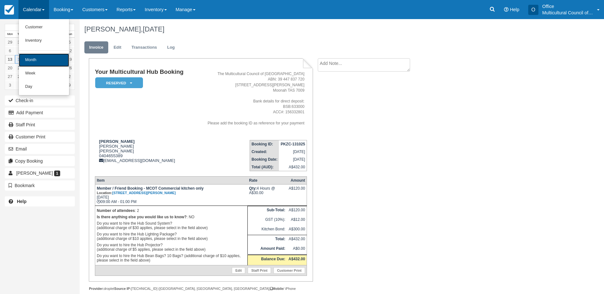
click at [45, 59] on link "Month" at bounding box center [44, 60] width 50 height 13
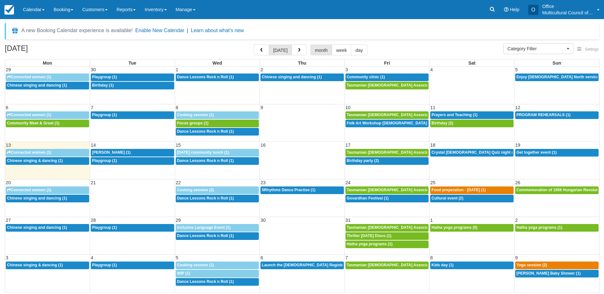
select select
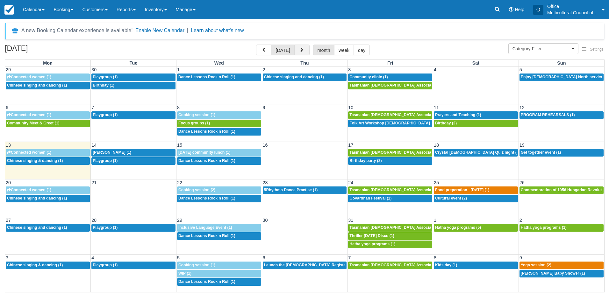
click at [302, 51] on span "button" at bounding box center [301, 50] width 4 height 4
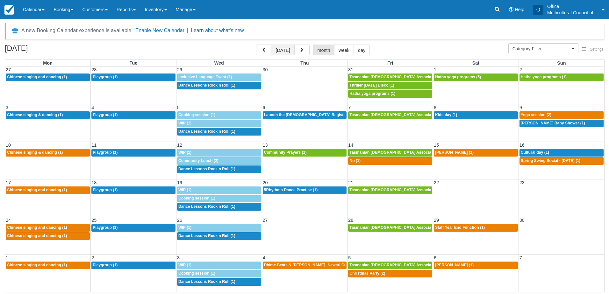
click at [280, 51] on button "[DATE]" at bounding box center [282, 50] width 23 height 11
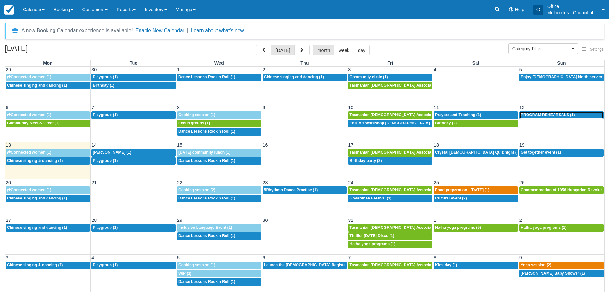
click at [528, 115] on span "PROGRAM REHEARSALS (1)" at bounding box center [548, 115] width 54 height 4
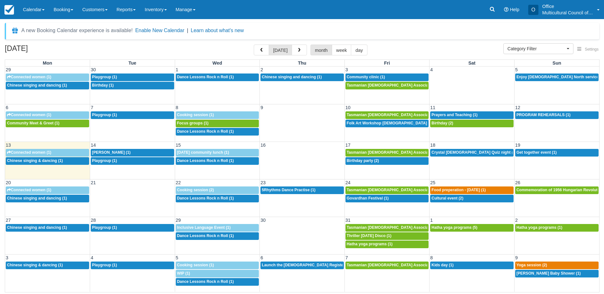
select select
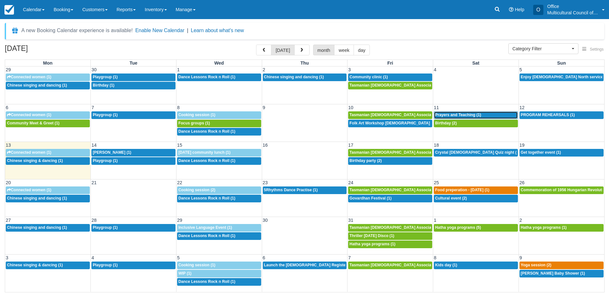
click at [474, 113] on span "Prayers and Teaching (1)" at bounding box center [458, 115] width 46 height 4
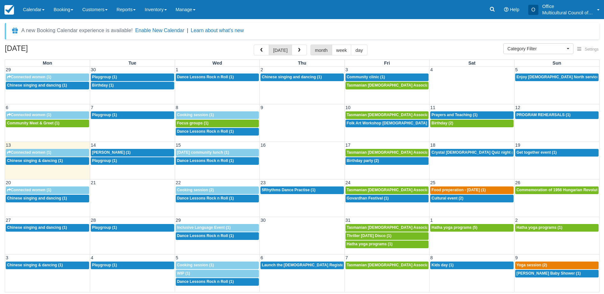
select select
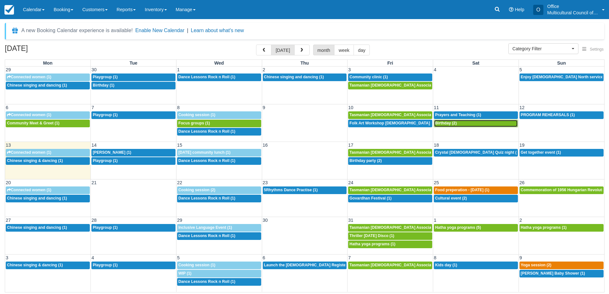
click at [450, 127] on link "4p Birthday (2)" at bounding box center [476, 124] width 84 height 8
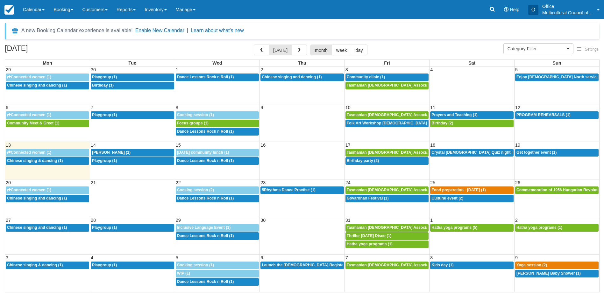
select select
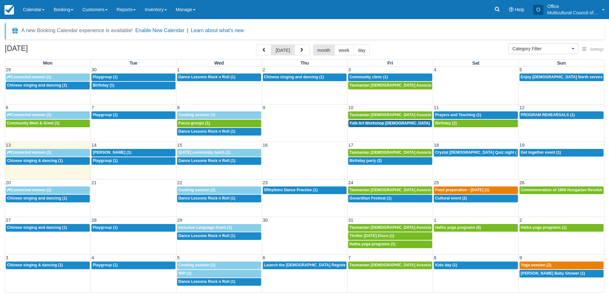
click at [376, 125] on span "Folk Art Workshop [DEMOGRAPHIC_DATA] Community (1)" at bounding box center [403, 123] width 109 height 4
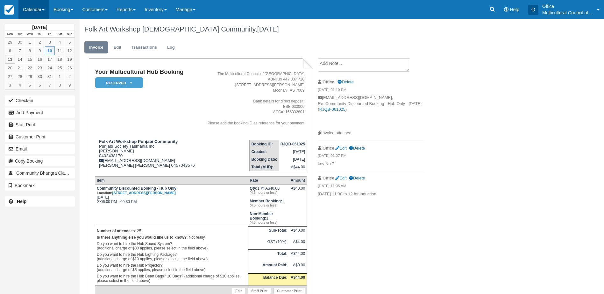
click at [30, 13] on link "Calendar" at bounding box center [33, 9] width 31 height 19
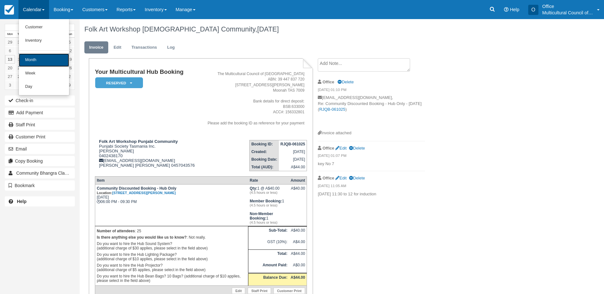
click at [34, 58] on link "Month" at bounding box center [44, 60] width 50 height 13
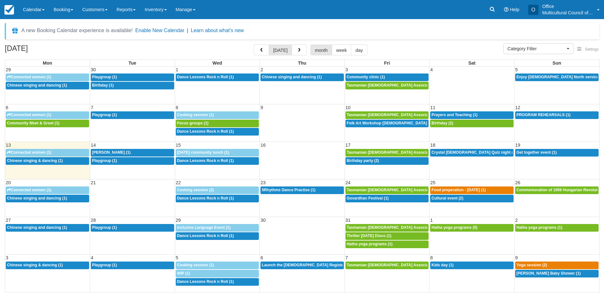
select select
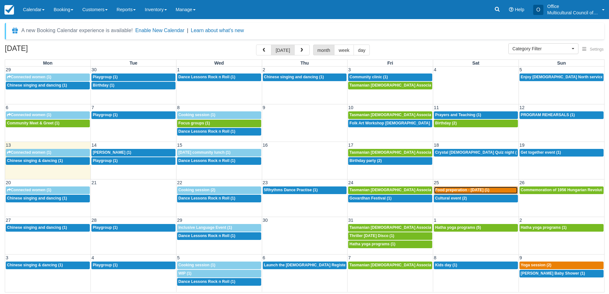
click at [452, 190] on span "Food preperation - Diwali (1)" at bounding box center [462, 190] width 54 height 4
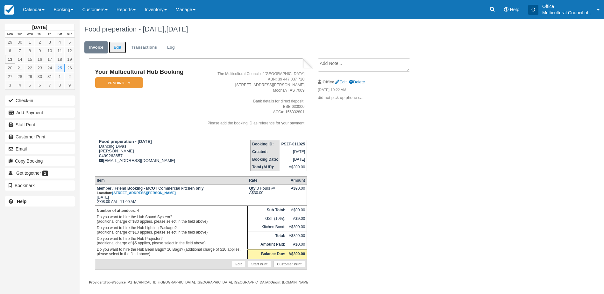
click at [115, 48] on link "Edit" at bounding box center [117, 47] width 17 height 12
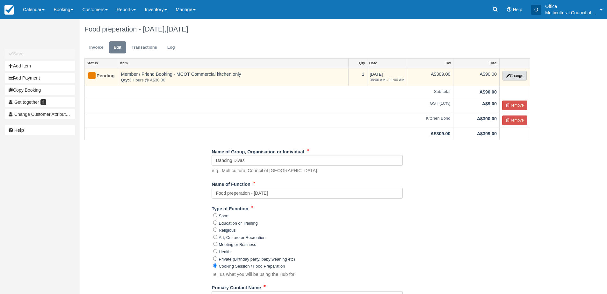
click at [504, 76] on button "Change" at bounding box center [514, 76] width 24 height 10
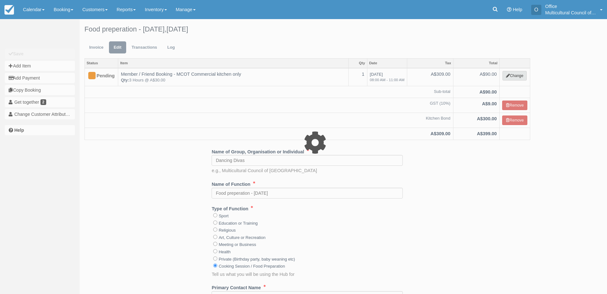
type input "90.00"
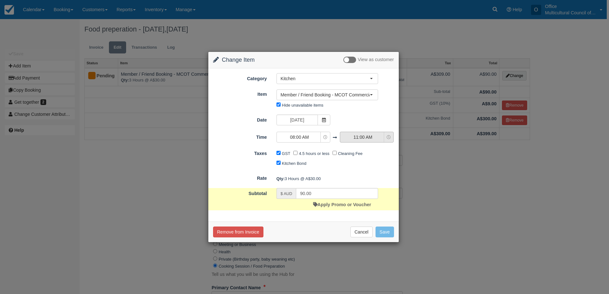
click at [374, 135] on span "11:00 AM" at bounding box center [362, 137] width 45 height 6
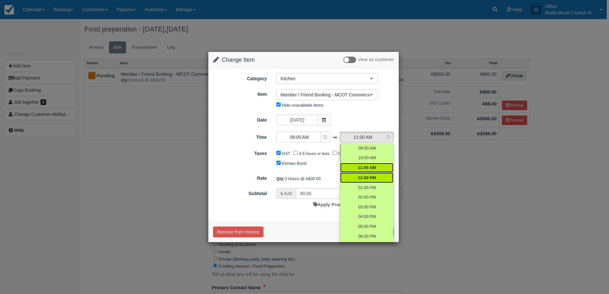
click at [369, 180] on span "12:00 PM" at bounding box center [367, 178] width 18 height 6
select select "12:00"
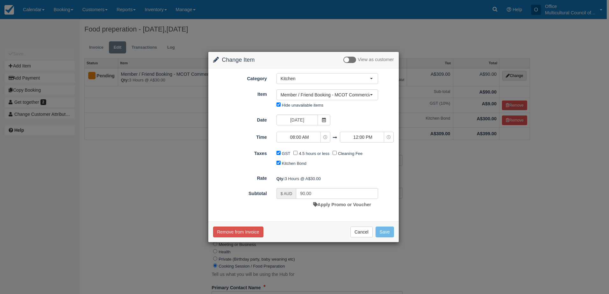
type input "120.00"
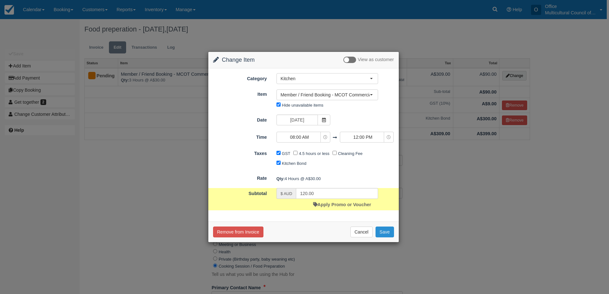
click at [382, 233] on button "Save" at bounding box center [385, 232] width 18 height 11
checkbox input "false"
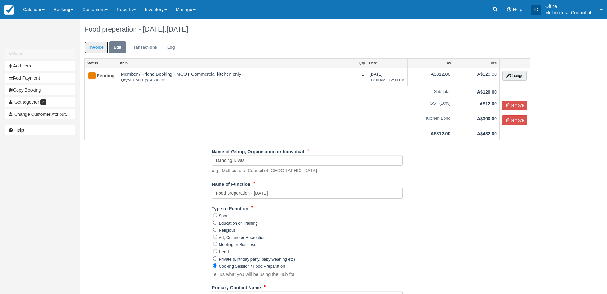
click at [98, 51] on link "Invoice" at bounding box center [96, 47] width 24 height 12
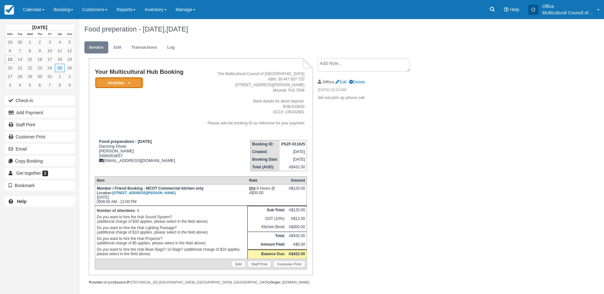
click at [118, 80] on em "Pending" at bounding box center [119, 82] width 48 height 11
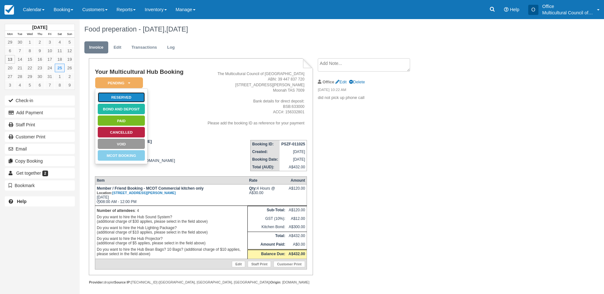
click at [135, 100] on link "Reserved" at bounding box center [121, 97] width 48 height 11
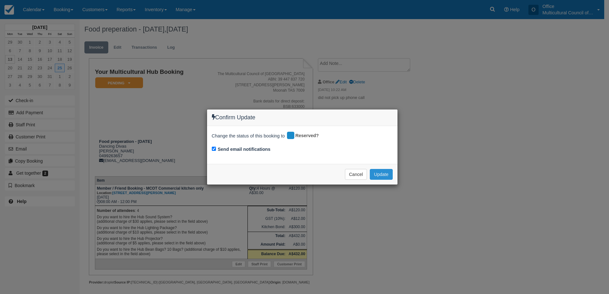
click at [373, 174] on button "Update" at bounding box center [381, 174] width 23 height 11
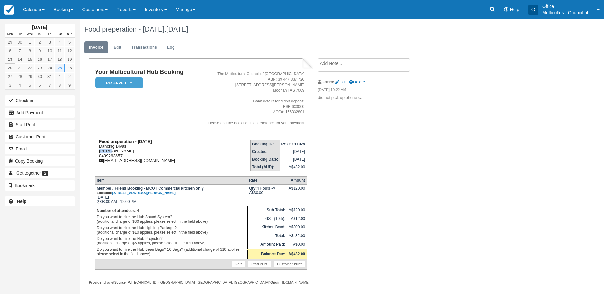
drag, startPoint x: 111, startPoint y: 150, endPoint x: 98, endPoint y: 152, distance: 13.2
click at [98, 152] on div "Food preperation - Diwali Dancing Divas Eswar 0499263657 eraj.tas@gmail.com" at bounding box center [144, 151] width 99 height 24
copy div "Eswar"
drag, startPoint x: 282, startPoint y: 146, endPoint x: 305, endPoint y: 147, distance: 23.3
click at [305, 147] on td "PSZF-011025" at bounding box center [293, 144] width 27 height 8
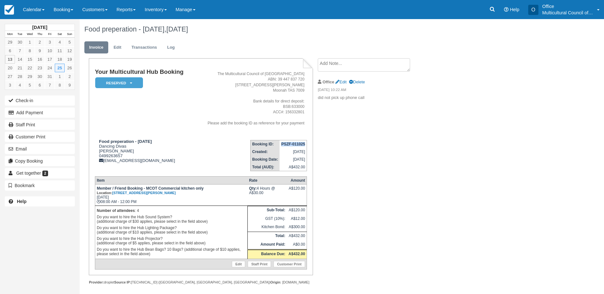
copy strong "PSZF-011025"
click at [159, 131] on td "Your Multicultural Hub Booking Reserved   Pending Bond and deposit Paid Cancell…" at bounding box center [144, 102] width 99 height 66
click at [39, 8] on link "Calendar" at bounding box center [33, 9] width 31 height 19
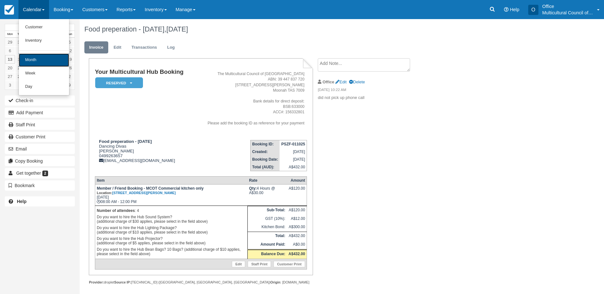
click at [49, 55] on link "Month" at bounding box center [44, 60] width 50 height 13
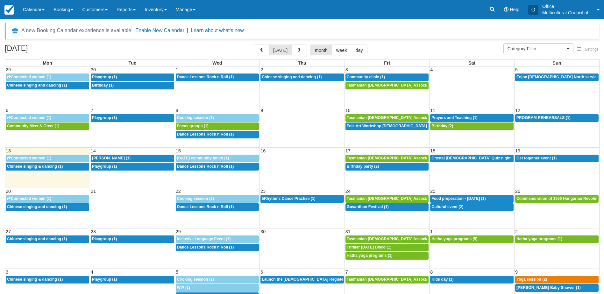
select select
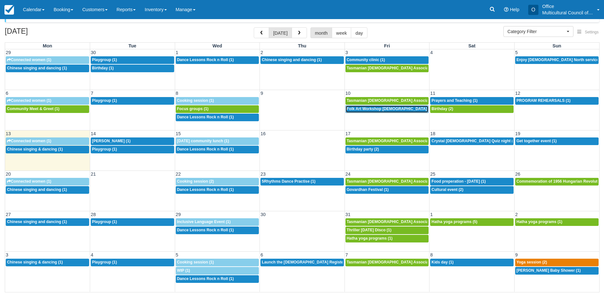
click at [374, 111] on div "6p Folk Art Workshop Punjabi Community (1)" at bounding box center [387, 109] width 81 height 5
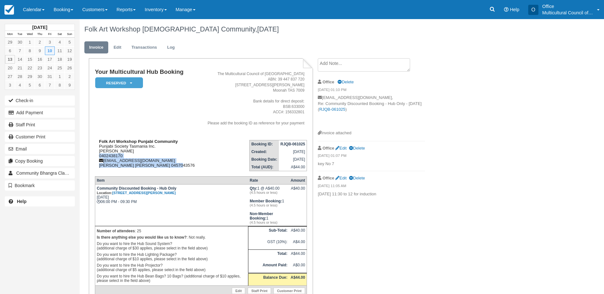
drag, startPoint x: 180, startPoint y: 158, endPoint x: 167, endPoint y: 165, distance: 15.0
click at [167, 165] on div "Folk Art Workshop Punjabi Community Punjabi Society Tasmania Inc. [PERSON_NAME]…" at bounding box center [147, 153] width 105 height 29
drag, startPoint x: 167, startPoint y: 165, endPoint x: 179, endPoint y: 163, distance: 11.9
click at [179, 163] on div "Folk Art Workshop Punjabi Community Punjabi Society Tasmania Inc. [PERSON_NAME]…" at bounding box center [147, 153] width 105 height 29
drag, startPoint x: 178, startPoint y: 160, endPoint x: 105, endPoint y: 160, distance: 73.6
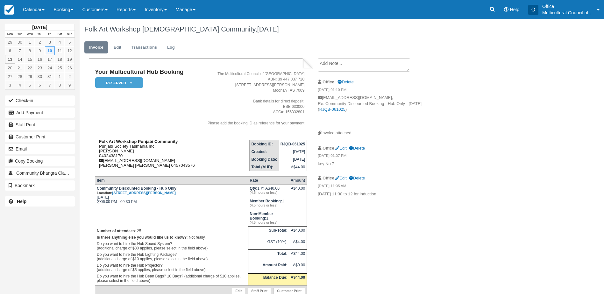
click at [105, 160] on div "Folk Art Workshop Punjabi Community Punjabi Society Tasmania Inc. [PERSON_NAME]…" at bounding box center [147, 153] width 105 height 29
copy div "[EMAIL_ADDRESS][DOMAIN_NAME]"
